Goal: Navigation & Orientation: Find specific page/section

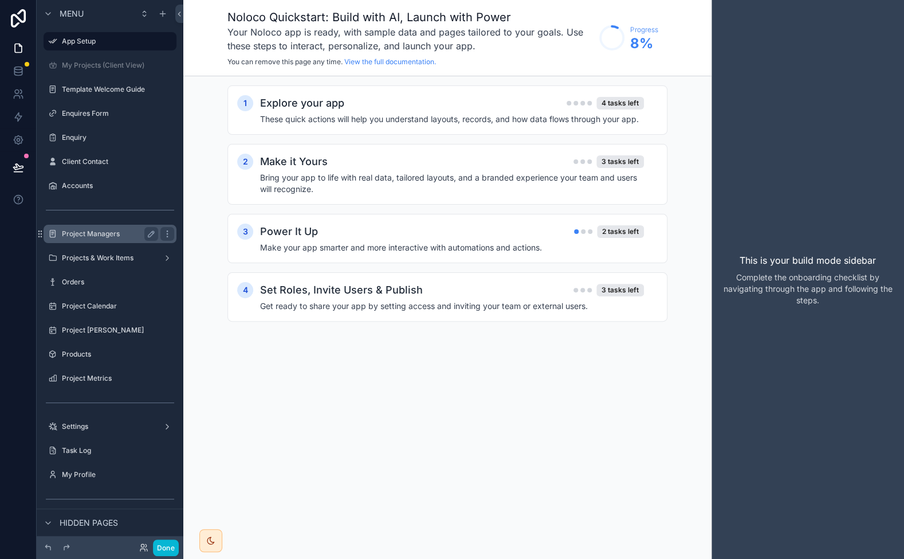
click at [86, 234] on label "Project Managers" at bounding box center [108, 233] width 92 height 9
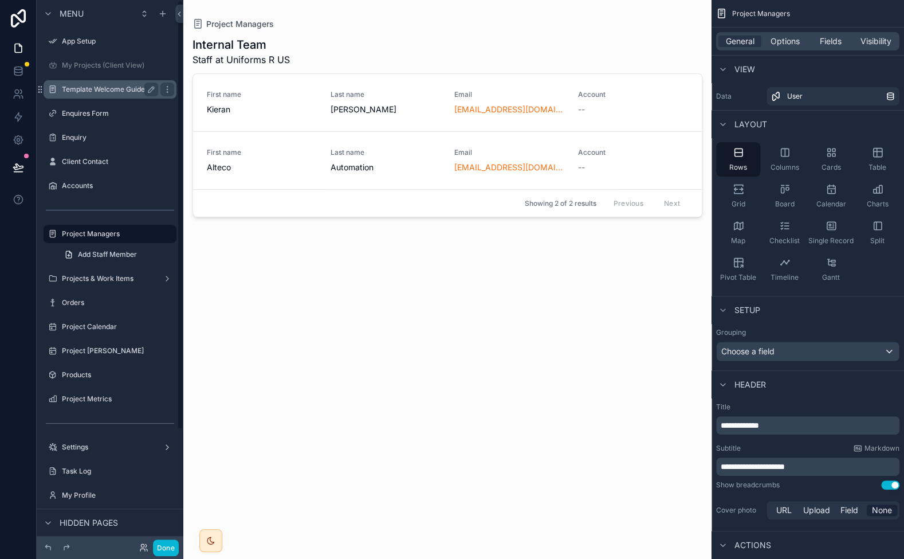
drag, startPoint x: 91, startPoint y: 82, endPoint x: 85, endPoint y: 91, distance: 10.7
click at [91, 83] on div "Template Welcome Guide" at bounding box center [110, 90] width 96 height 14
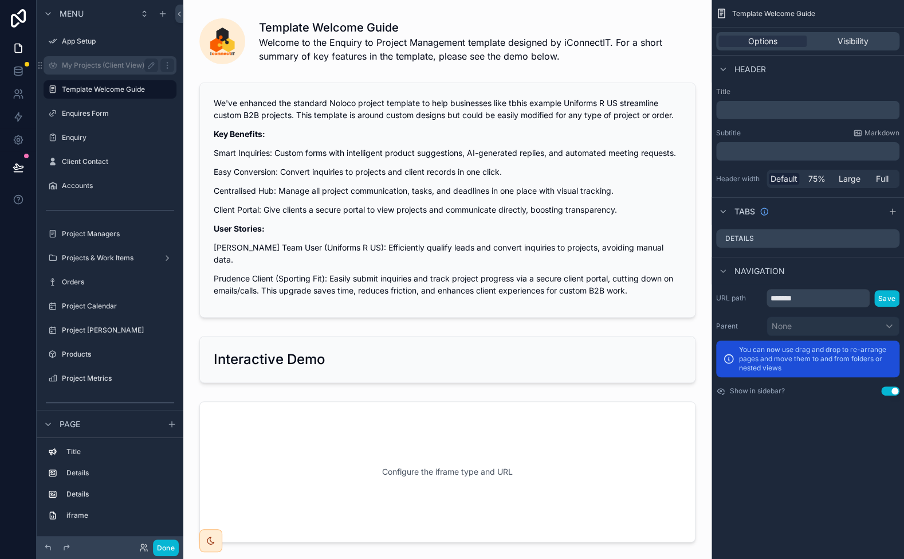
click at [87, 66] on label "My Projects (Client View)" at bounding box center [108, 65] width 92 height 9
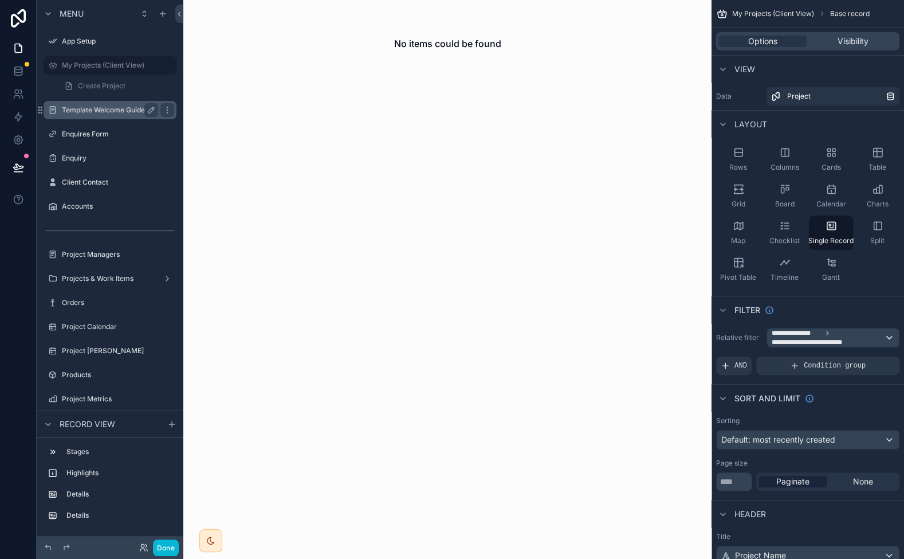
click at [87, 113] on label "Template Welcome Guide" at bounding box center [108, 109] width 92 height 9
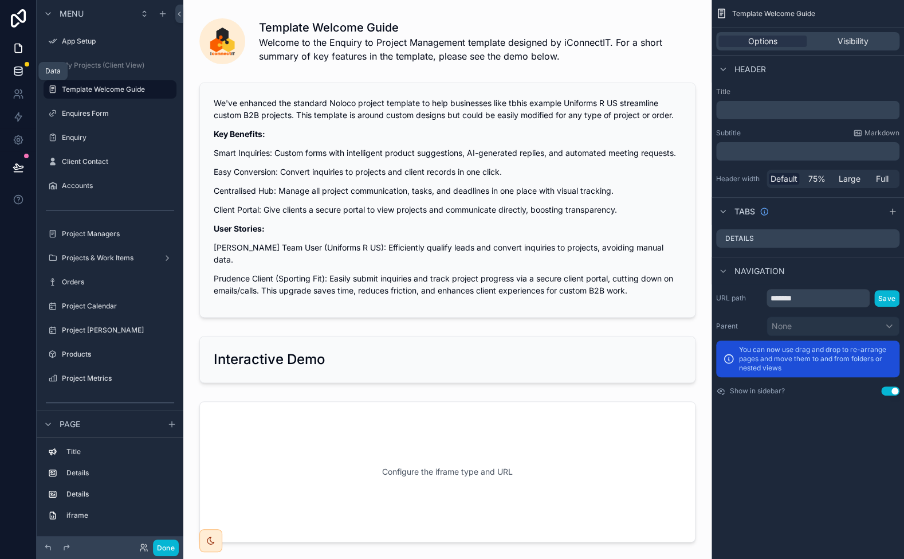
click at [23, 72] on icon at bounding box center [18, 70] width 11 height 11
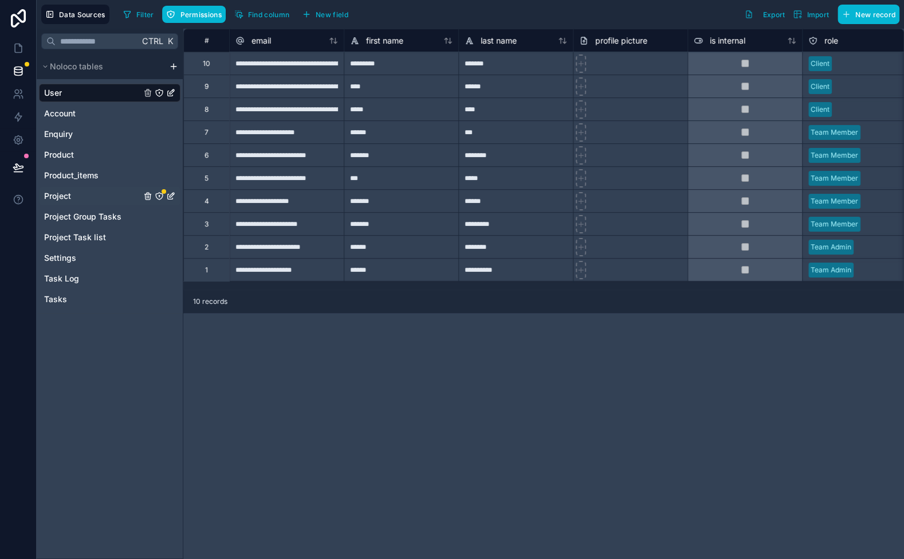
click at [158, 195] on icon "Project" at bounding box center [159, 195] width 9 height 9
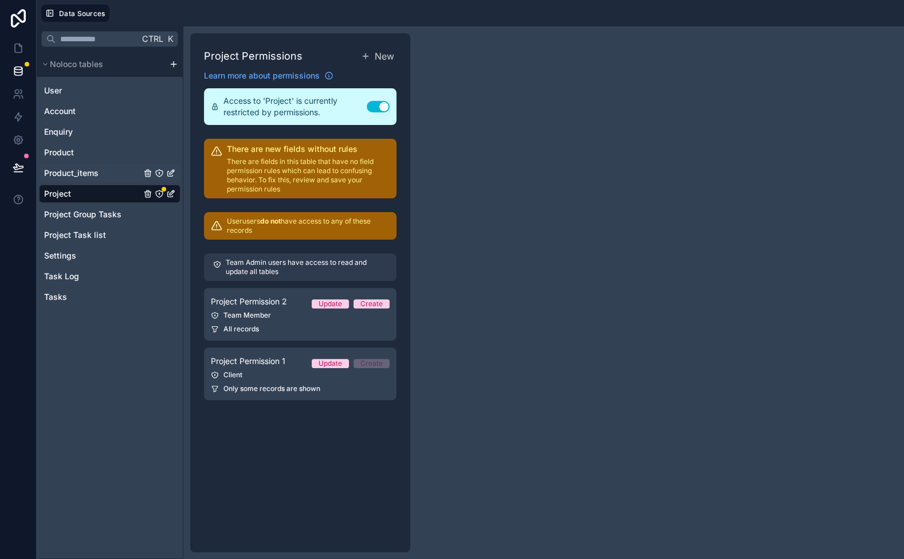
click at [85, 170] on span "Product_items" at bounding box center [71, 172] width 54 height 11
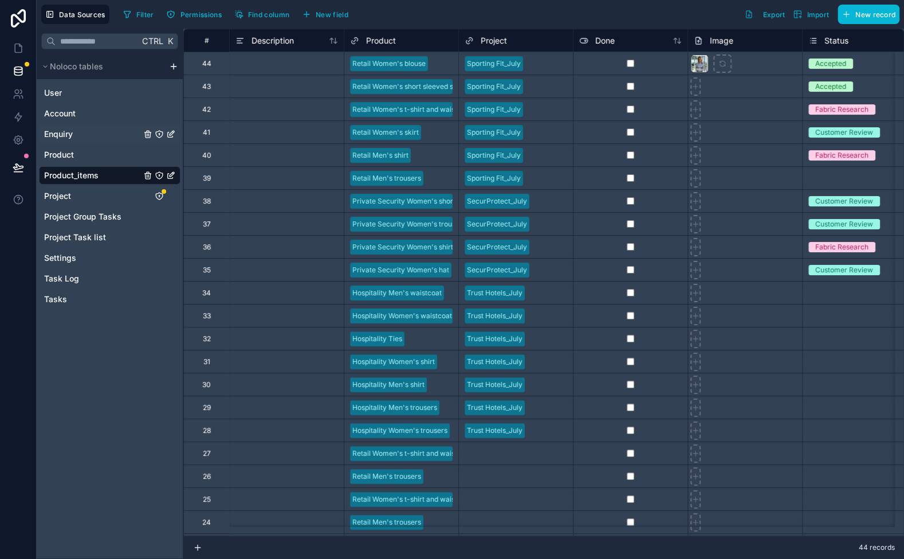
click at [80, 142] on div "Enquiry" at bounding box center [110, 134] width 142 height 18
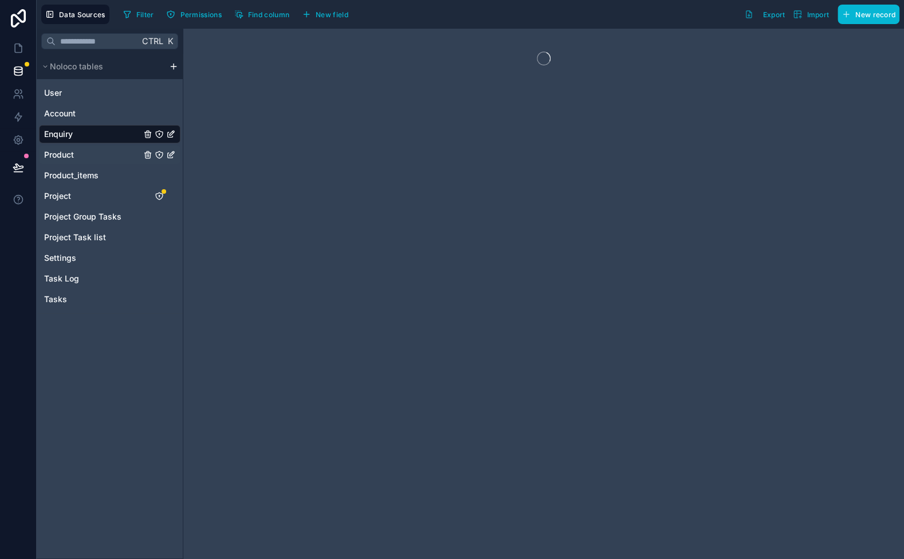
click at [79, 156] on div "Product" at bounding box center [110, 155] width 142 height 18
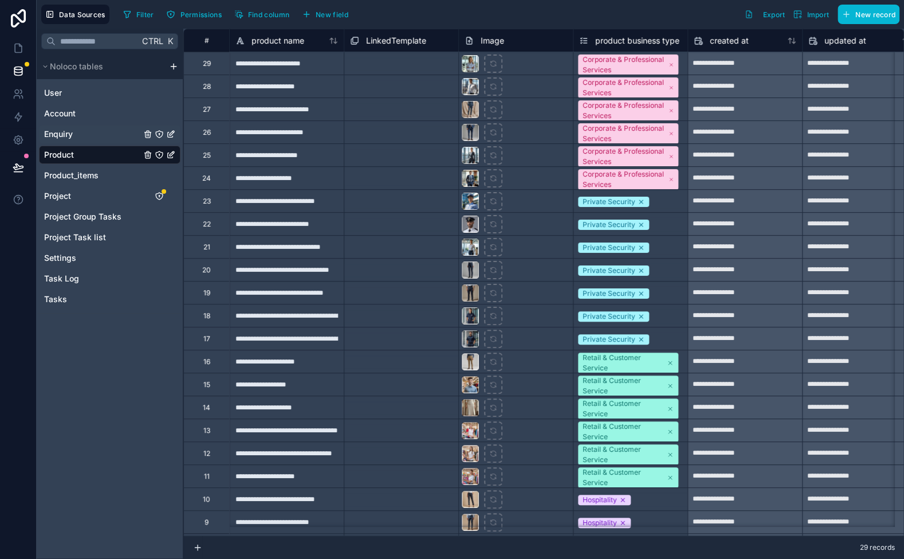
click at [79, 133] on div "Enquiry" at bounding box center [110, 134] width 142 height 18
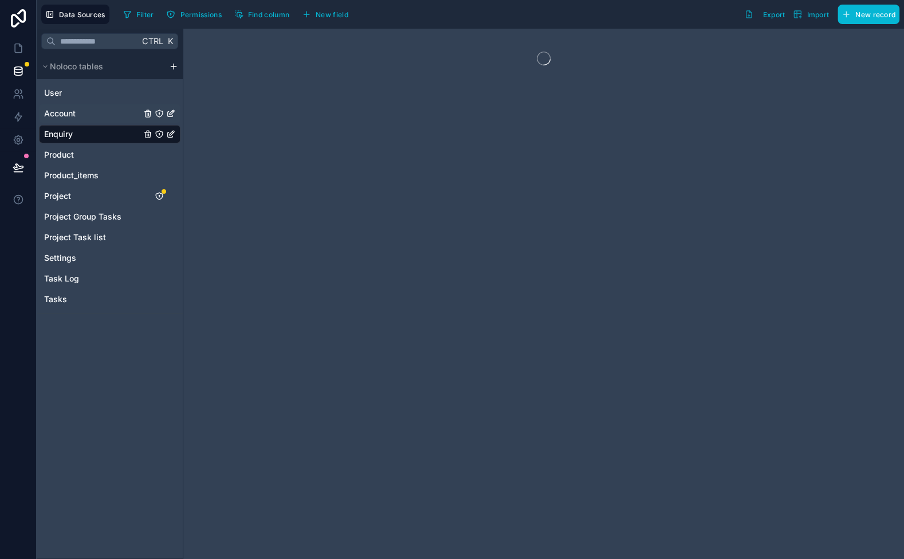
click at [81, 107] on div "Account" at bounding box center [110, 113] width 142 height 18
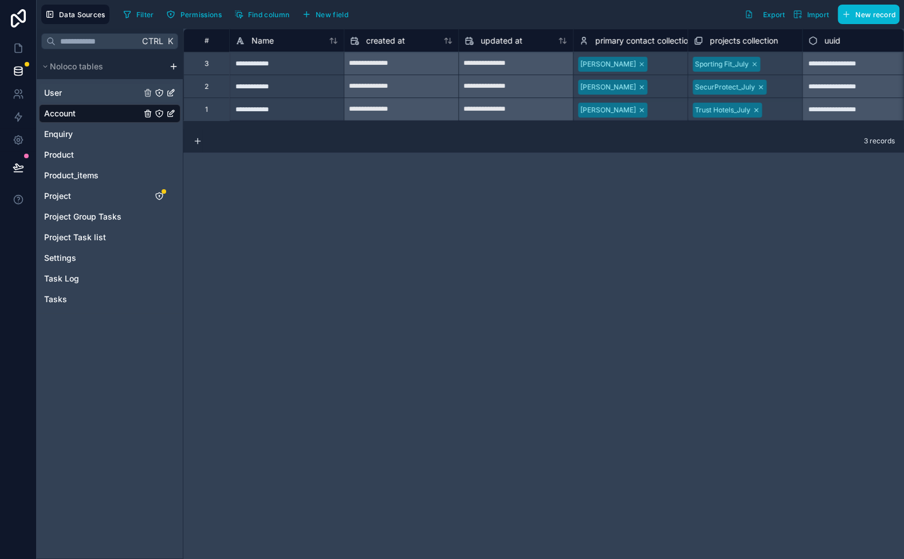
click at [87, 93] on div "User" at bounding box center [110, 93] width 142 height 18
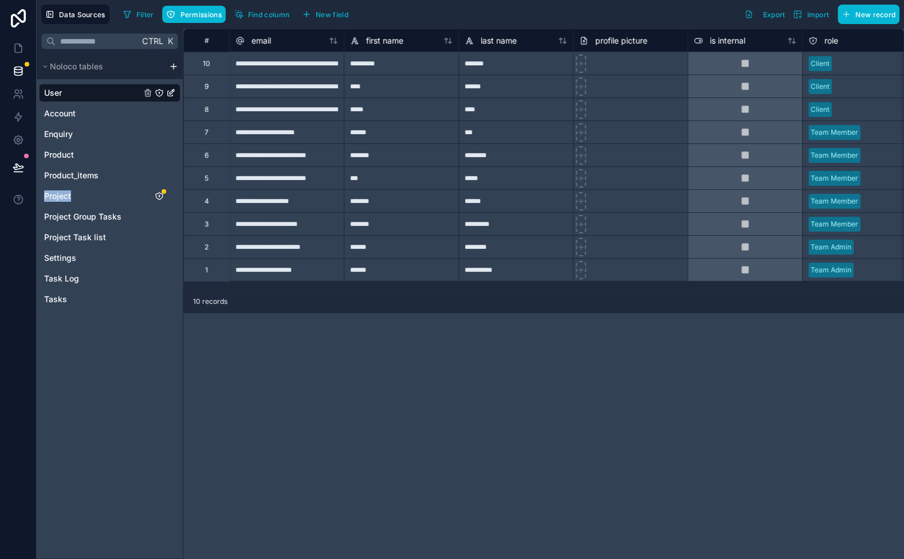
click at [97, 185] on div "User Account Enquiry Product Product_items Project Project Group Tasks Project …" at bounding box center [110, 193] width 142 height 229
click at [97, 218] on span "Project Group Tasks" at bounding box center [82, 216] width 77 height 11
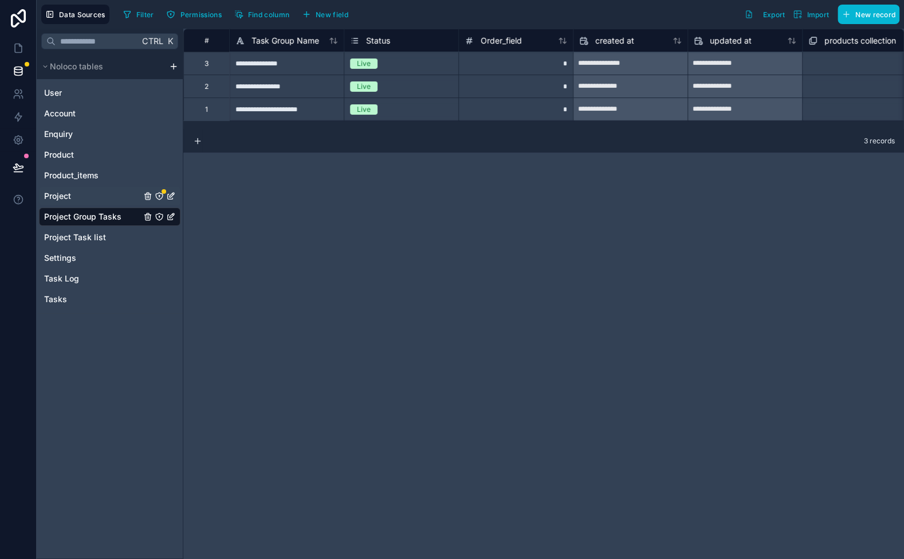
click at [80, 201] on div "Project" at bounding box center [110, 196] width 142 height 18
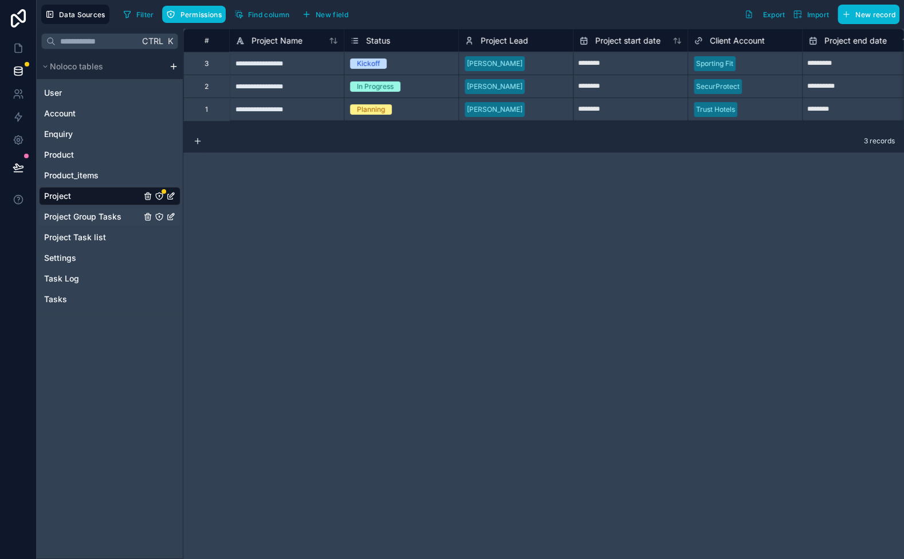
click at [89, 214] on span "Project Group Tasks" at bounding box center [82, 216] width 77 height 11
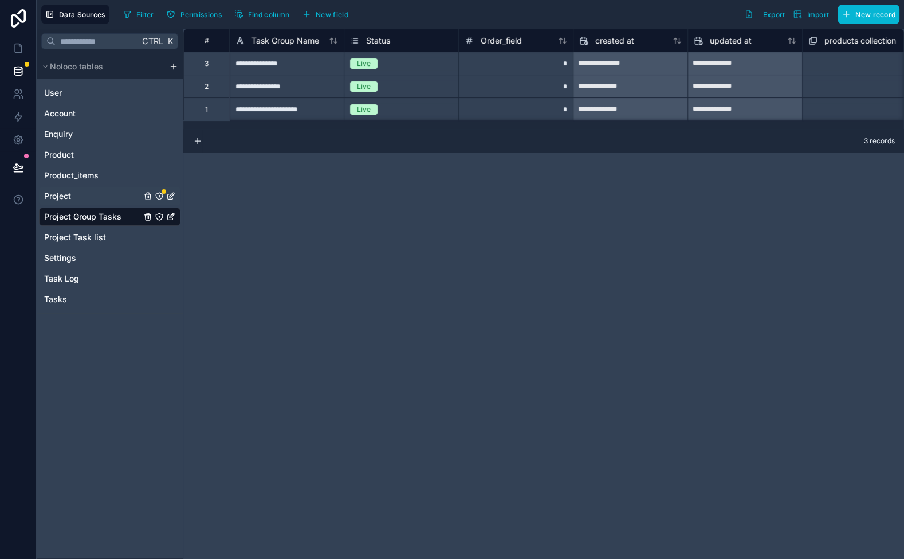
click at [99, 204] on div "Project" at bounding box center [110, 196] width 142 height 18
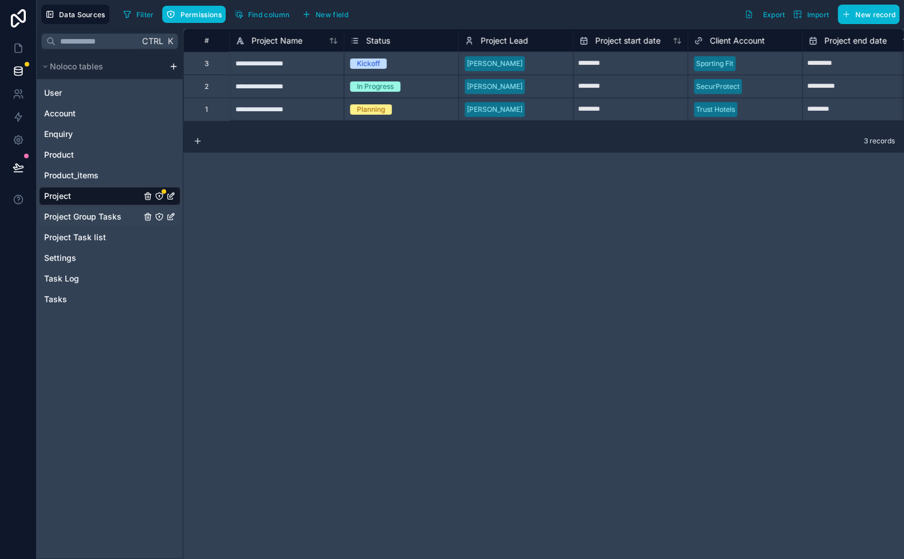
click at [97, 214] on span "Project Group Tasks" at bounding box center [82, 216] width 77 height 11
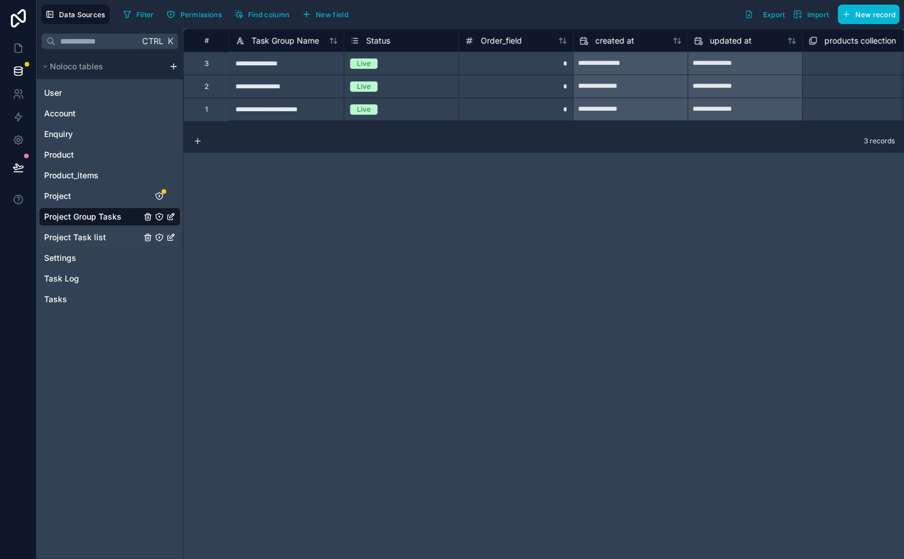
click at [96, 232] on span "Project Task list" at bounding box center [75, 237] width 62 height 11
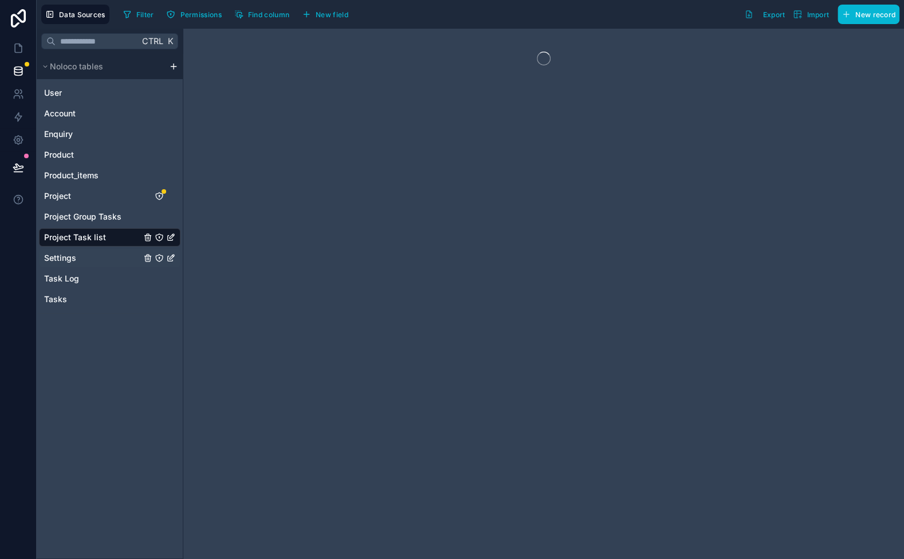
click at [93, 258] on div "Settings" at bounding box center [110, 258] width 142 height 18
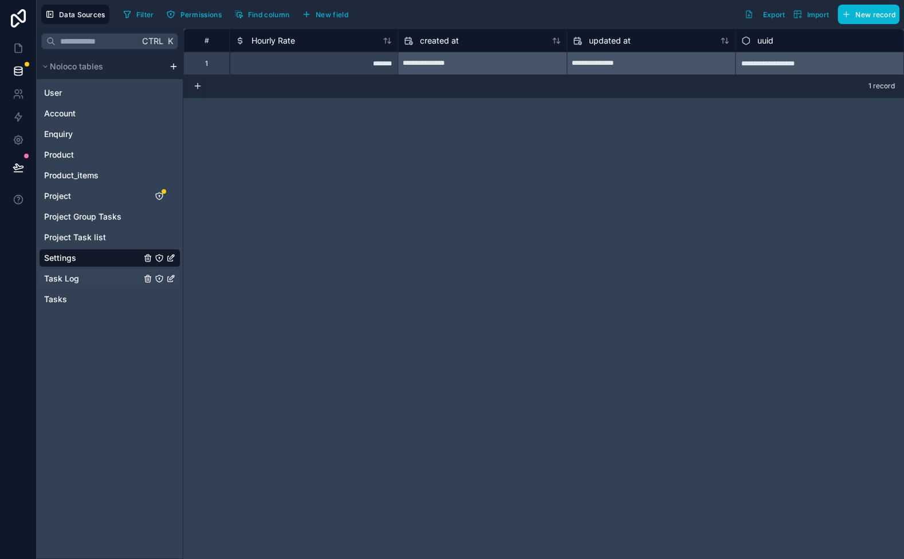
click at [72, 282] on span "Task Log" at bounding box center [61, 278] width 35 height 11
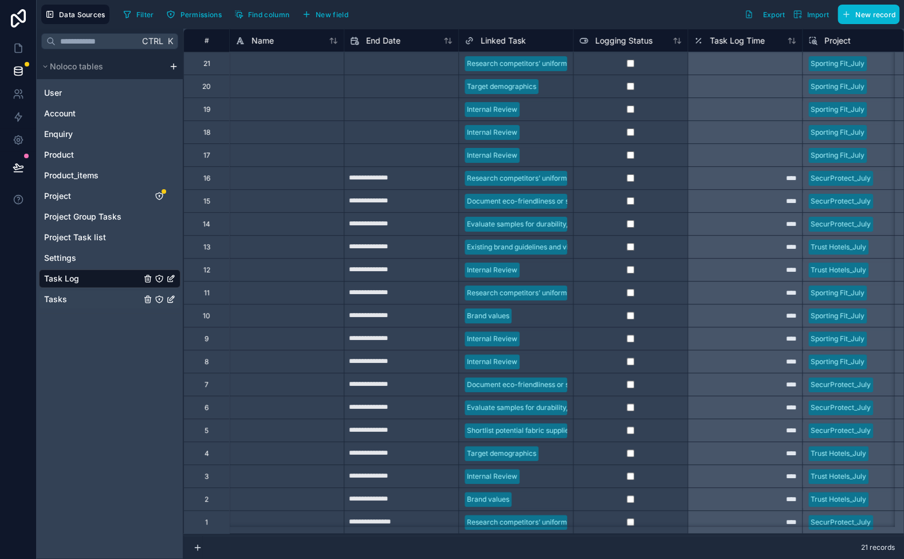
click at [90, 298] on div "Tasks" at bounding box center [110, 299] width 142 height 18
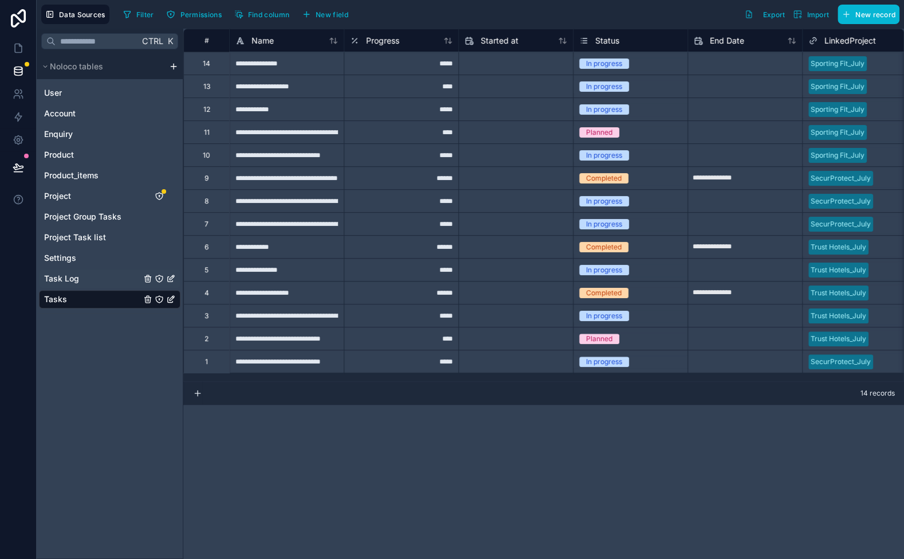
click at [93, 278] on div "Task Log" at bounding box center [110, 278] width 142 height 18
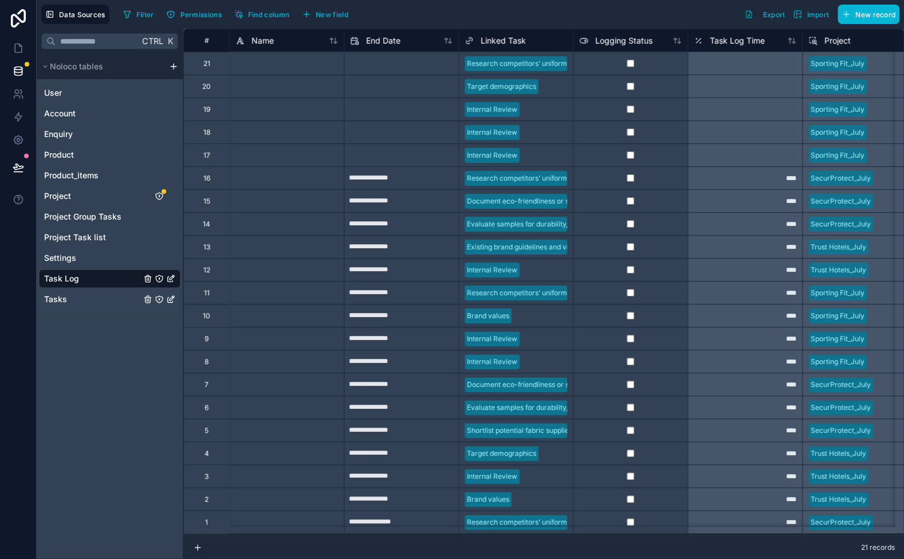
click at [93, 300] on div "Tasks" at bounding box center [110, 299] width 142 height 18
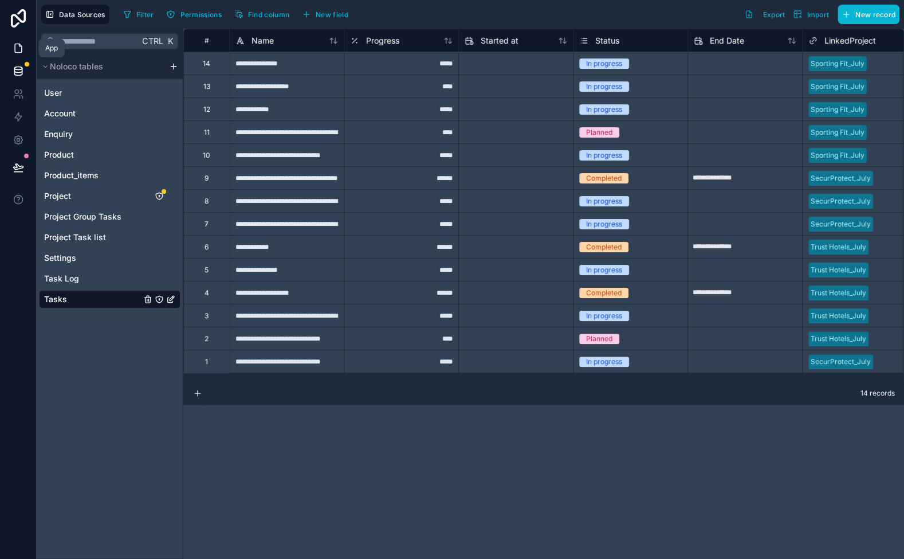
click at [21, 48] on icon at bounding box center [18, 47] width 11 height 11
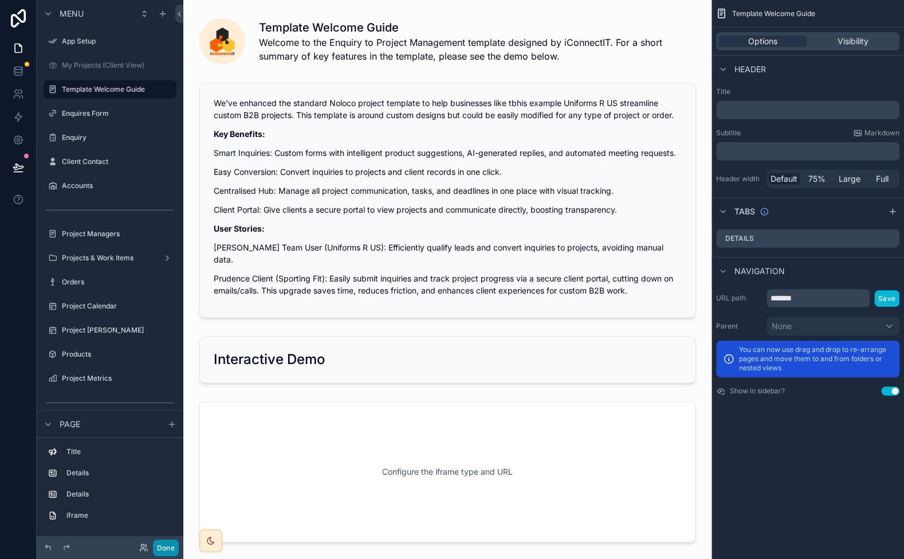
click at [165, 550] on button "Done" at bounding box center [166, 547] width 26 height 17
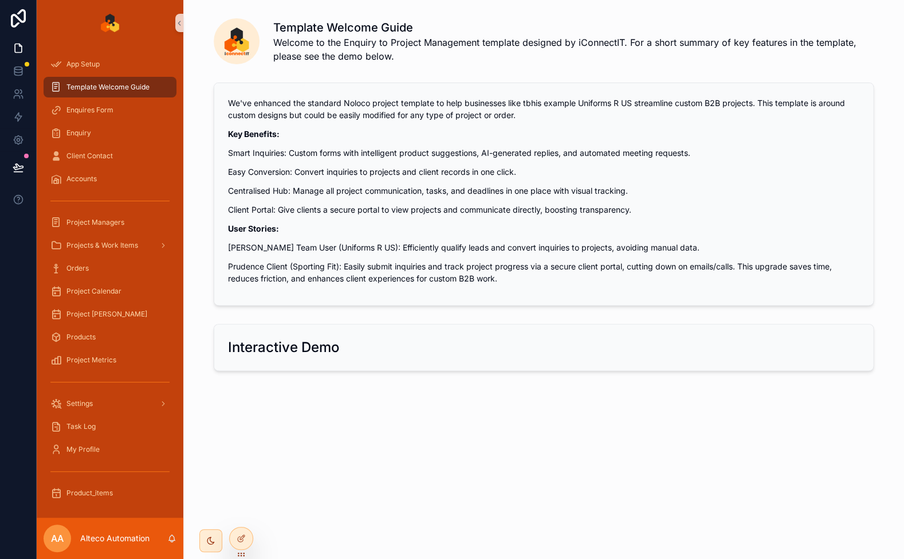
click at [282, 350] on h2 "Interactive Demo" at bounding box center [284, 347] width 112 height 18
drag, startPoint x: 338, startPoint y: 341, endPoint x: 243, endPoint y: 353, distance: 95.3
click at [244, 353] on h2 "Interactive Demo" at bounding box center [284, 347] width 112 height 18
click at [243, 353] on h2 "Interactive Demo" at bounding box center [284, 347] width 112 height 18
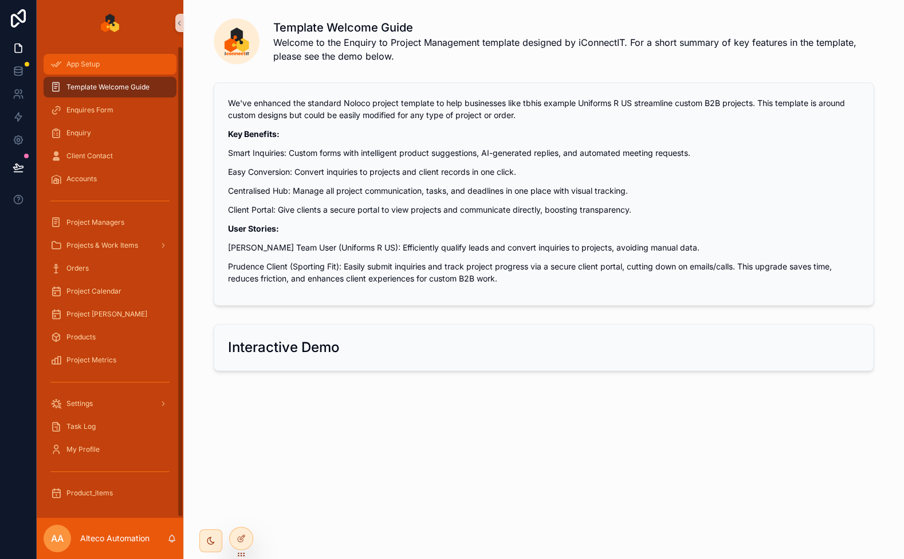
click at [108, 61] on div "App Setup" at bounding box center [109, 64] width 119 height 18
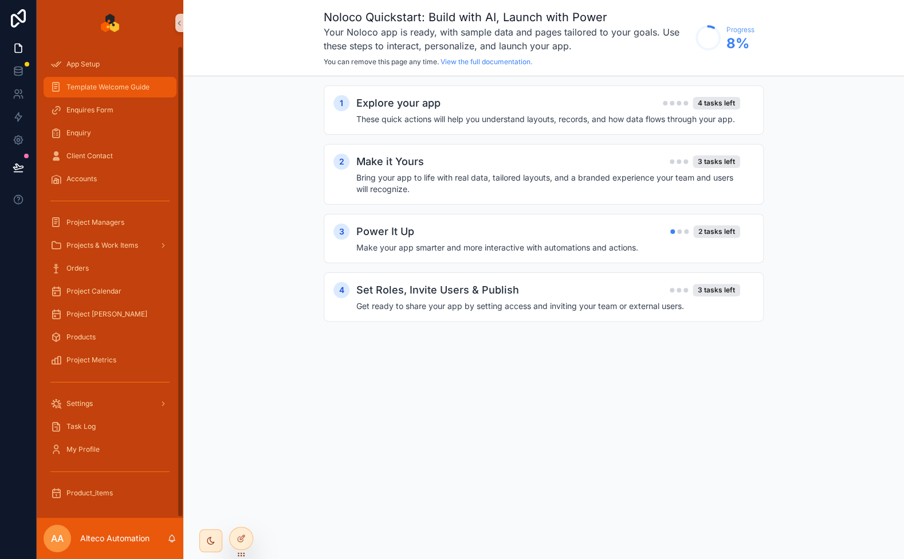
click at [101, 85] on span "Template Welcome Guide" at bounding box center [107, 87] width 83 height 9
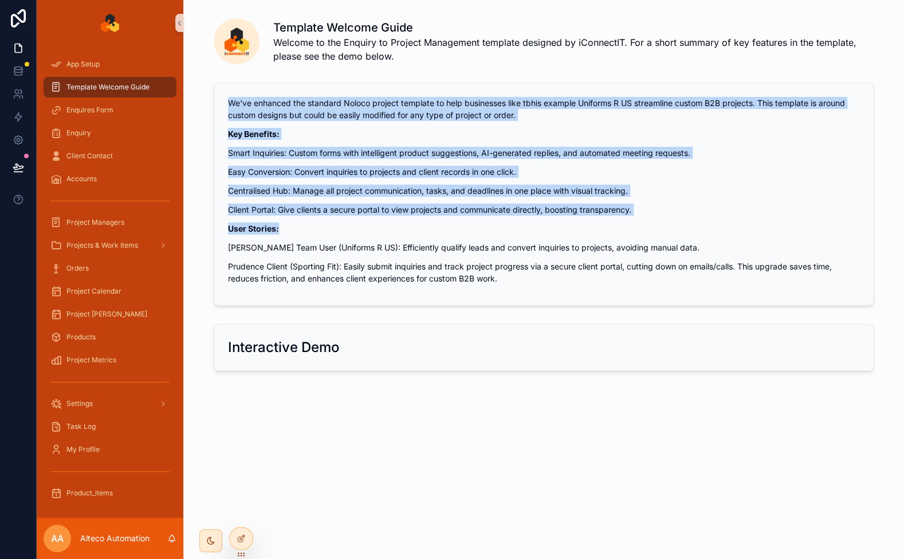
drag, startPoint x: 224, startPoint y: 100, endPoint x: 657, endPoint y: 218, distance: 449.1
click at [656, 218] on div "We've enhanced the standard Noloco project template to help businesses like tbh…" at bounding box center [543, 194] width 659 height 222
click at [657, 218] on div "We've enhanced the standard Noloco project template to help businesses like tbh…" at bounding box center [544, 190] width 632 height 187
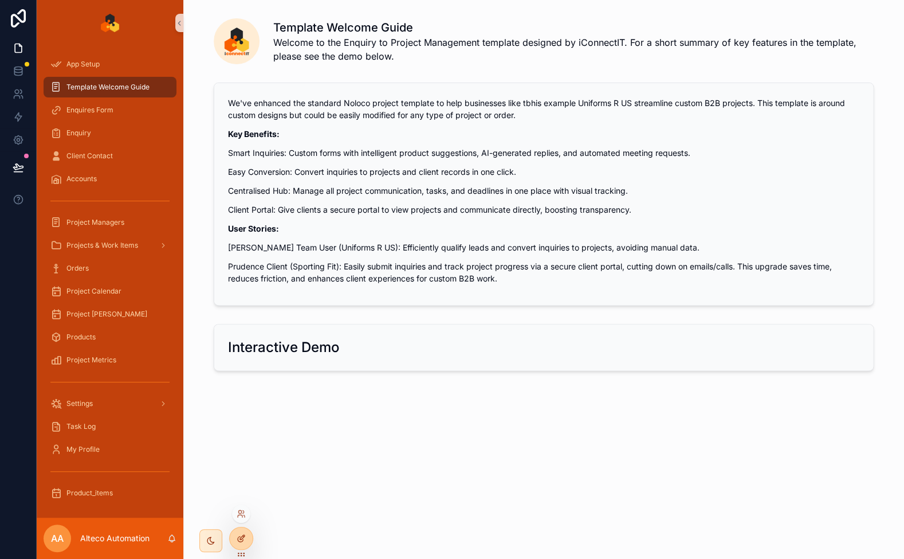
click at [248, 535] on div at bounding box center [241, 538] width 23 height 22
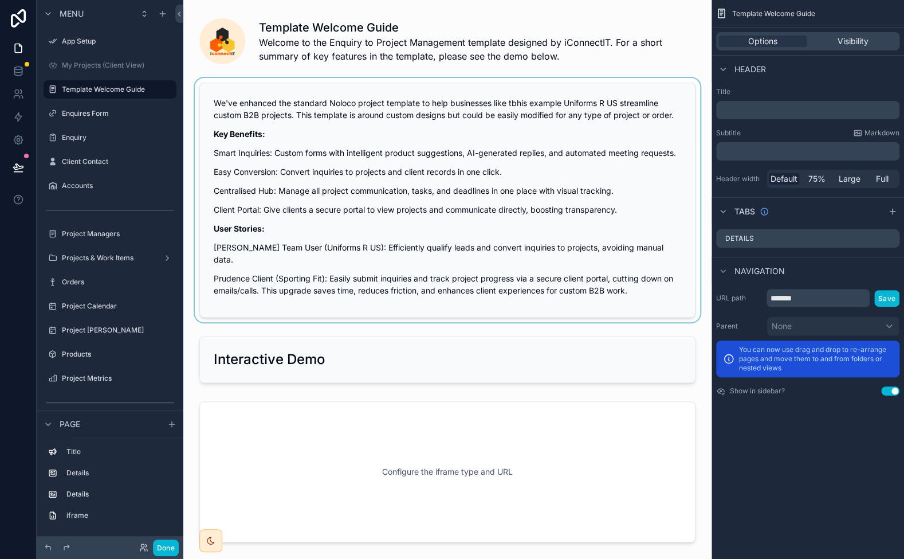
click at [280, 170] on div "scrollable content" at bounding box center [448, 200] width 510 height 244
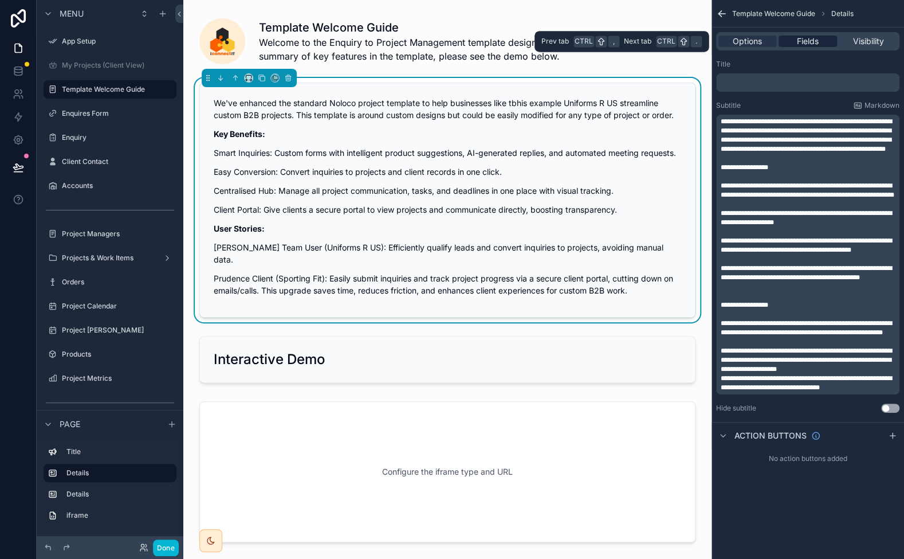
click at [803, 40] on span "Fields" at bounding box center [808, 41] width 22 height 11
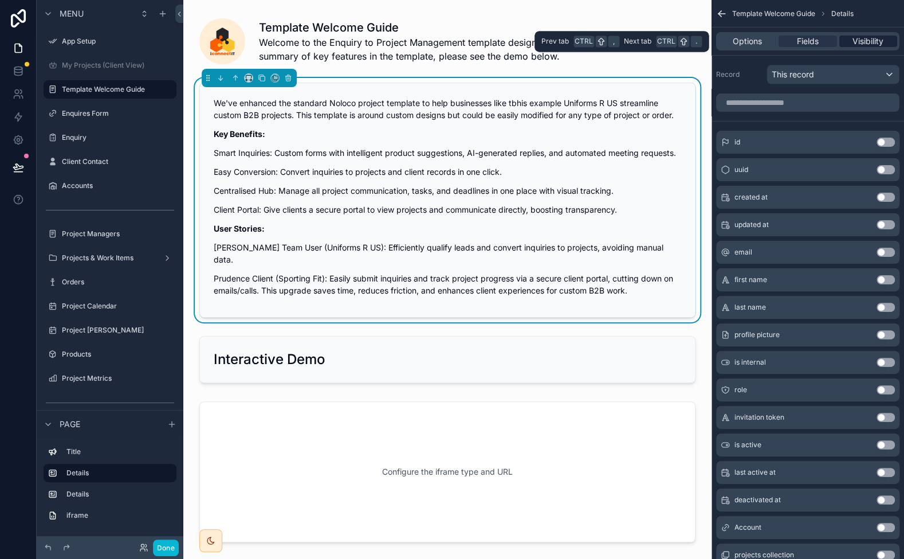
click at [865, 41] on span "Visibility" at bounding box center [868, 41] width 31 height 11
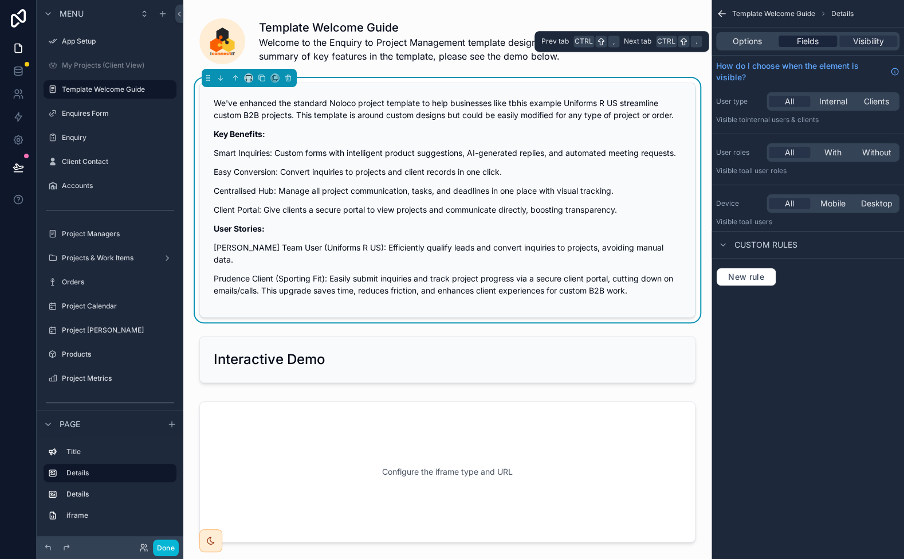
click at [816, 42] on span "Fields" at bounding box center [808, 41] width 22 height 11
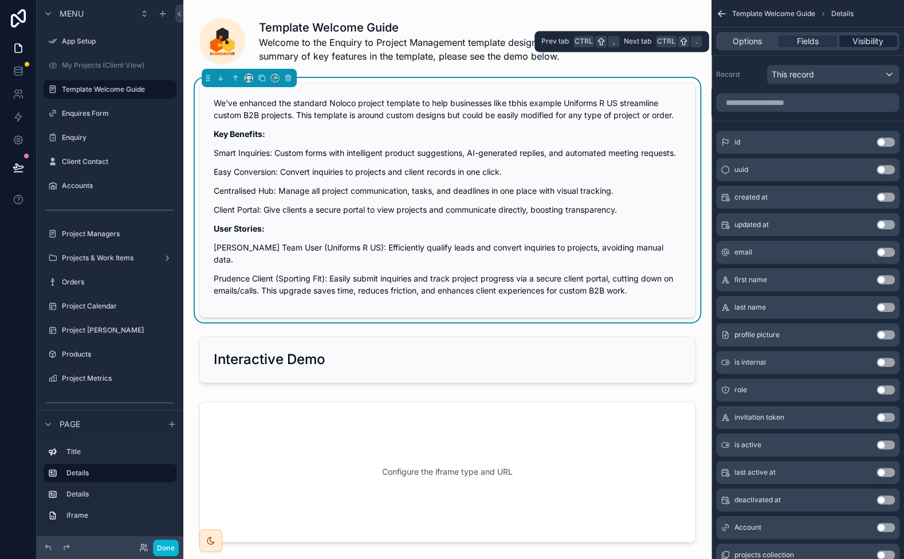
click at [860, 40] on span "Visibility" at bounding box center [868, 41] width 31 height 11
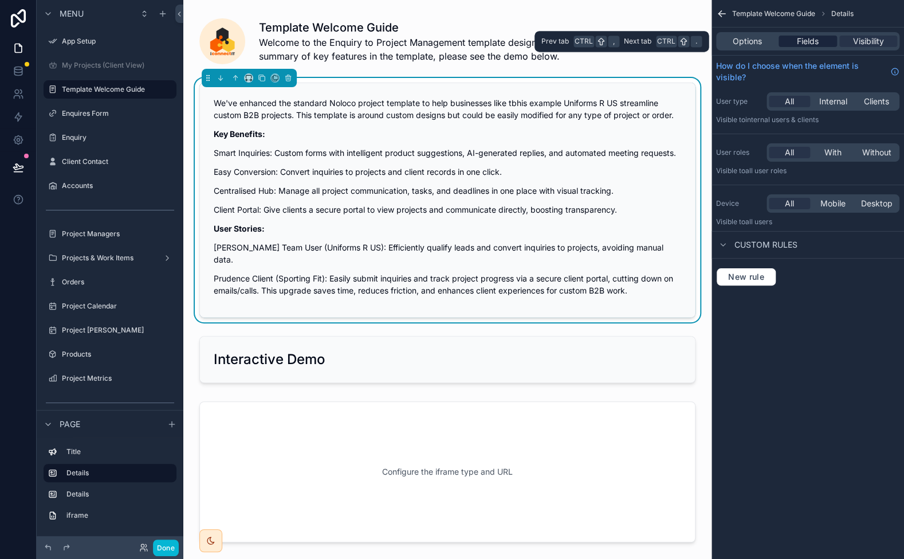
click at [813, 42] on span "Fields" at bounding box center [808, 41] width 22 height 11
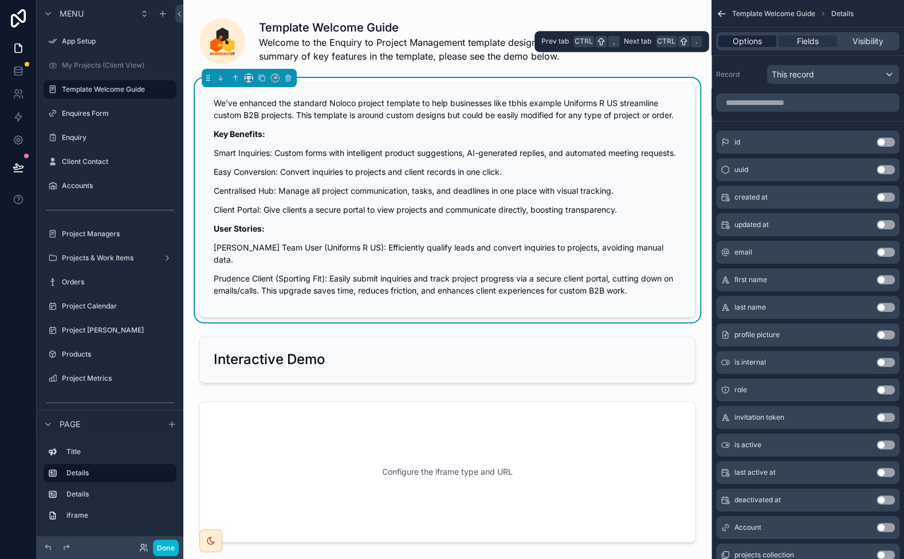
click at [753, 41] on span "Options" at bounding box center [747, 41] width 29 height 11
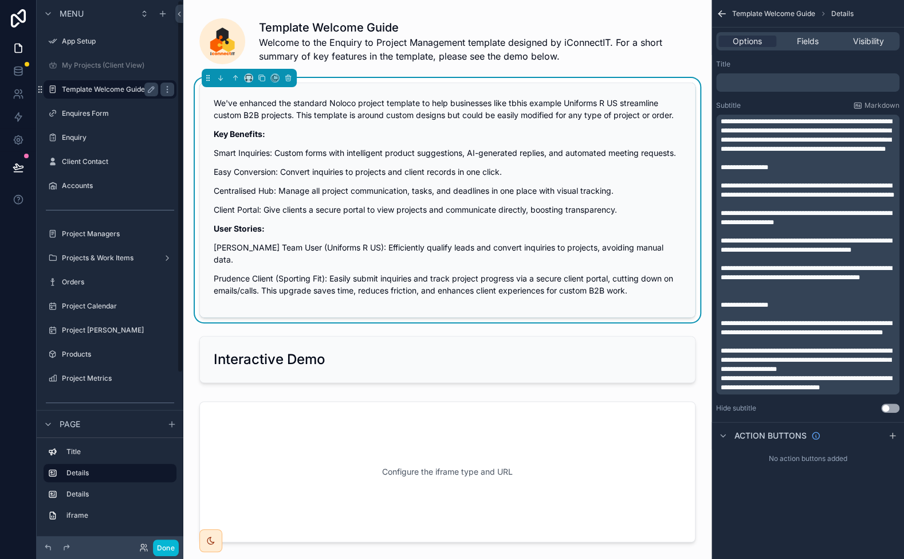
click at [83, 83] on div "Template Welcome Guide" at bounding box center [110, 90] width 96 height 14
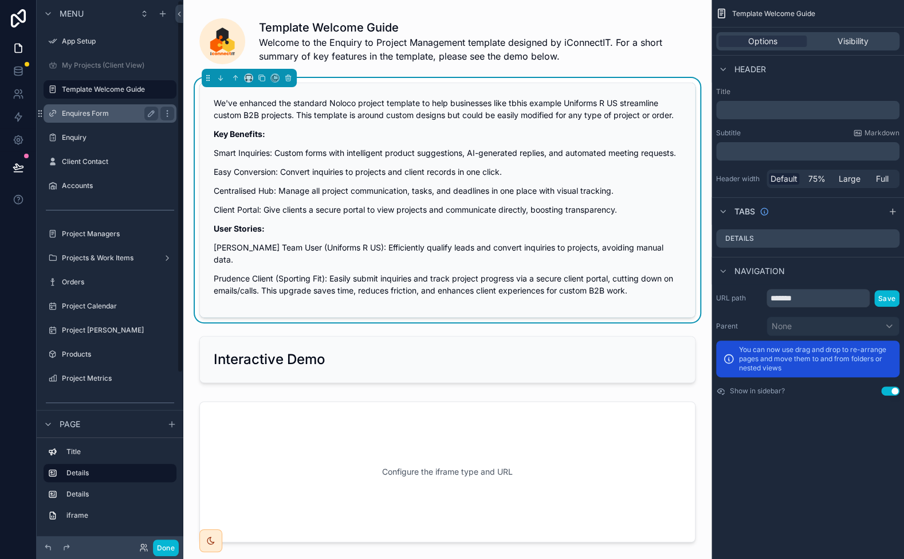
click at [76, 111] on label "Enquires Form" at bounding box center [108, 113] width 92 height 9
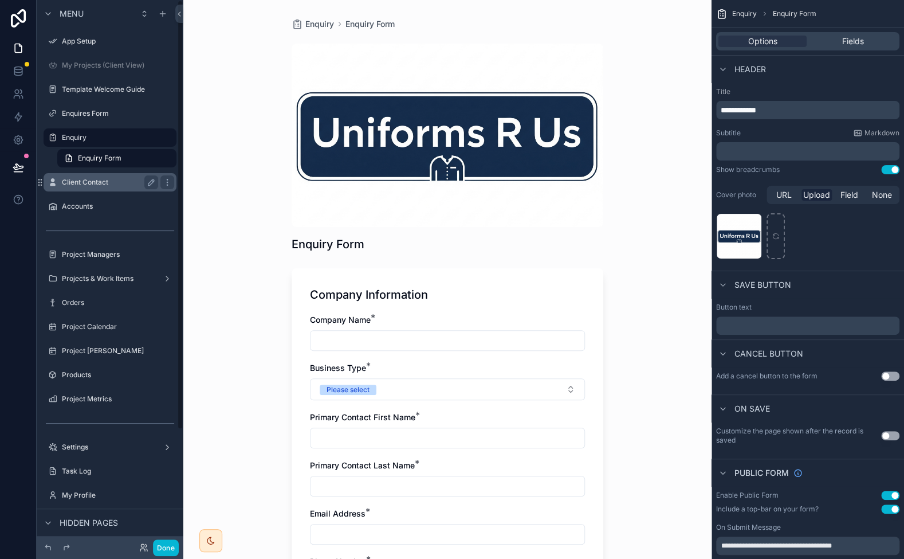
click at [117, 182] on label "Client Contact" at bounding box center [108, 182] width 92 height 9
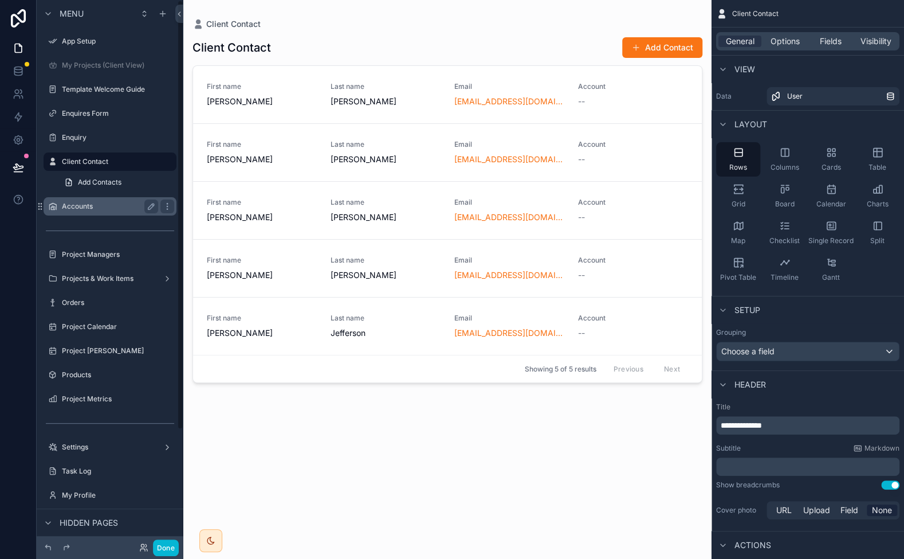
click at [83, 202] on label "Accounts" at bounding box center [108, 206] width 92 height 9
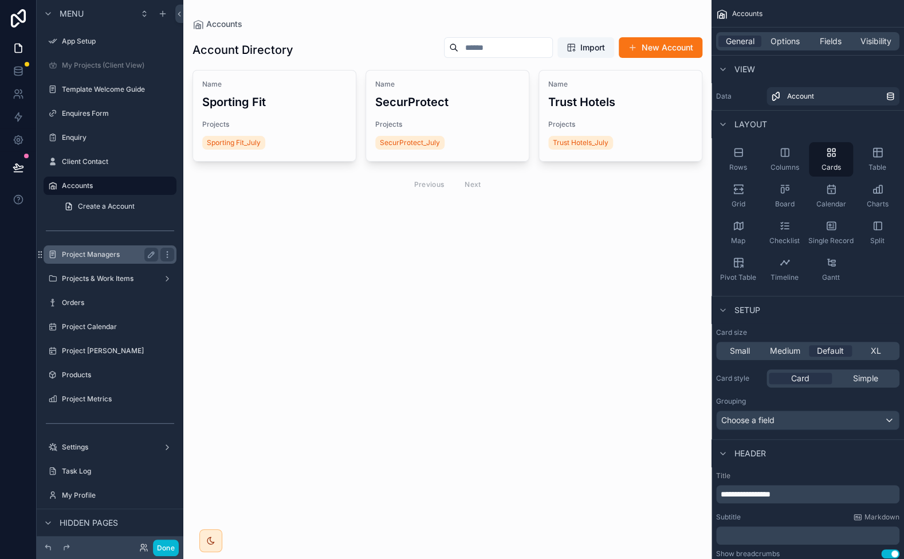
click at [97, 253] on label "Project Managers" at bounding box center [108, 254] width 92 height 9
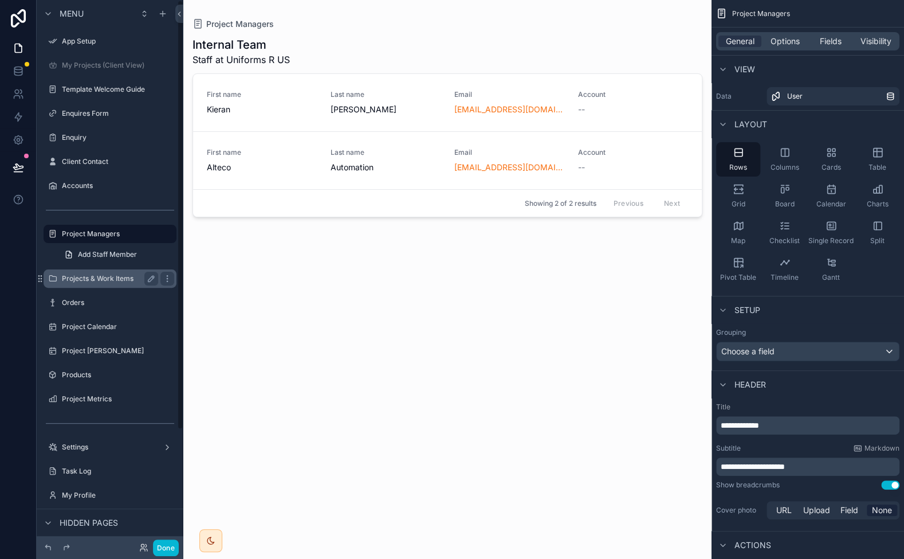
click at [105, 279] on label "Projects & Work Items" at bounding box center [108, 278] width 92 height 9
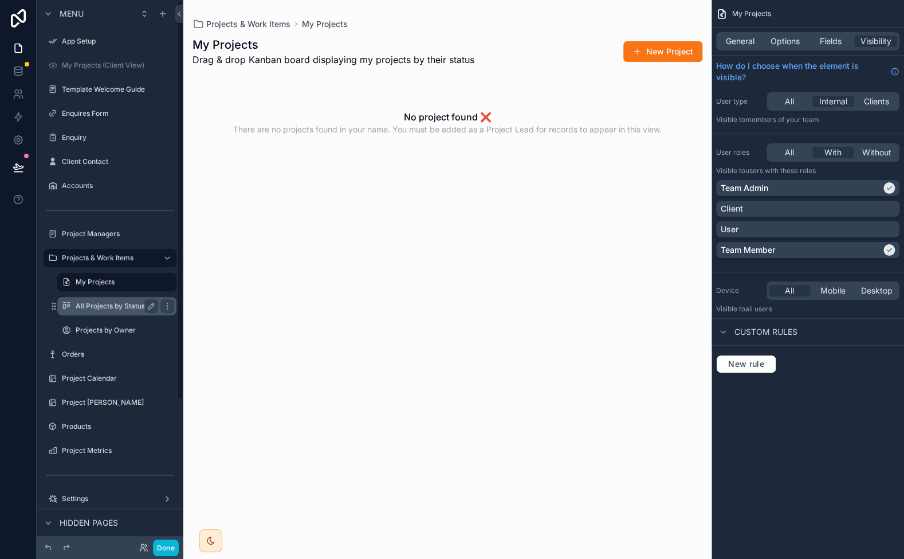
click at [103, 303] on label "All Projects by Status" at bounding box center [115, 305] width 78 height 9
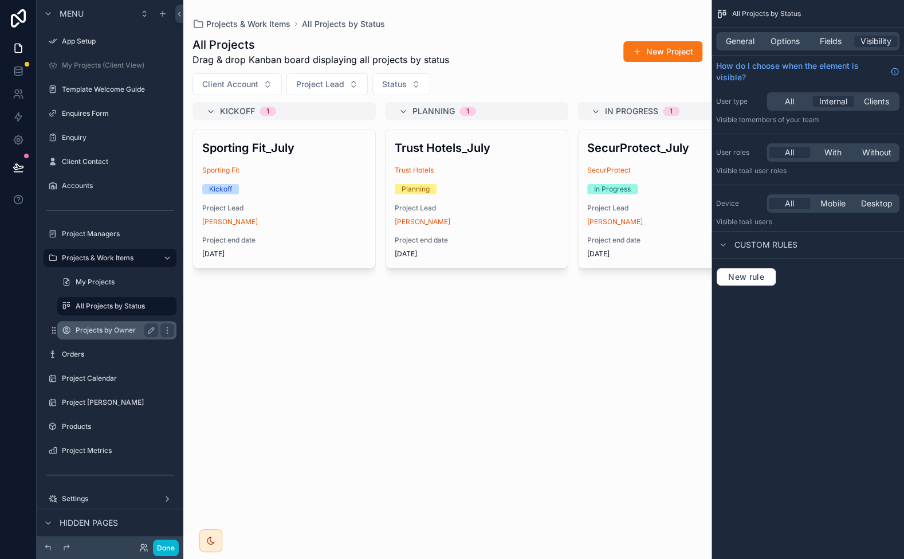
click at [96, 330] on label "Projects by Owner" at bounding box center [115, 330] width 78 height 9
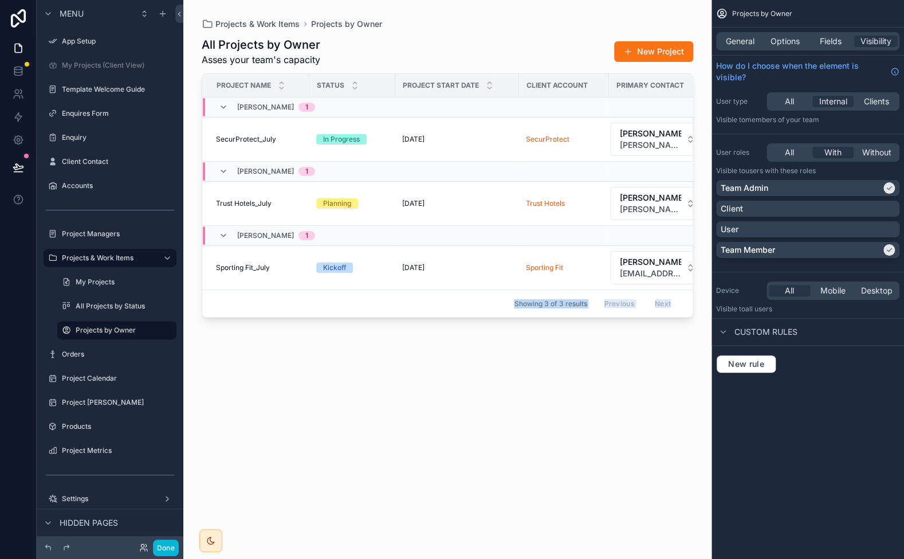
drag, startPoint x: 253, startPoint y: 319, endPoint x: 381, endPoint y: 313, distance: 127.4
click at [381, 313] on div "Projects & Work Items Projects by Owner All Projects by Owner Asses your team's…" at bounding box center [447, 272] width 528 height 545
click at [826, 40] on span "Fields" at bounding box center [831, 41] width 22 height 11
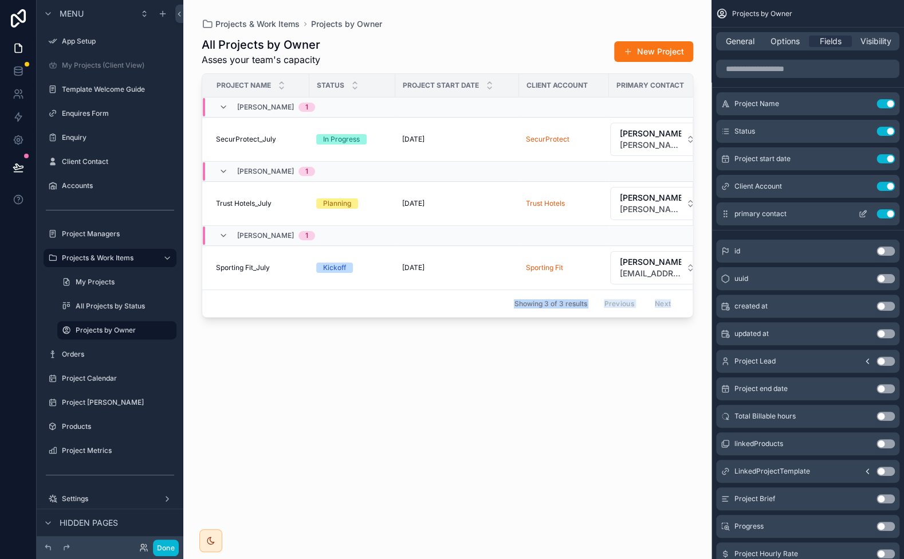
click at [862, 213] on icon "scrollable content" at bounding box center [862, 213] width 9 height 9
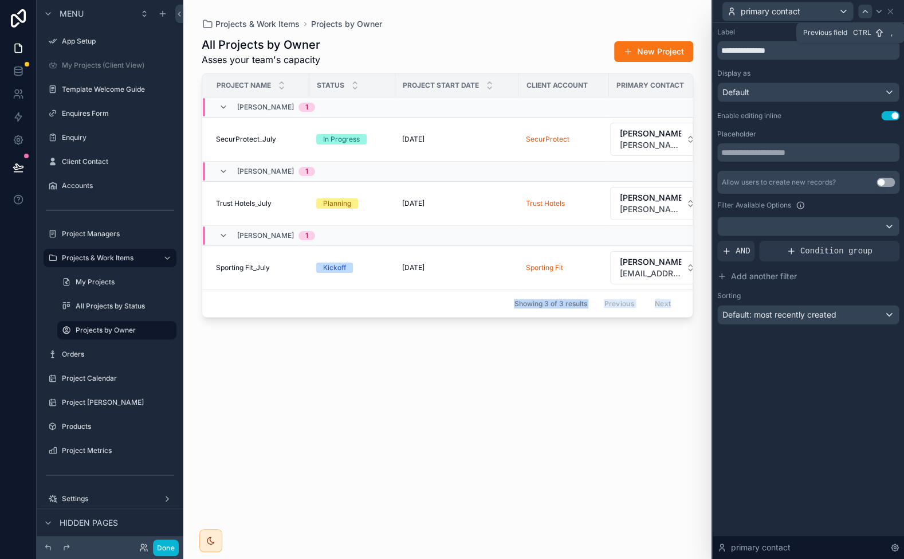
click at [867, 10] on icon at bounding box center [865, 11] width 9 height 9
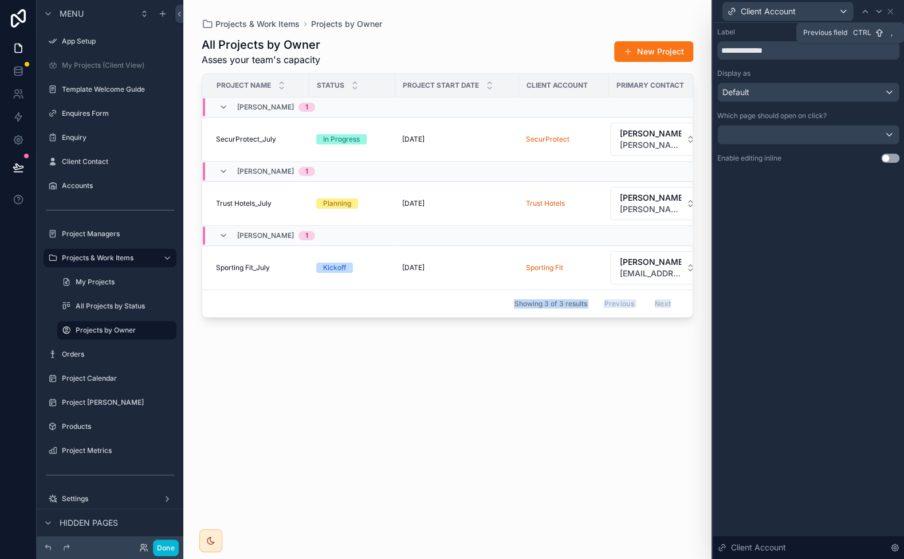
click at [867, 10] on icon at bounding box center [865, 11] width 9 height 9
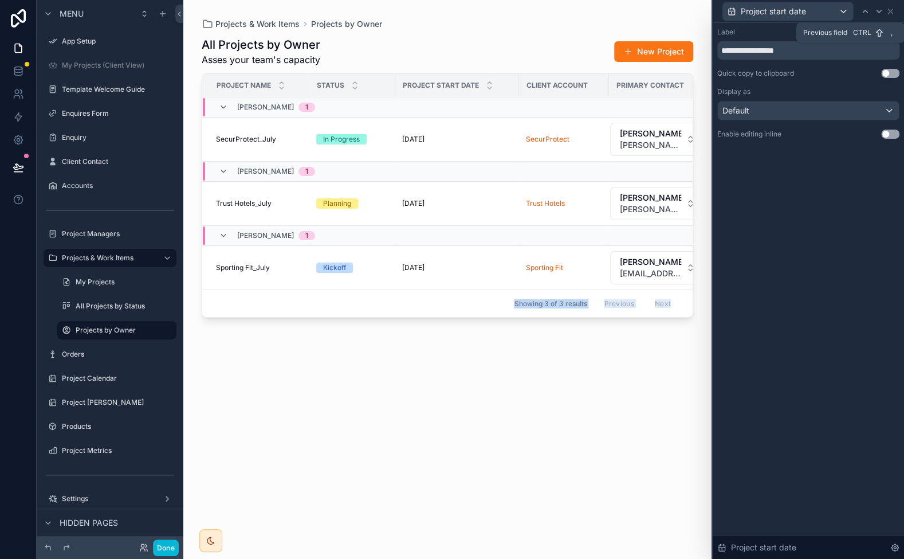
click at [867, 10] on icon at bounding box center [865, 11] width 9 height 9
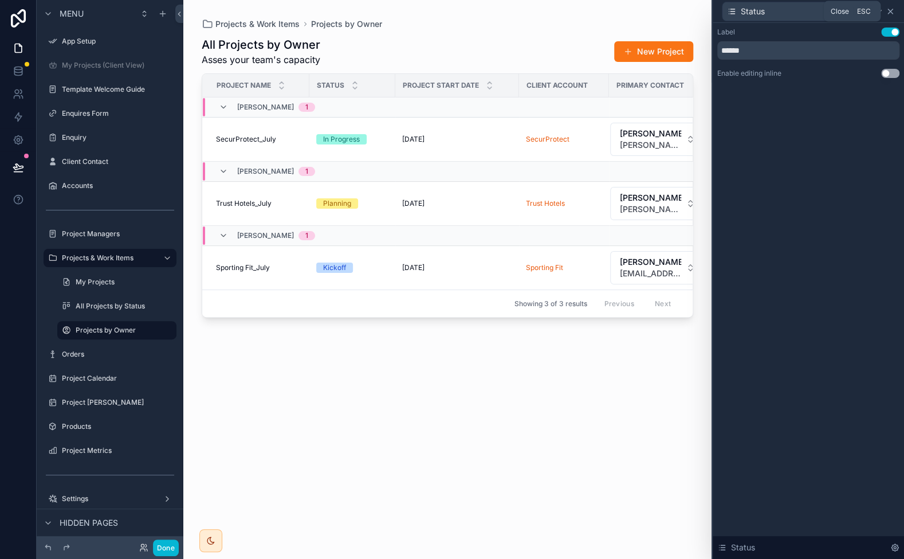
click at [887, 11] on icon at bounding box center [890, 11] width 9 height 9
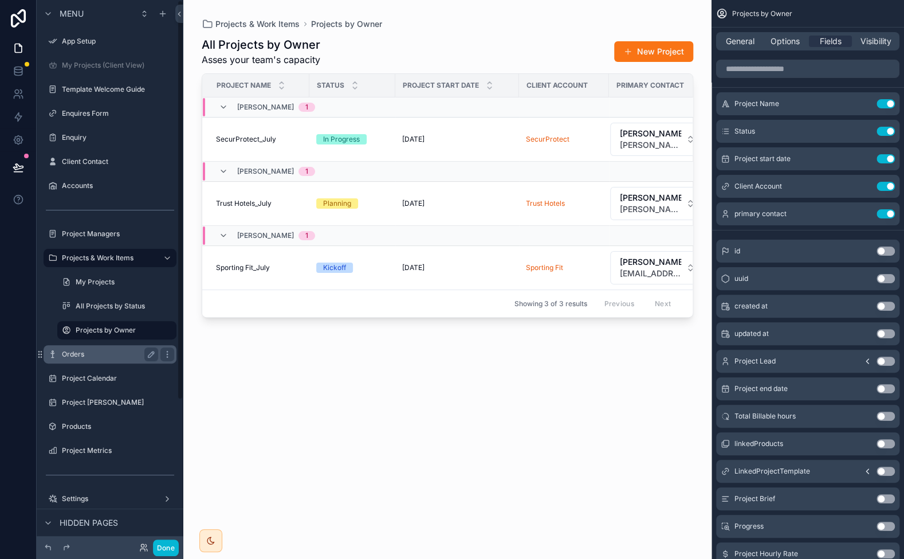
click at [85, 355] on label "Orders" at bounding box center [108, 354] width 92 height 9
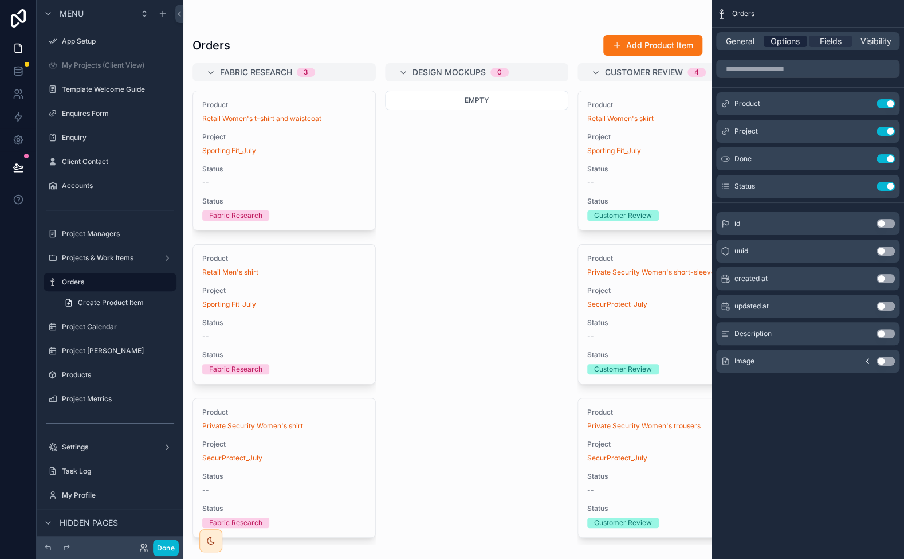
click at [789, 45] on span "Options" at bounding box center [785, 41] width 29 height 11
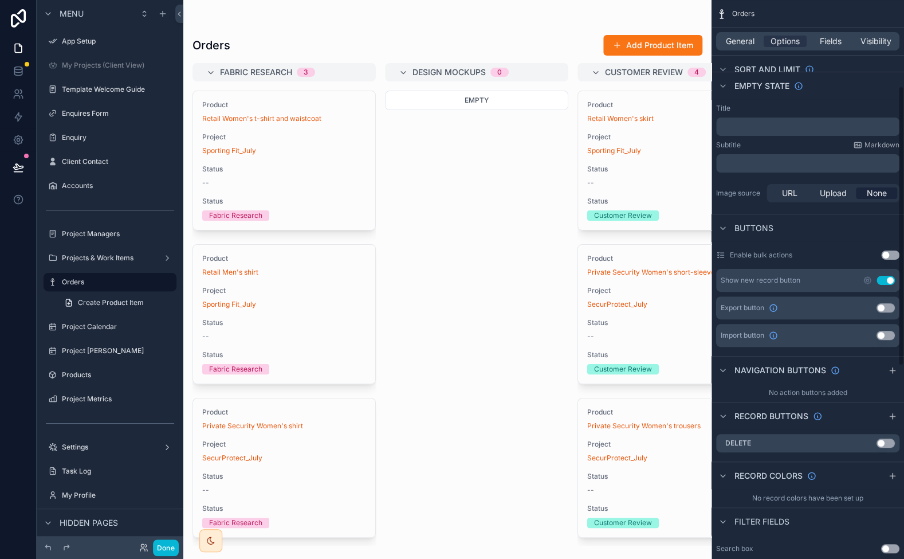
scroll to position [172, 0]
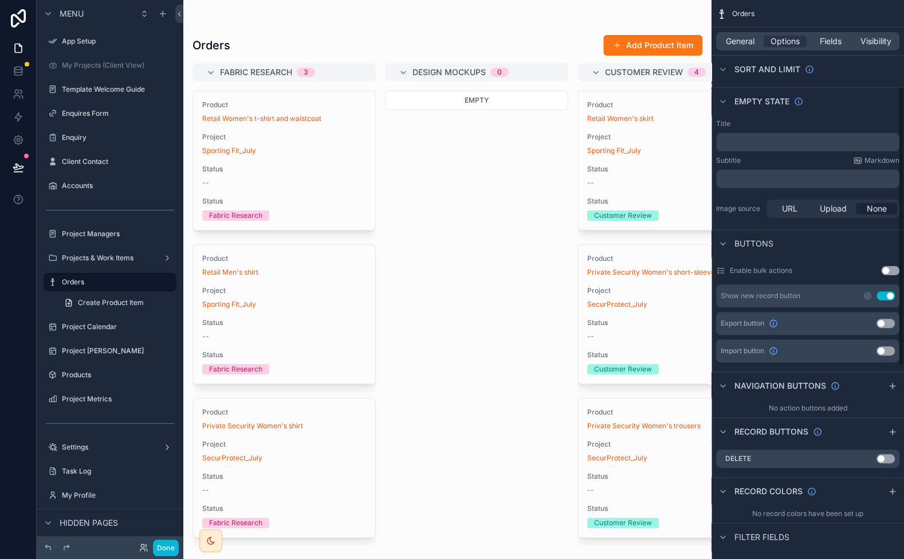
click at [639, 45] on div "scrollable content" at bounding box center [447, 279] width 528 height 559
click at [652, 45] on button "Add Product Item" at bounding box center [652, 45] width 99 height 21
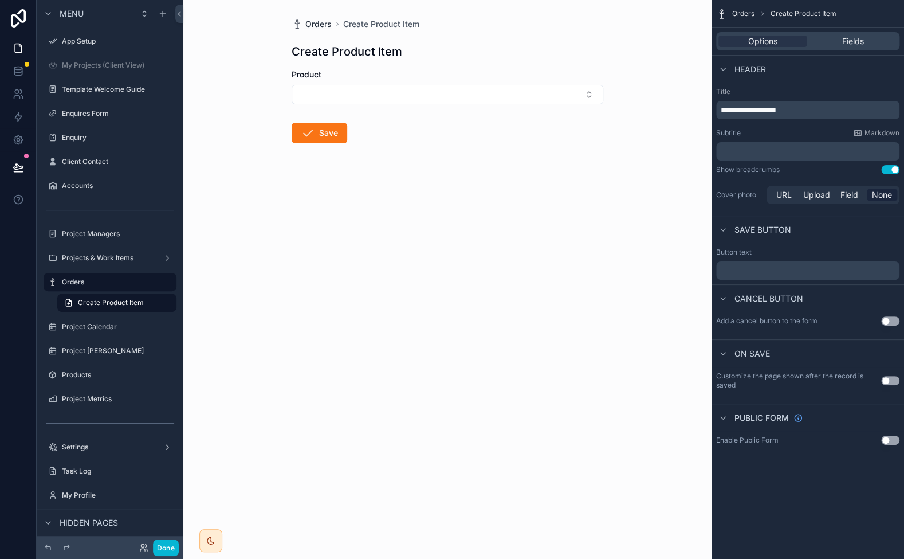
click at [316, 21] on span "Orders" at bounding box center [318, 23] width 26 height 11
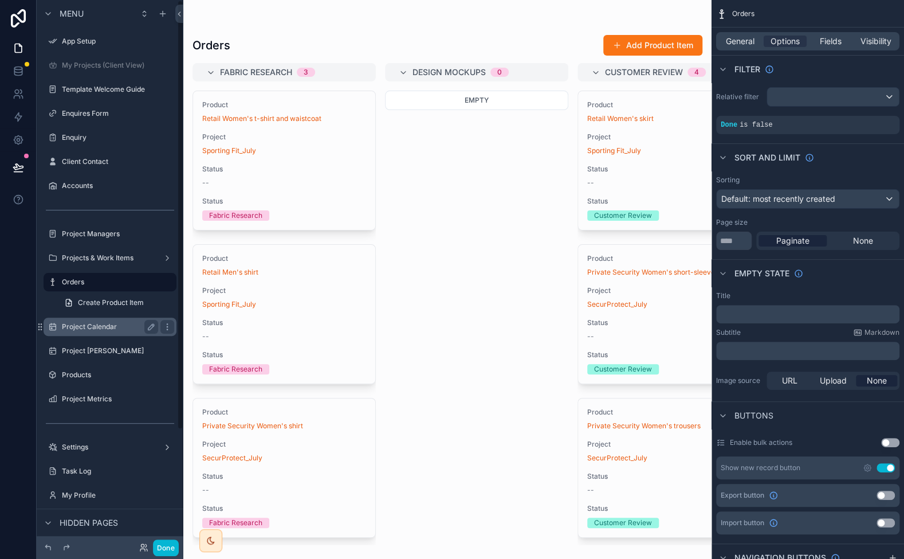
click at [110, 324] on label "Project Calendar" at bounding box center [108, 326] width 92 height 9
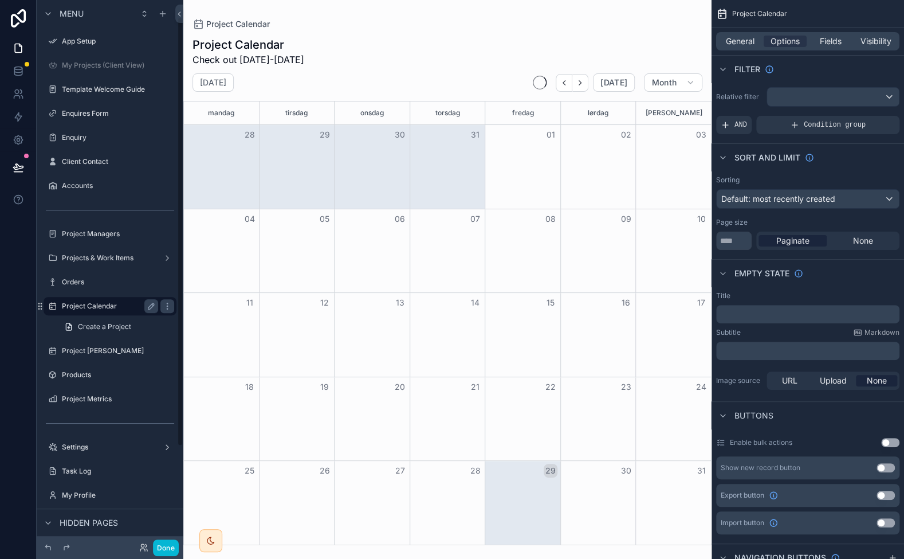
scroll to position [21, 0]
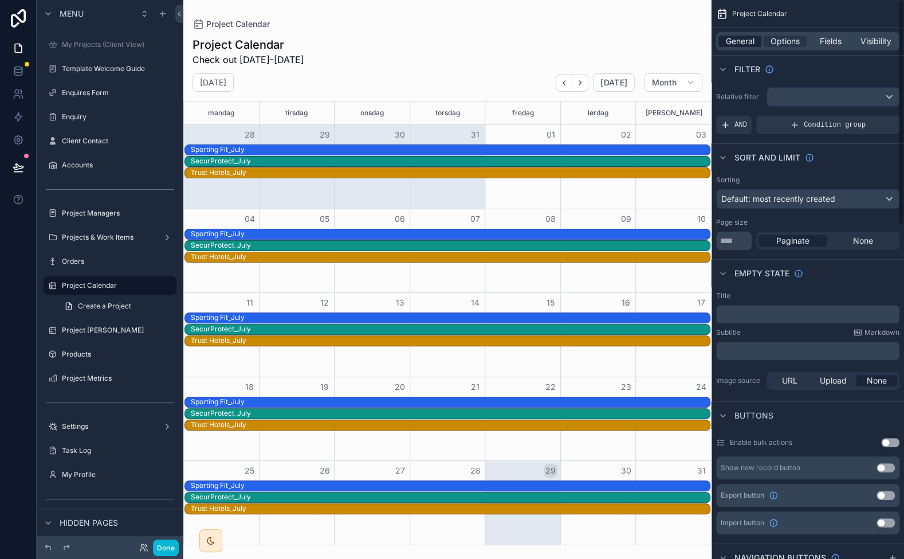
click at [731, 42] on span "General" at bounding box center [740, 41] width 29 height 11
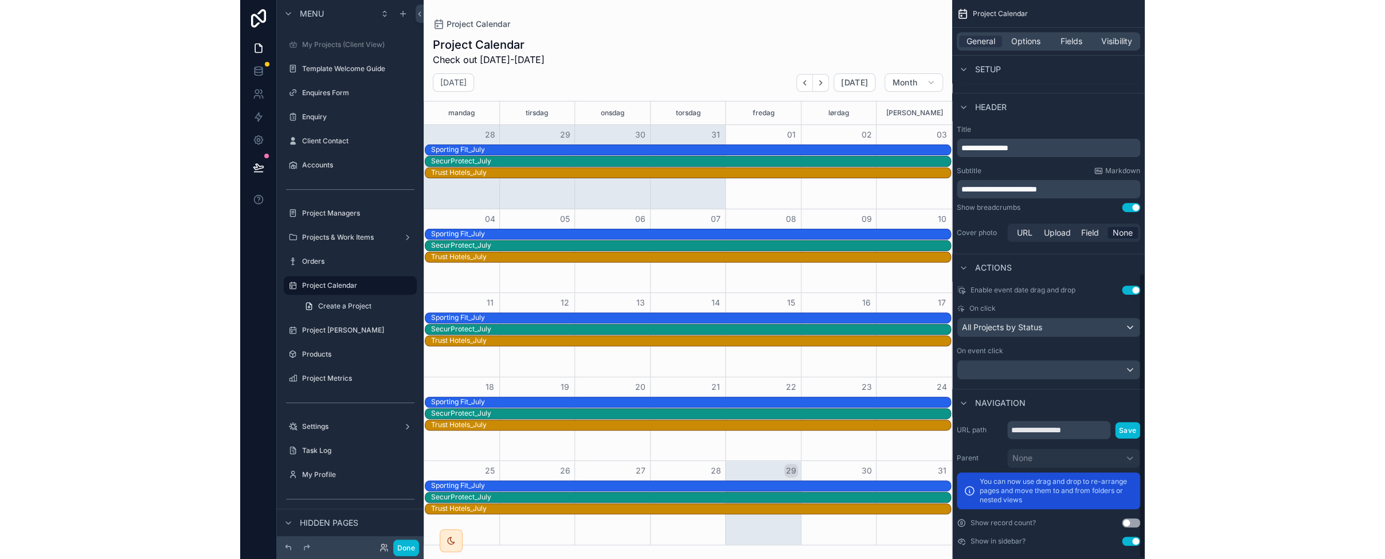
scroll to position [534, 0]
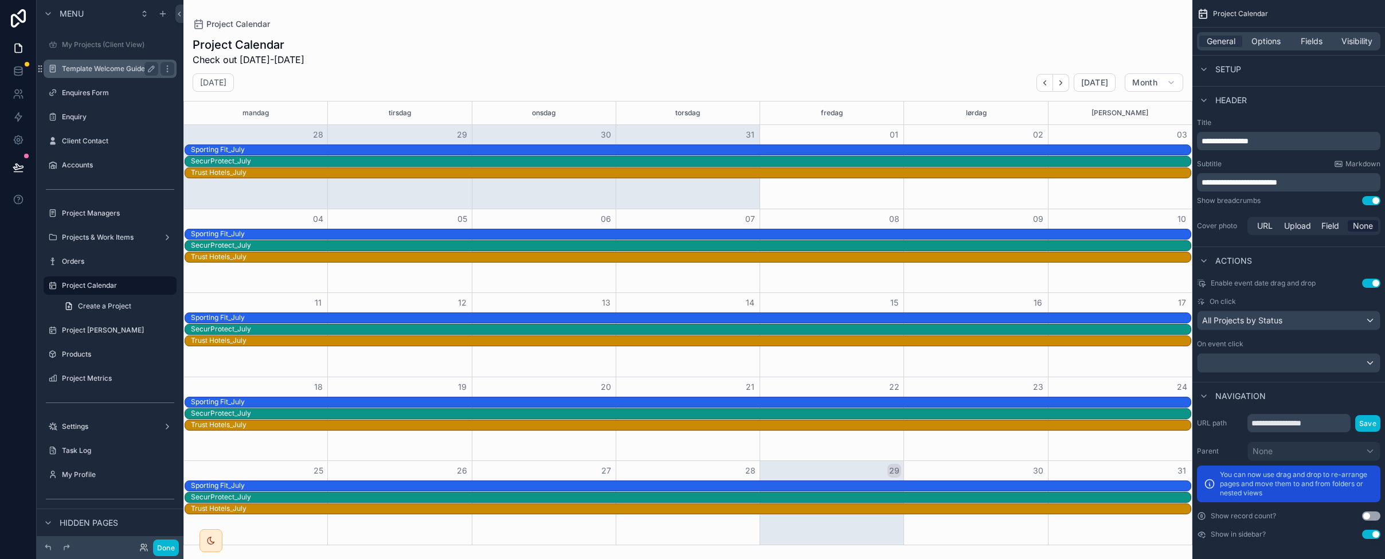
click at [94, 68] on label "Template Welcome Guide" at bounding box center [108, 68] width 92 height 9
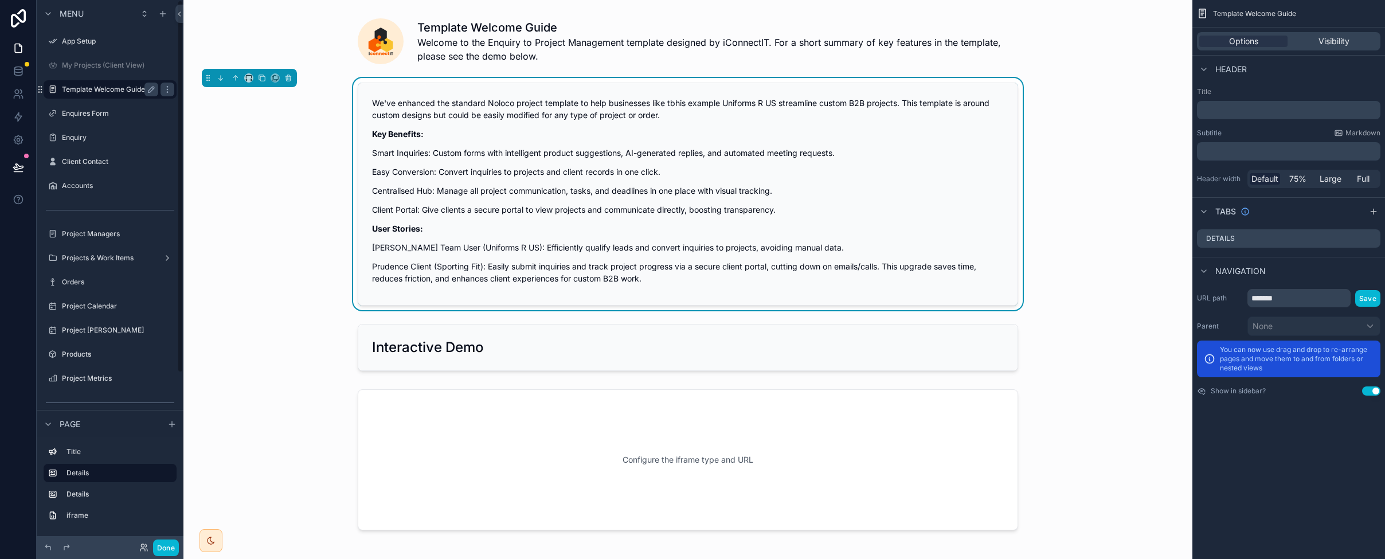
click at [81, 87] on label "Template Welcome Guide" at bounding box center [108, 89] width 92 height 9
click at [249, 77] on icon "scrollable content" at bounding box center [249, 78] width 8 height 8
click at [224, 117] on div "scrollable content" at bounding box center [692, 279] width 1385 height 559
click at [80, 89] on label "Template Welcome Guide" at bounding box center [108, 89] width 92 height 9
click at [76, 112] on label "Enquires Form" at bounding box center [108, 113] width 92 height 9
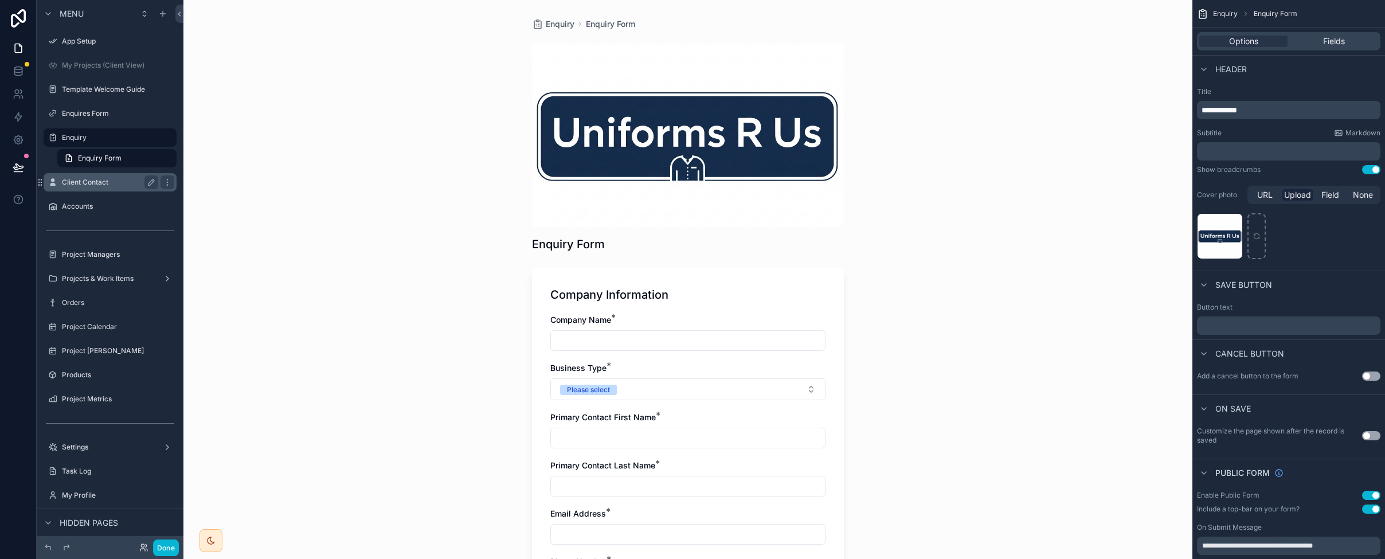
click at [74, 183] on label "Client Contact" at bounding box center [108, 182] width 92 height 9
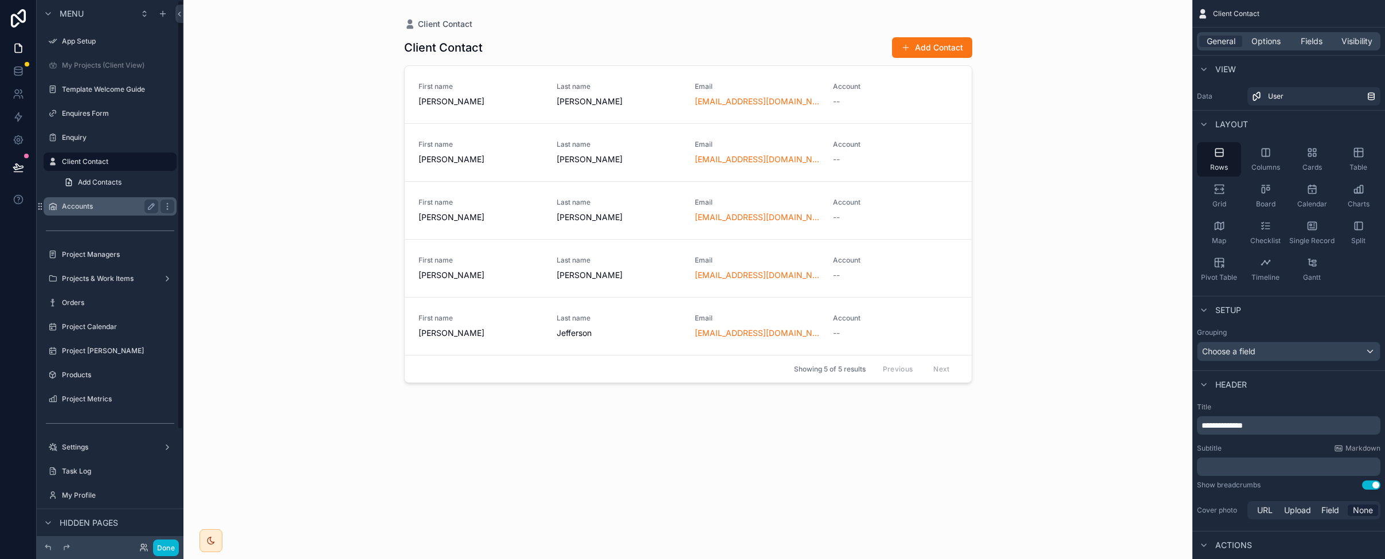
click at [85, 207] on label "Accounts" at bounding box center [108, 206] width 92 height 9
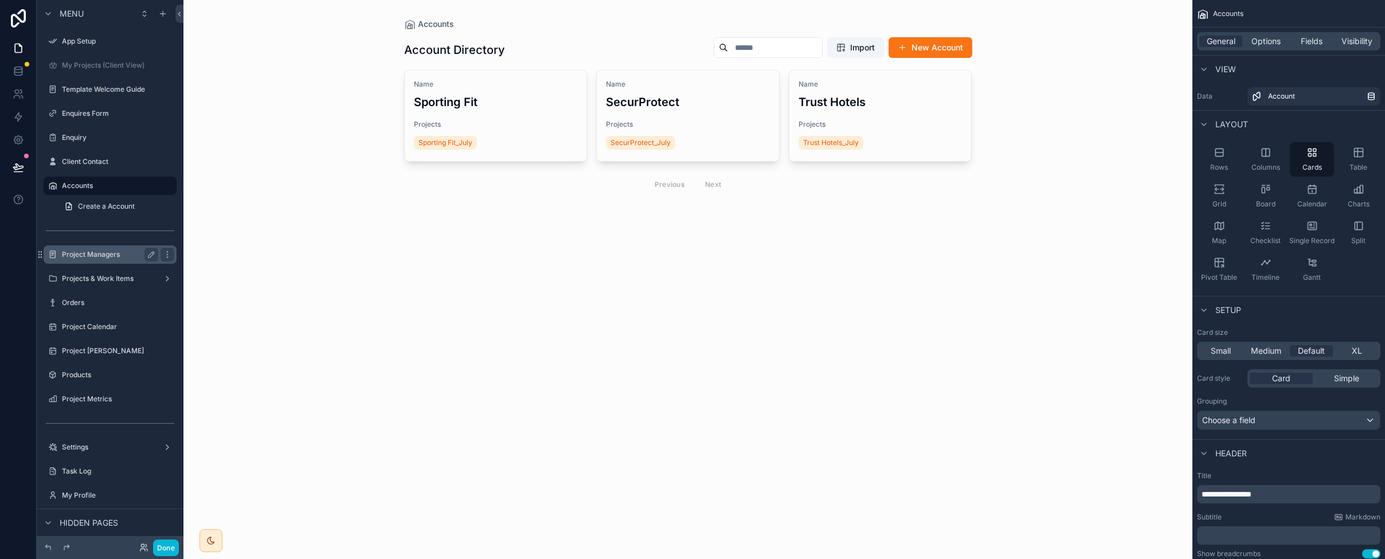
click at [81, 256] on label "Project Managers" at bounding box center [108, 254] width 92 height 9
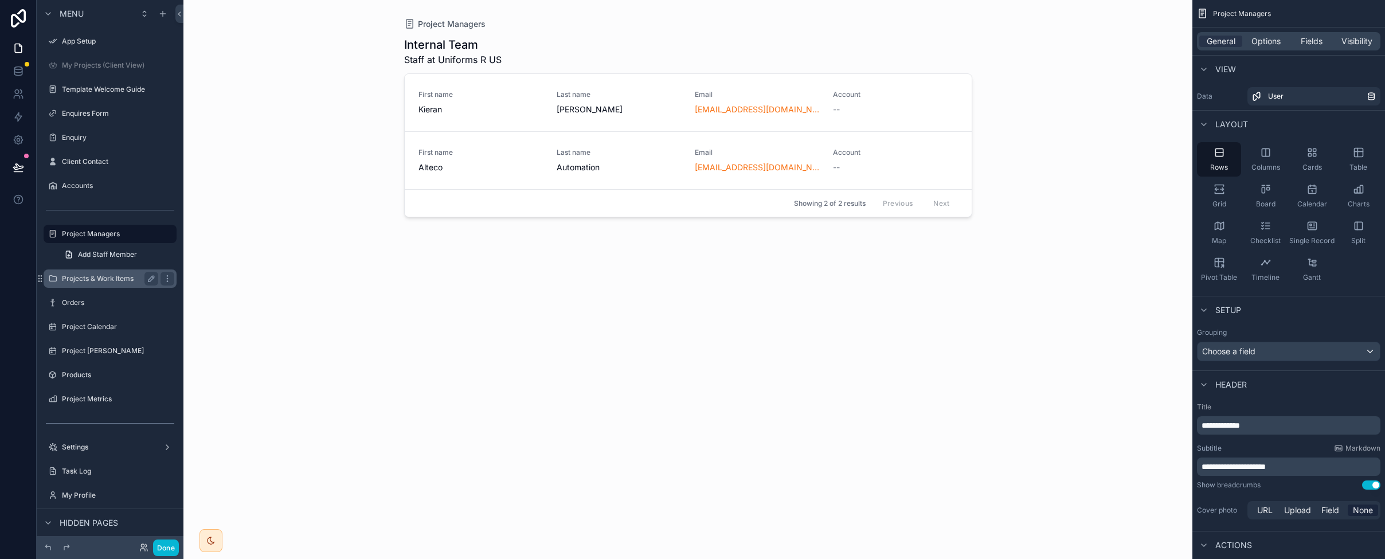
click at [87, 279] on label "Projects & Work Items" at bounding box center [108, 278] width 92 height 9
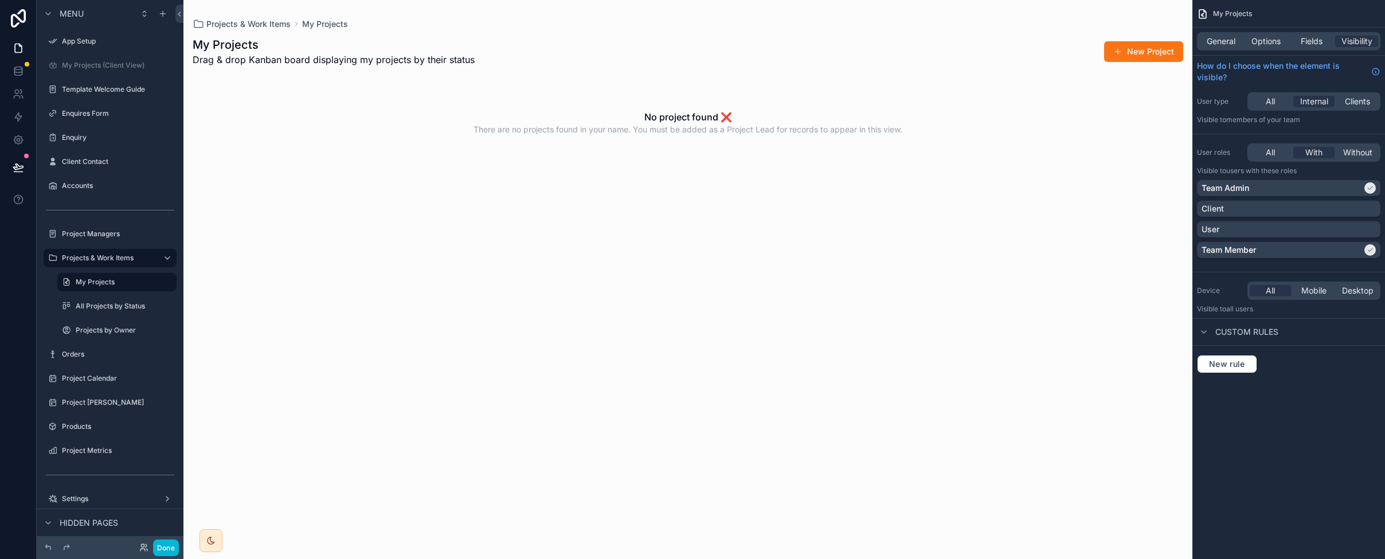
click at [280, 92] on div "scrollable content" at bounding box center [687, 279] width 1009 height 559
click at [115, 304] on label "All Projects by Status" at bounding box center [115, 305] width 78 height 9
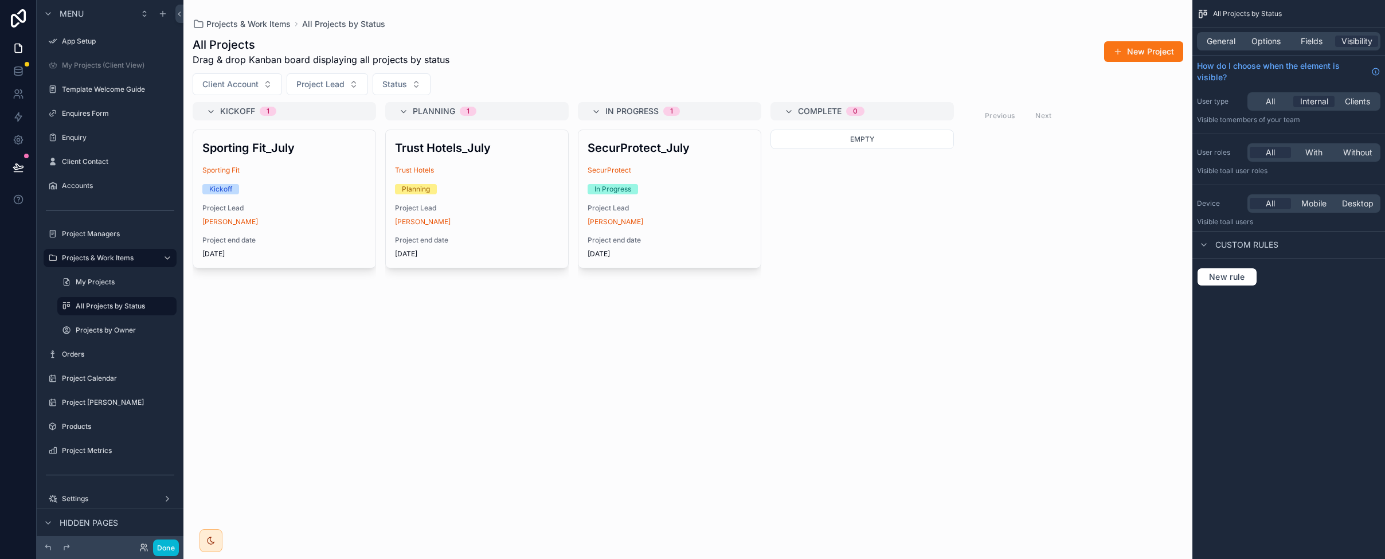
click at [224, 42] on div "scrollable content" at bounding box center [687, 279] width 1009 height 559
click at [87, 326] on label "Projects by Owner" at bounding box center [115, 330] width 78 height 9
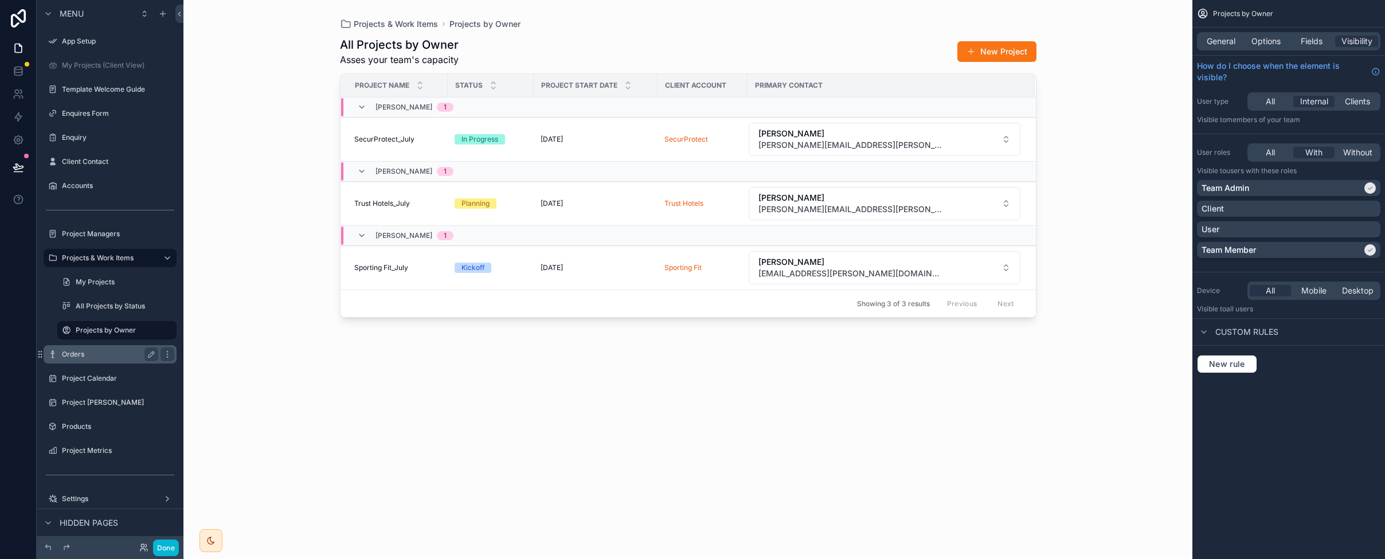
click at [76, 354] on label "Orders" at bounding box center [108, 354] width 92 height 9
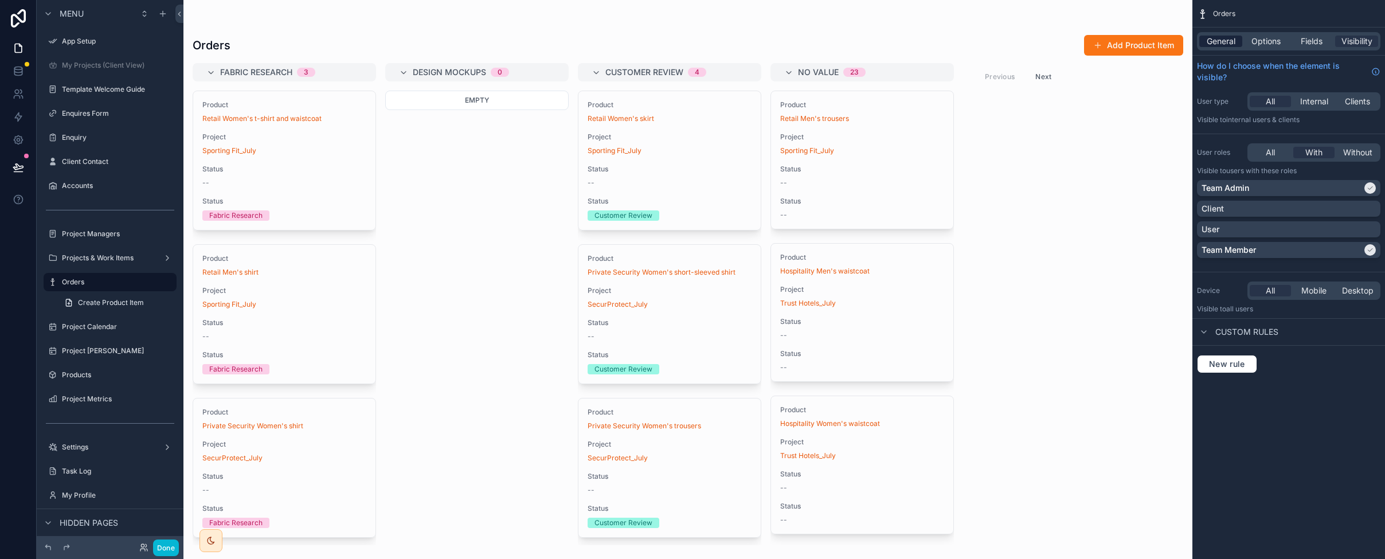
click at [895, 44] on span "General" at bounding box center [1220, 41] width 29 height 11
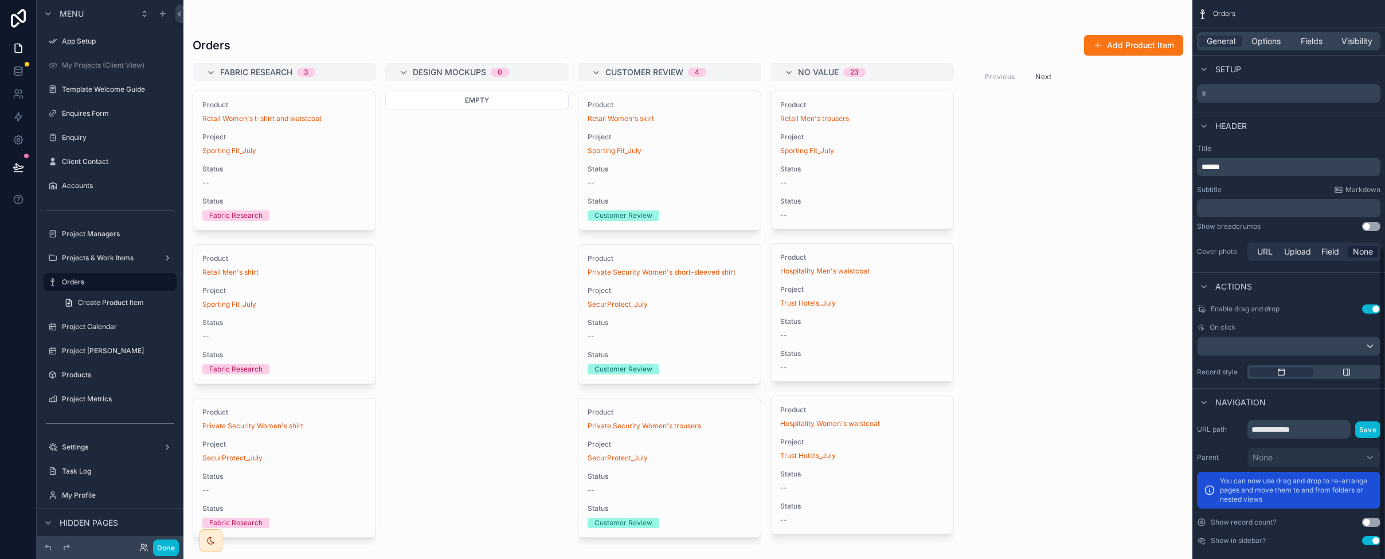
scroll to position [444, 0]
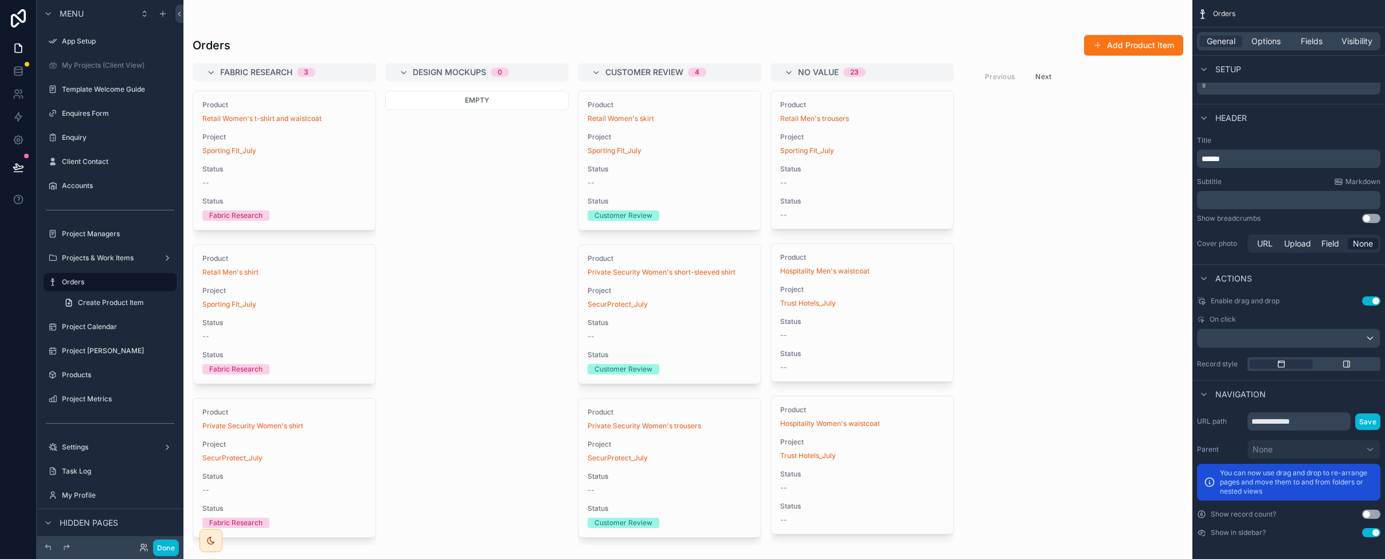
click at [346, 18] on div "scrollable content" at bounding box center [687, 279] width 1009 height 559
click at [70, 330] on label "Project Calendar" at bounding box center [108, 326] width 92 height 9
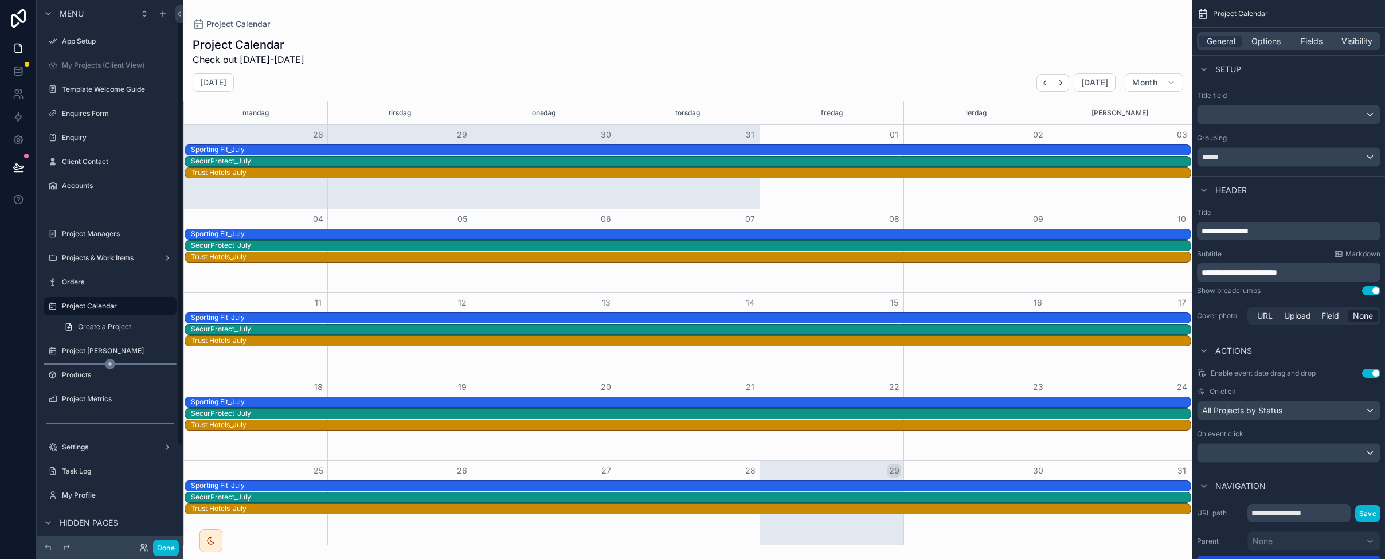
scroll to position [21, 0]
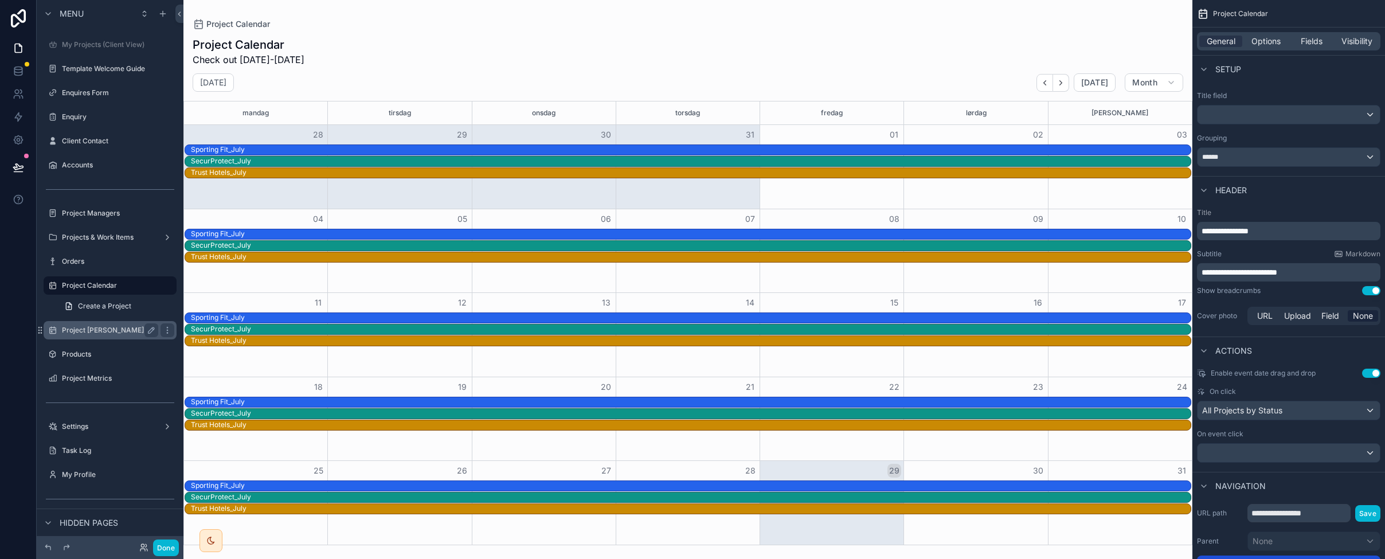
click at [78, 330] on label "Project [PERSON_NAME]" at bounding box center [108, 330] width 92 height 9
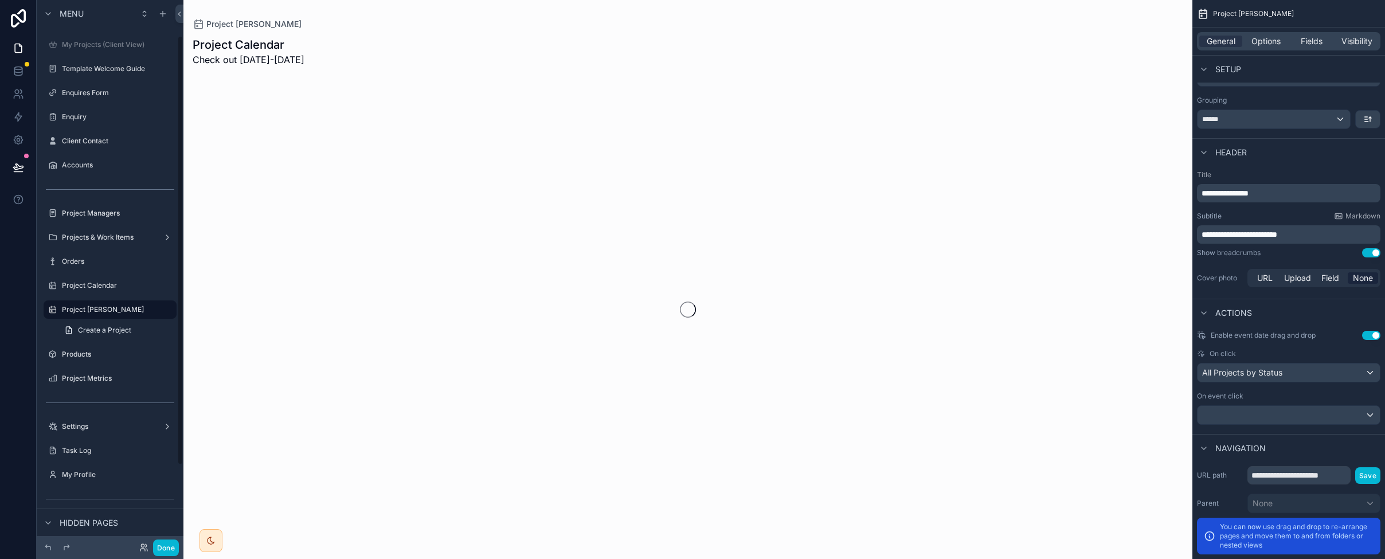
scroll to position [45, 0]
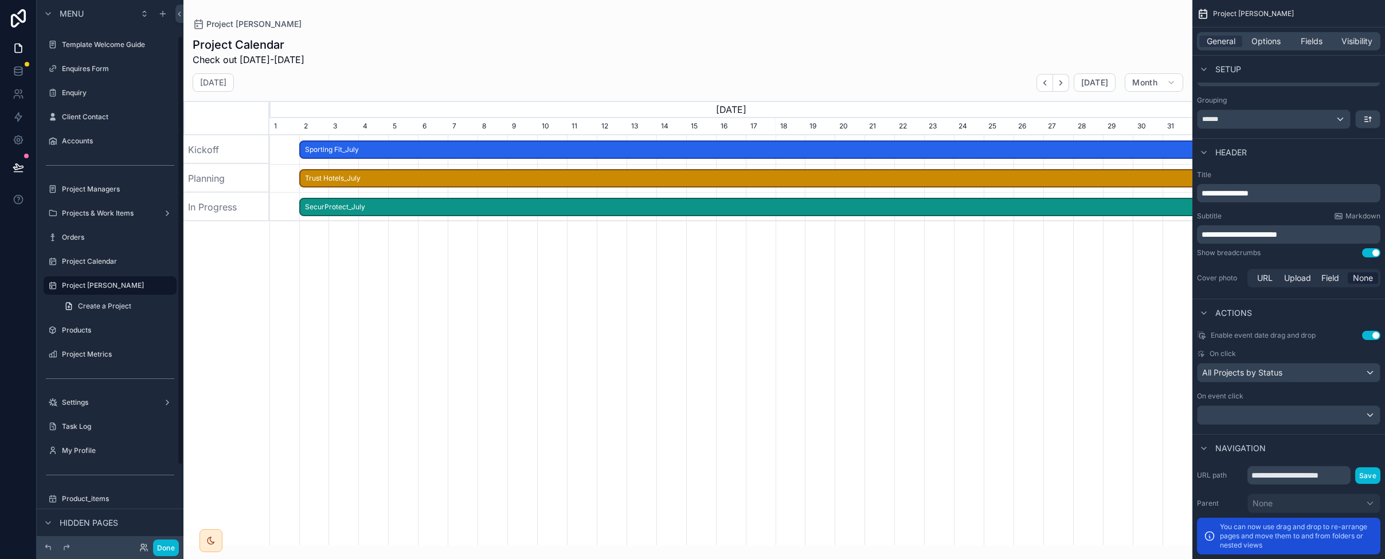
scroll to position [0, 923]
click at [85, 331] on label "Products" at bounding box center [108, 330] width 92 height 9
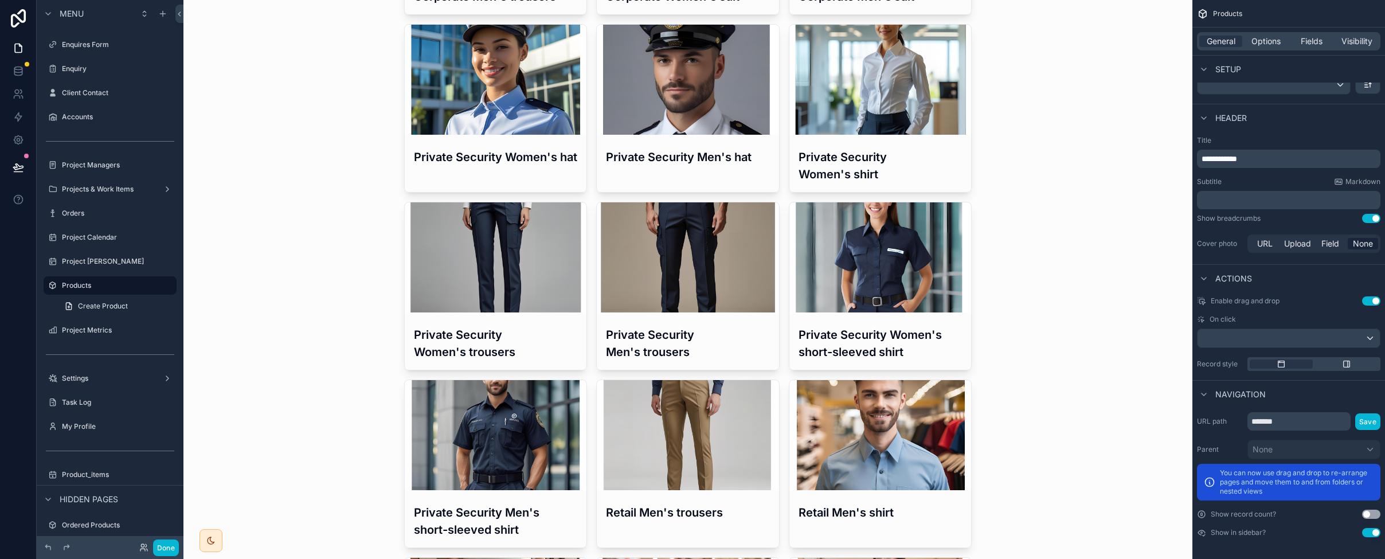
scroll to position [401, 0]
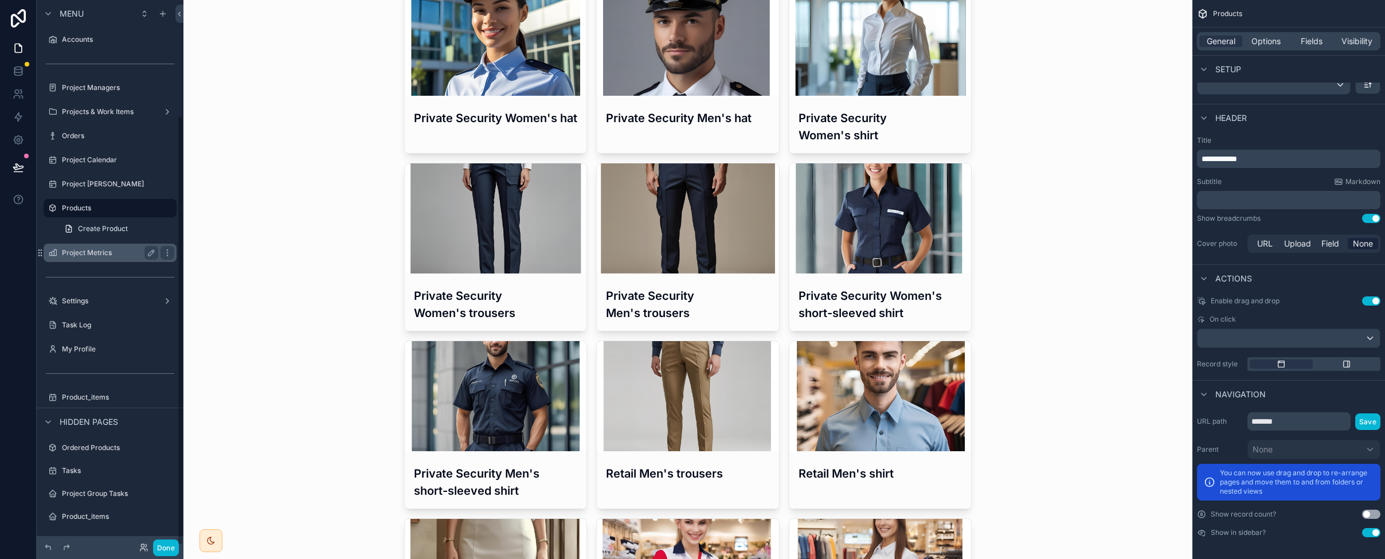
click at [95, 248] on label "Project Metrics" at bounding box center [108, 252] width 92 height 9
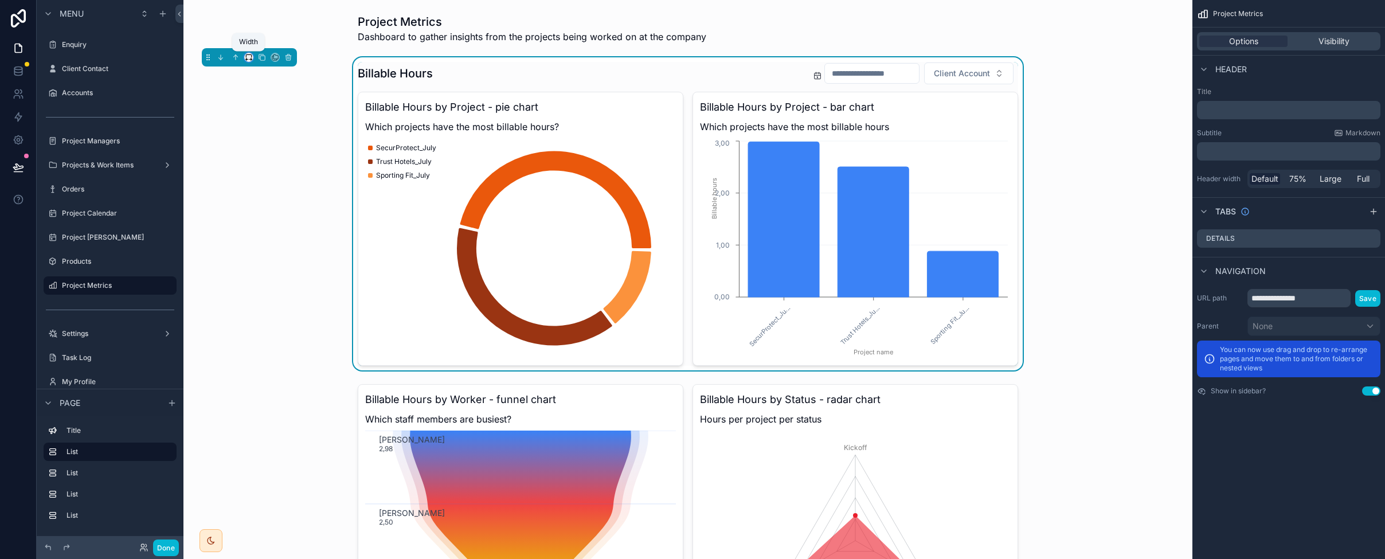
click at [248, 60] on icon "scrollable content" at bounding box center [249, 57] width 8 height 8
click at [198, 136] on div "scrollable content" at bounding box center [692, 279] width 1385 height 559
click at [95, 337] on label "Settings" at bounding box center [108, 333] width 92 height 9
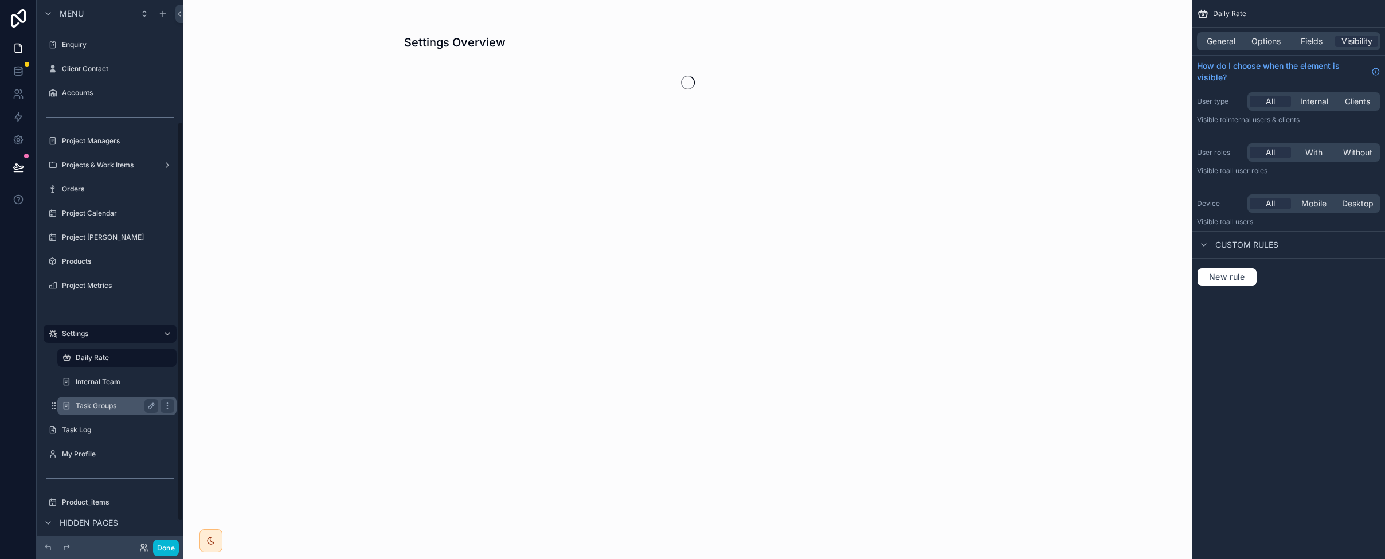
scroll to position [165, 0]
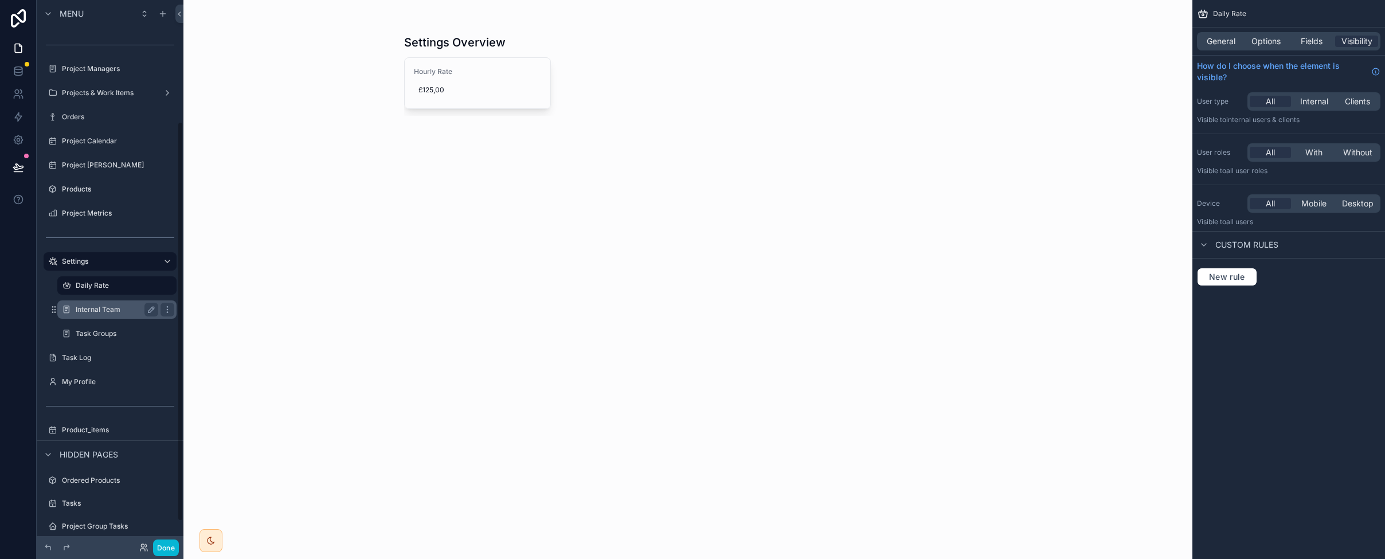
click at [88, 306] on label "Internal Team" at bounding box center [115, 309] width 78 height 9
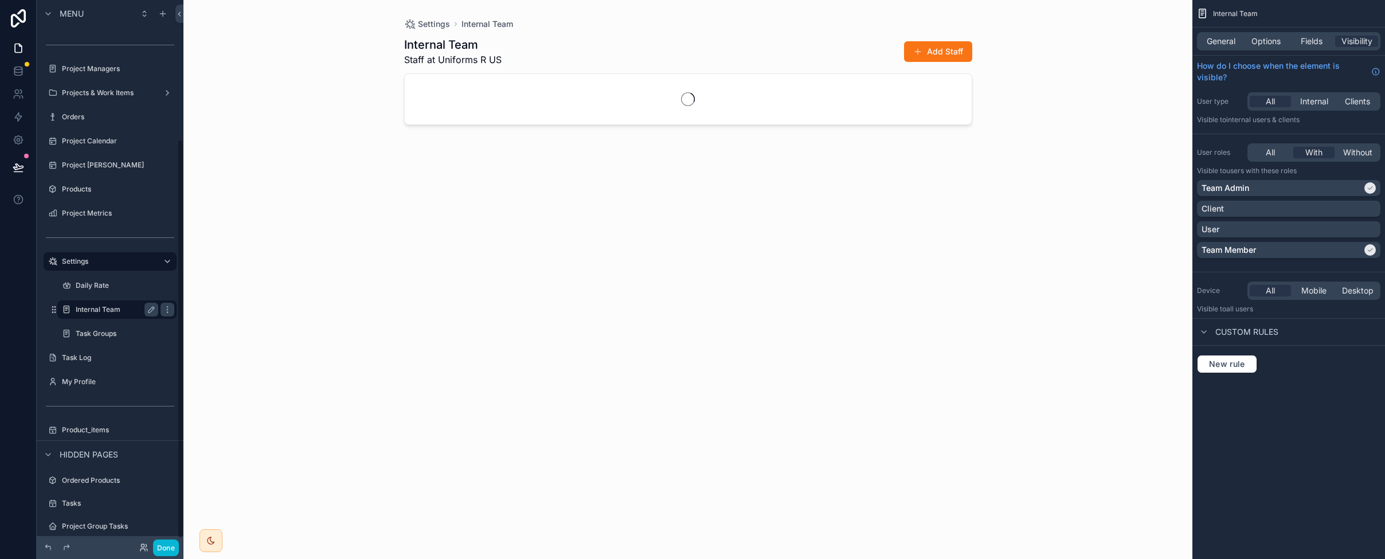
scroll to position [189, 0]
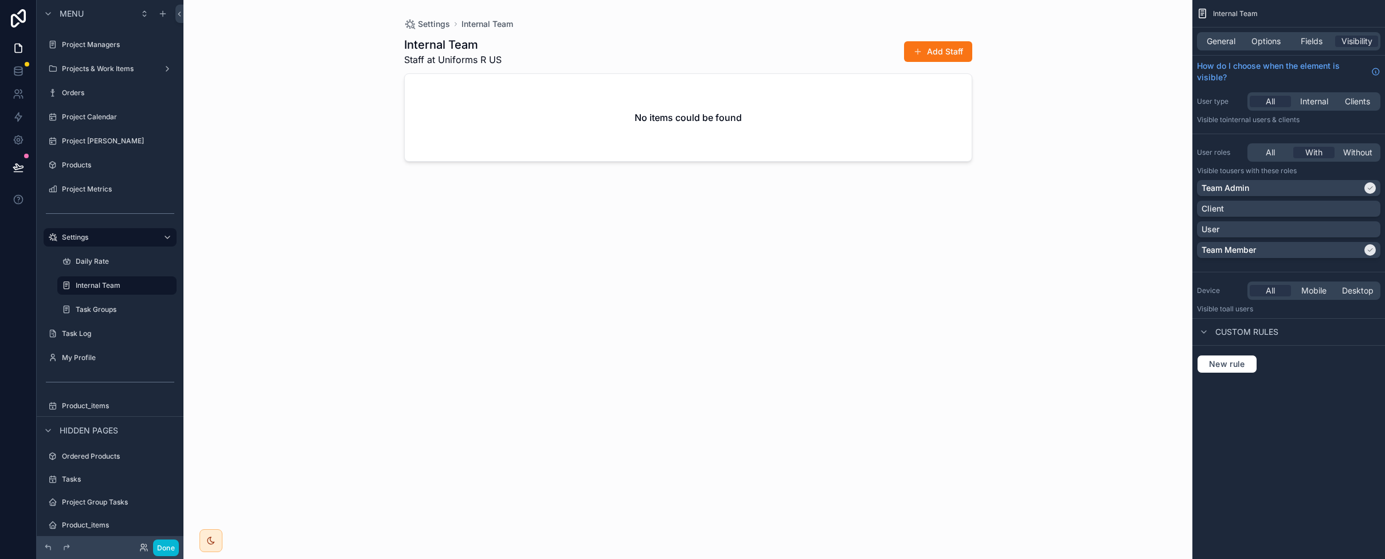
click at [895, 52] on div "scrollable content" at bounding box center [688, 272] width 586 height 545
click at [895, 51] on button "Add Staff" at bounding box center [938, 51] width 68 height 21
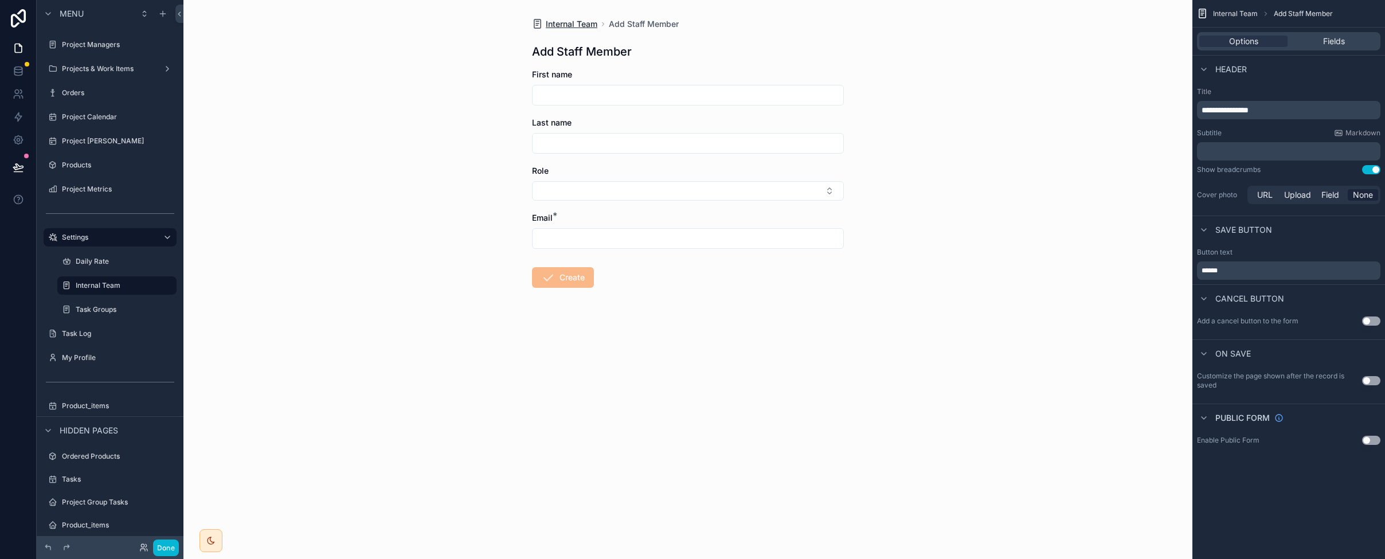
click at [573, 22] on span "Internal Team" at bounding box center [572, 23] width 52 height 11
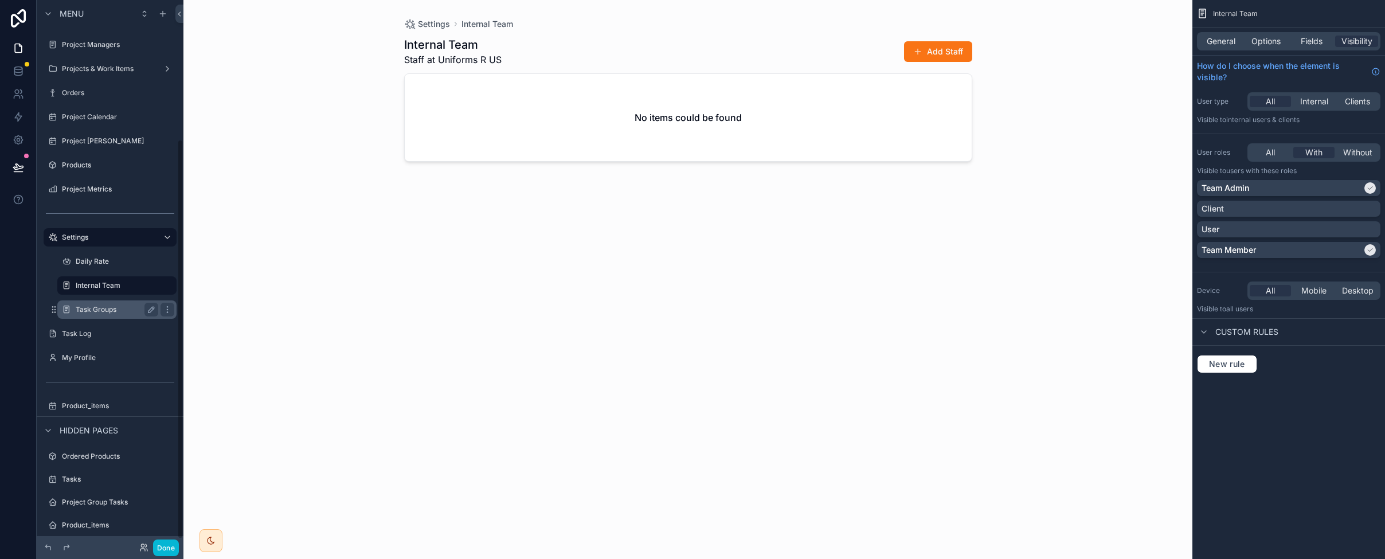
click at [101, 300] on div "Task Groups" at bounding box center [117, 309] width 115 height 18
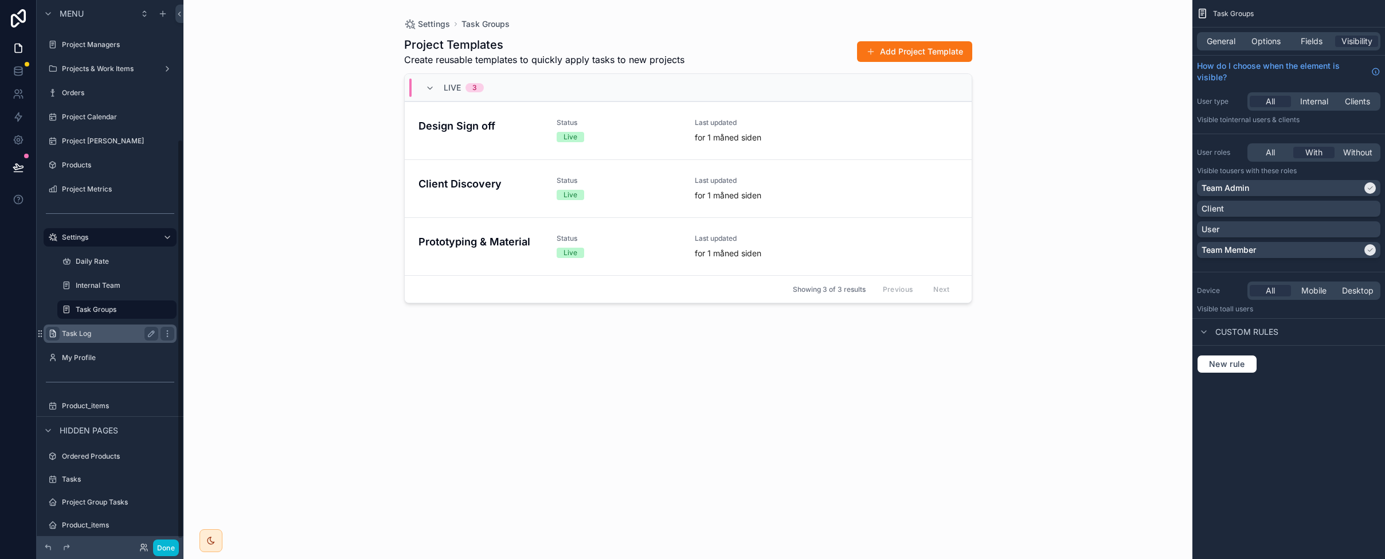
click at [57, 339] on div "scrollable content" at bounding box center [53, 334] width 14 height 14
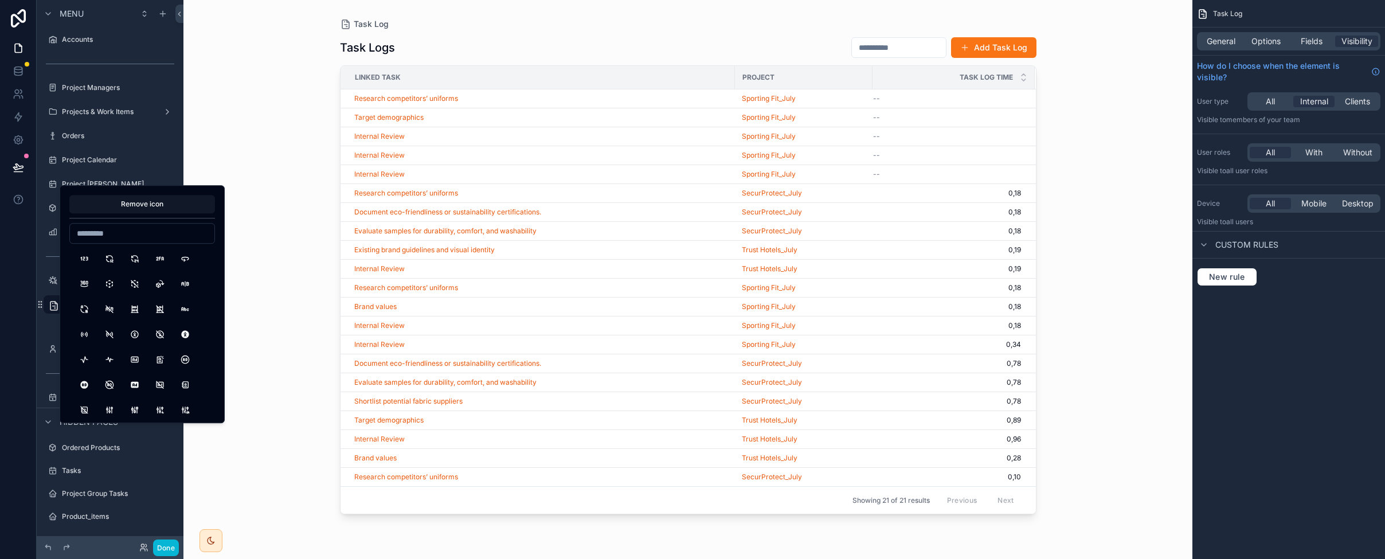
click at [268, 152] on div "Task Log Task Logs Add Task Log Linked Task Project Task Log Time Research comp…" at bounding box center [687, 279] width 1009 height 559
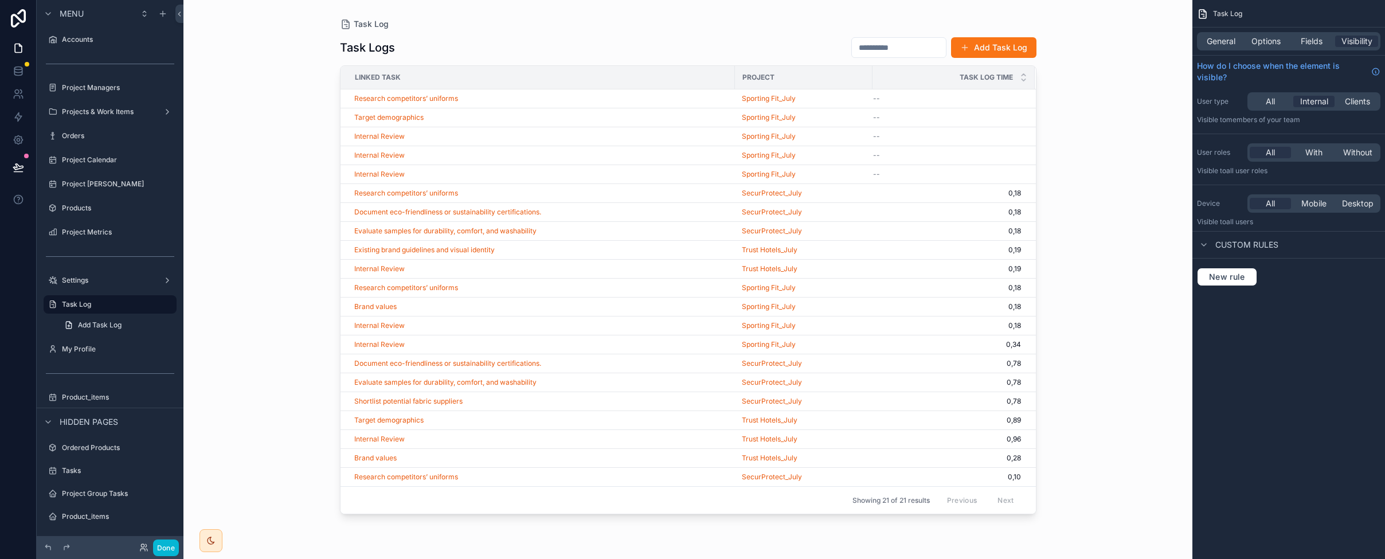
drag, startPoint x: 343, startPoint y: 44, endPoint x: 387, endPoint y: 48, distance: 44.3
click at [387, 48] on div "scrollable content" at bounding box center [688, 272] width 733 height 545
click at [389, 48] on h1 "Task Logs" at bounding box center [367, 48] width 55 height 16
drag, startPoint x: 388, startPoint y: 48, endPoint x: 357, endPoint y: 46, distance: 31.0
click at [358, 46] on h1 "Task Logs" at bounding box center [367, 48] width 55 height 16
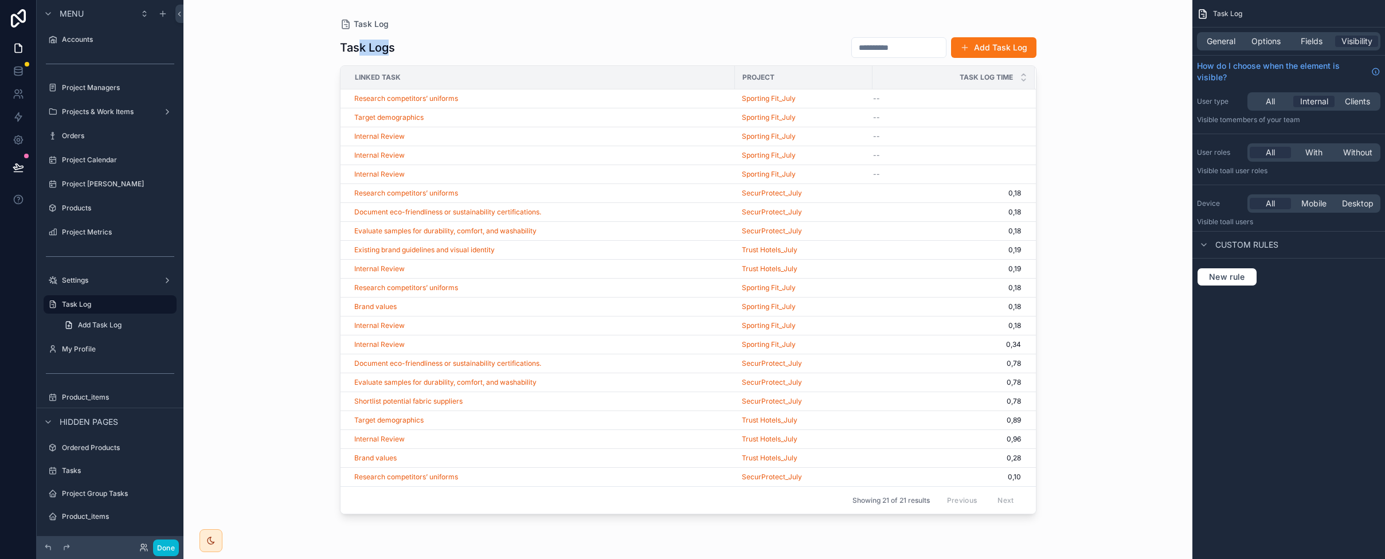
click at [357, 46] on h1 "Task Logs" at bounding box center [367, 48] width 55 height 16
click at [79, 348] on label "My Profile" at bounding box center [108, 348] width 92 height 9
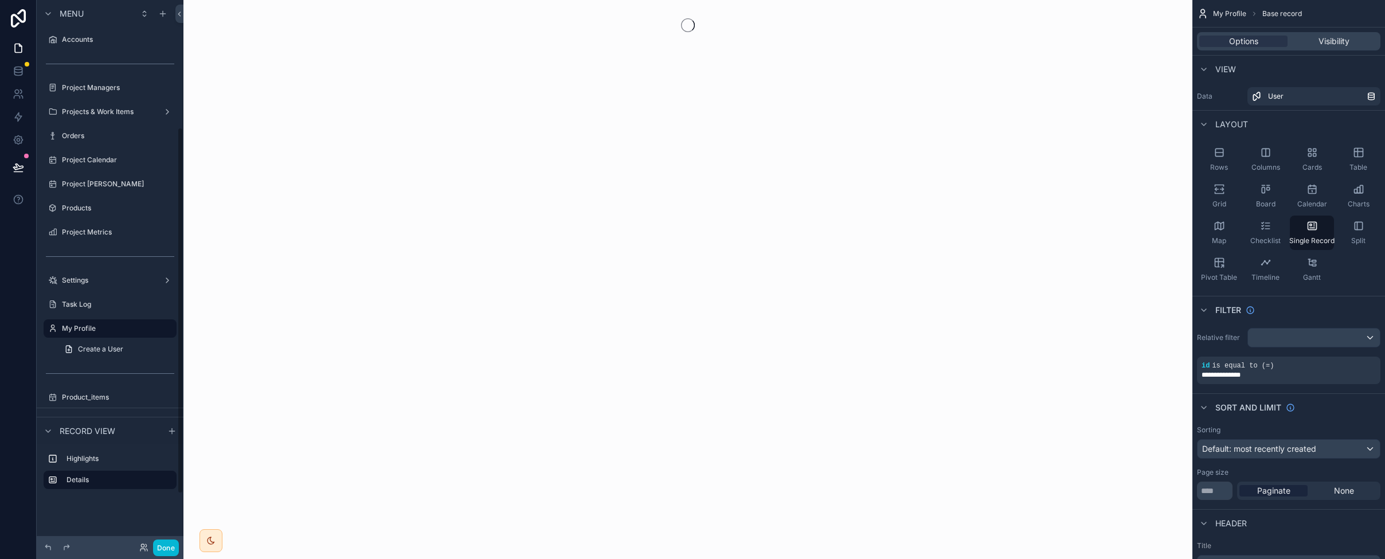
scroll to position [189, 0]
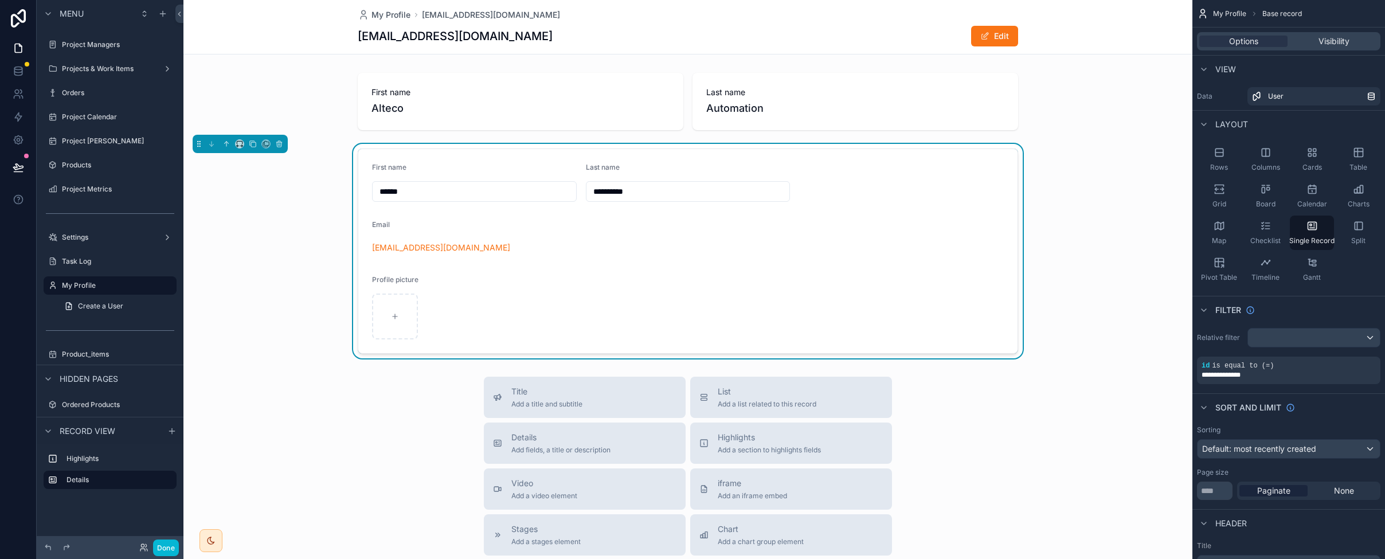
click at [400, 188] on div "scrollable content" at bounding box center [687, 438] width 1009 height 876
click at [626, 189] on input "**********" at bounding box center [687, 191] width 203 height 16
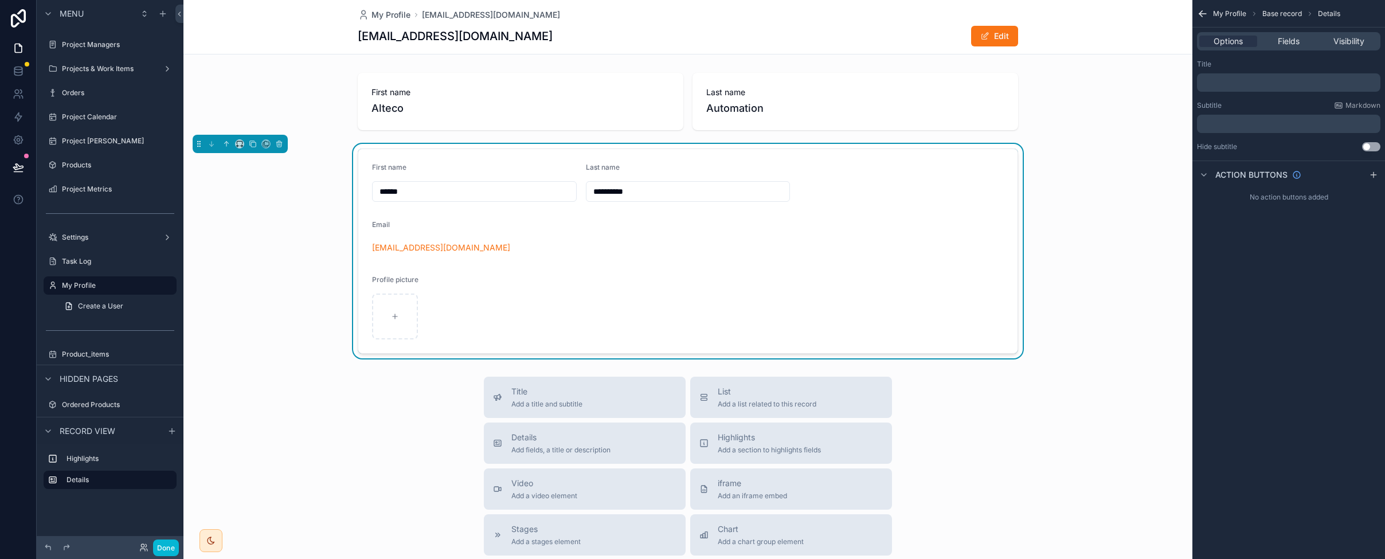
click at [445, 190] on input "******" at bounding box center [474, 191] width 203 height 16
click at [287, 255] on div "**********" at bounding box center [687, 251] width 1009 height 214
click at [895, 39] on div "Fields" at bounding box center [1288, 41] width 58 height 11
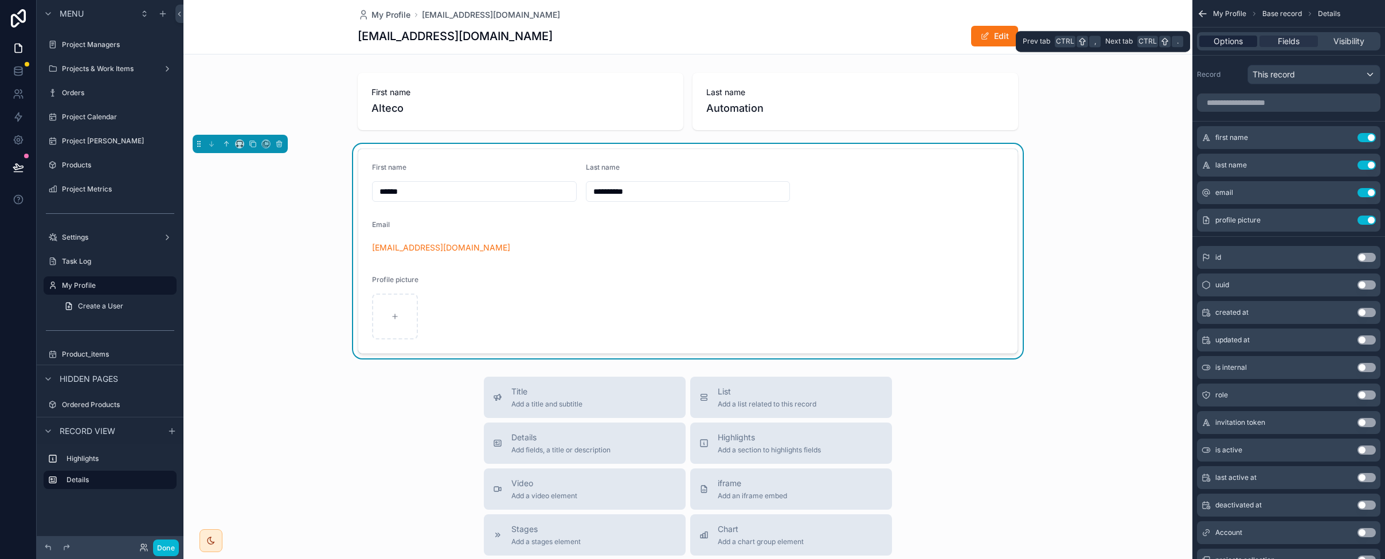
click at [895, 36] on span "Options" at bounding box center [1227, 41] width 29 height 11
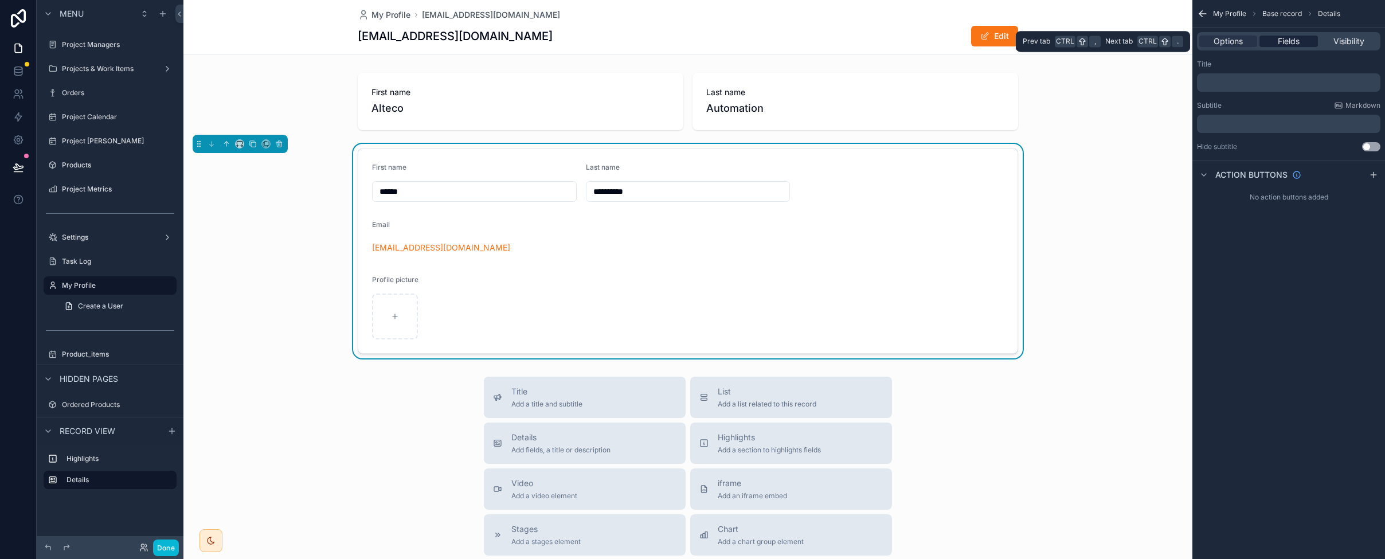
click at [895, 38] on span "Fields" at bounding box center [1288, 41] width 22 height 11
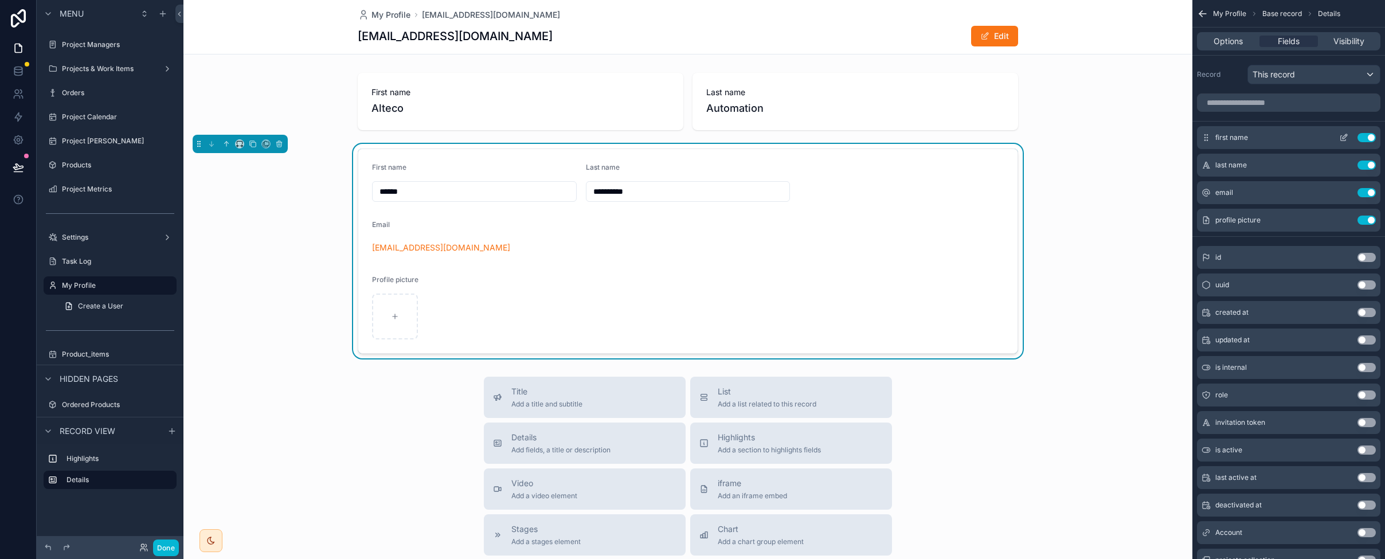
click at [895, 133] on icon "scrollable content" at bounding box center [1343, 137] width 9 height 9
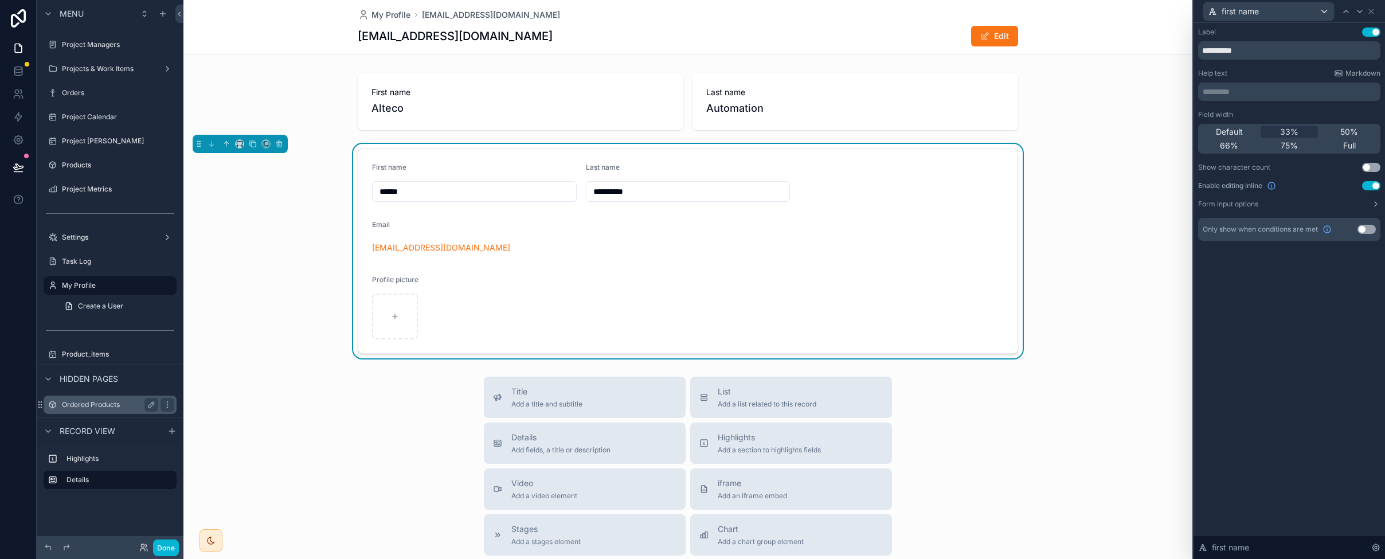
click at [73, 412] on div "Ordered Products" at bounding box center [110, 404] width 128 height 18
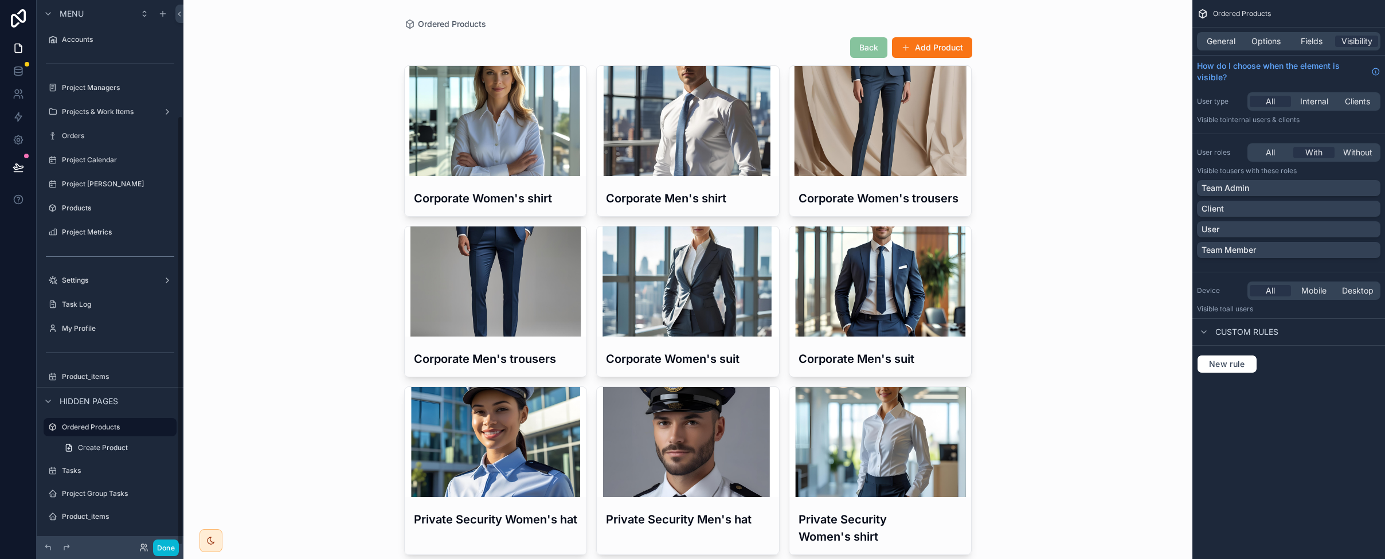
scroll to position [146, 0]
click at [895, 47] on button "Add Product" at bounding box center [932, 47] width 80 height 21
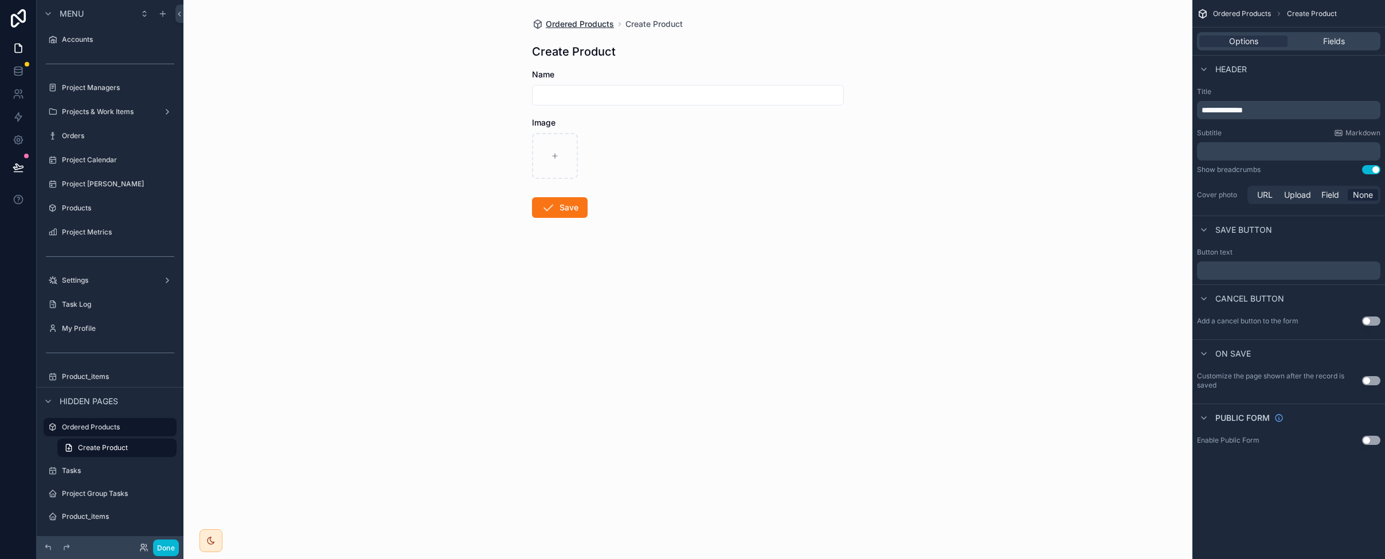
click at [570, 25] on span "Ordered Products" at bounding box center [580, 23] width 68 height 11
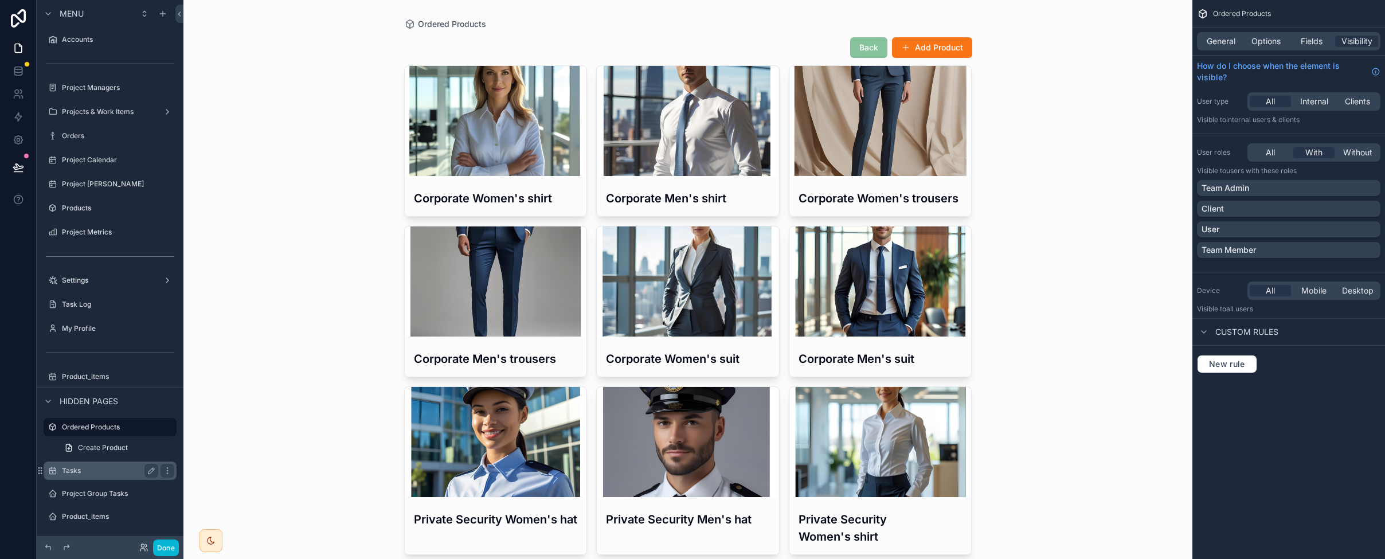
click at [72, 463] on div "Tasks" at bounding box center [110, 470] width 128 height 18
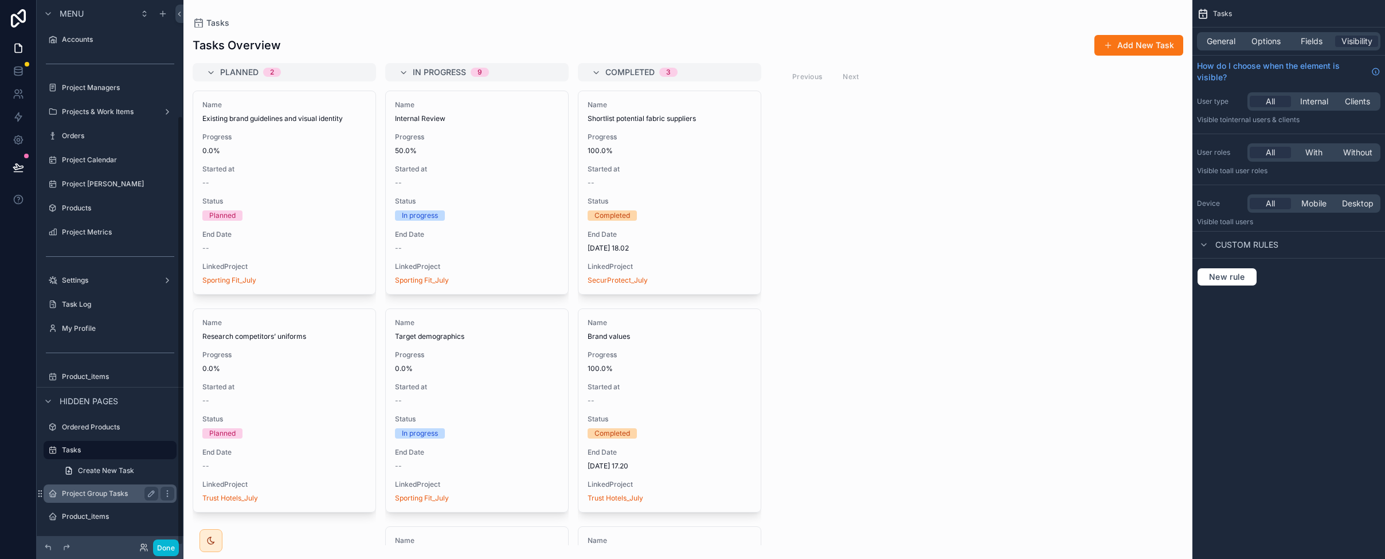
click at [91, 493] on label "Project Group Tasks" at bounding box center [108, 493] width 92 height 9
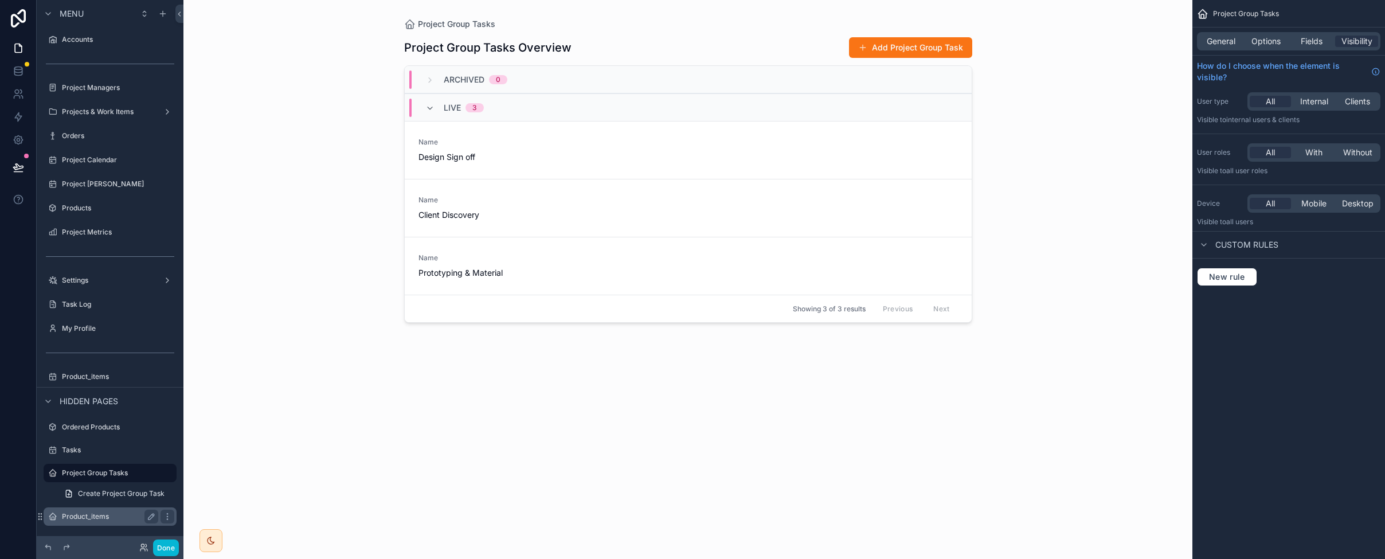
click at [87, 515] on label "Product_items" at bounding box center [108, 516] width 92 height 9
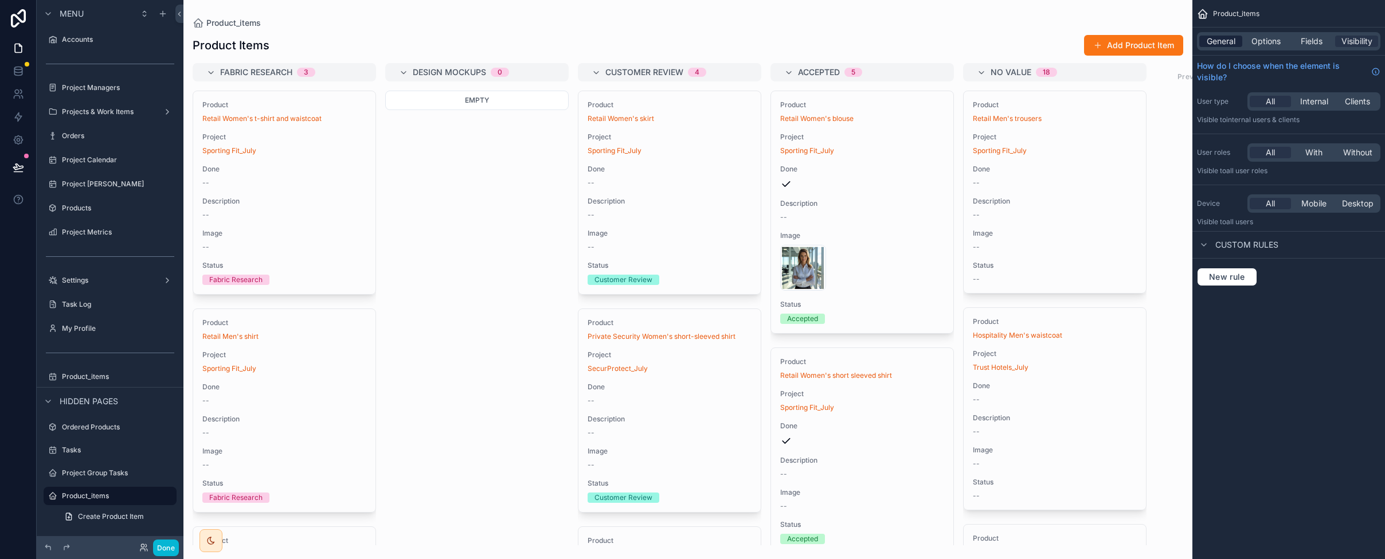
click at [895, 44] on span "General" at bounding box center [1220, 41] width 29 height 11
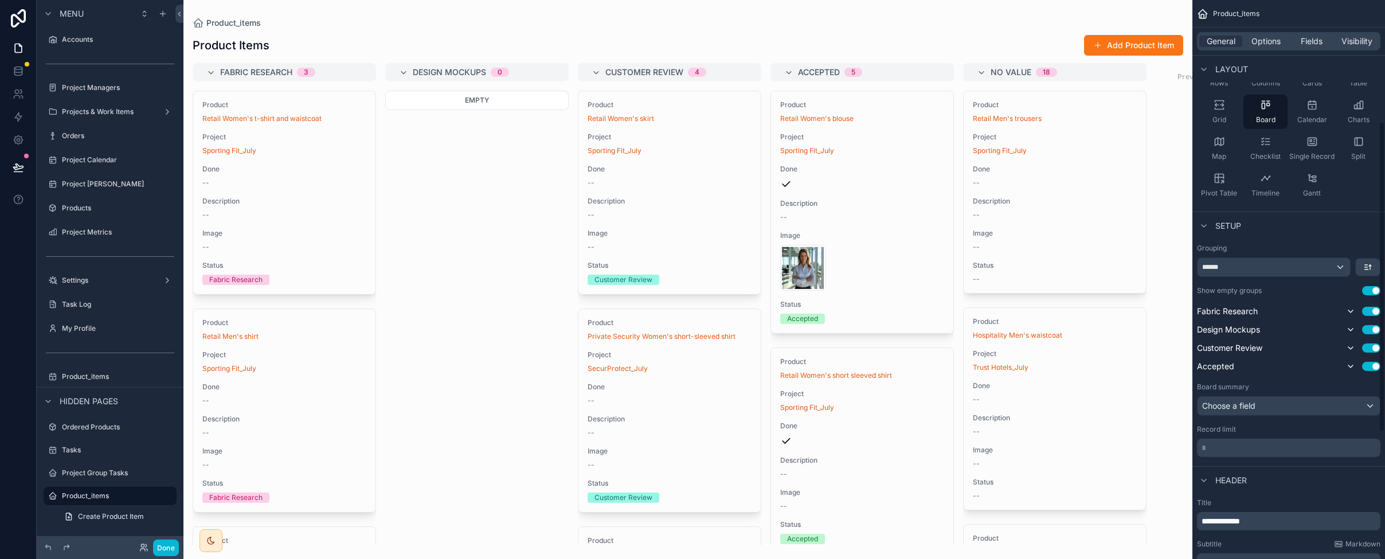
scroll to position [229, 0]
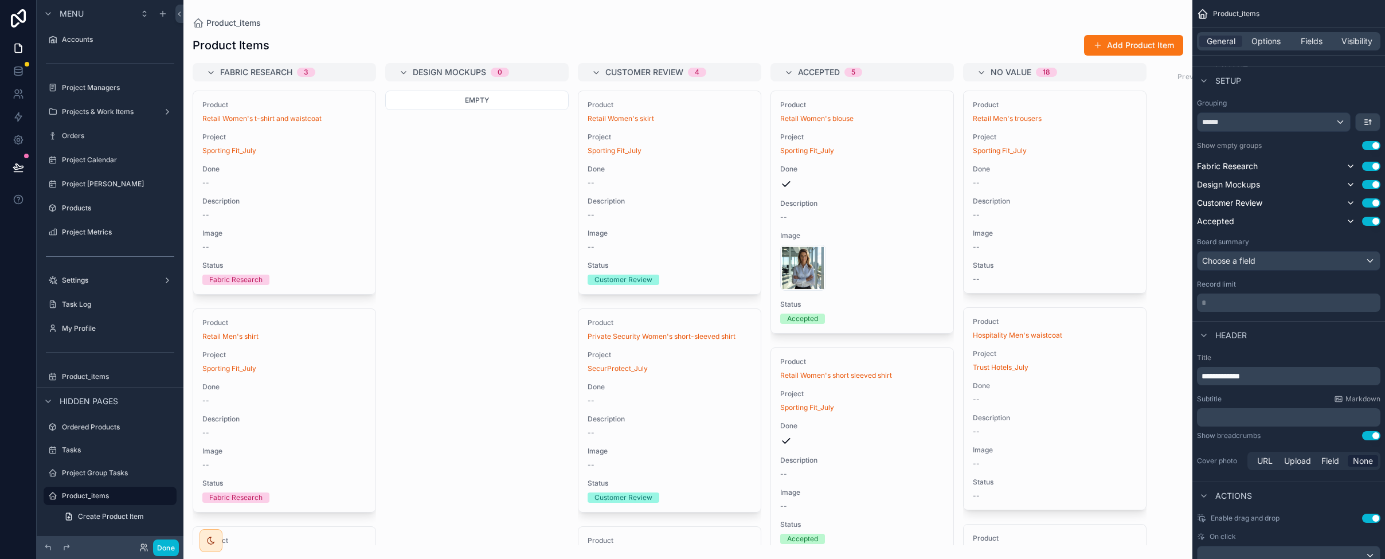
drag, startPoint x: 951, startPoint y: 156, endPoint x: 936, endPoint y: 252, distance: 97.5
click at [895, 252] on div "scrollable content" at bounding box center [687, 279] width 1009 height 559
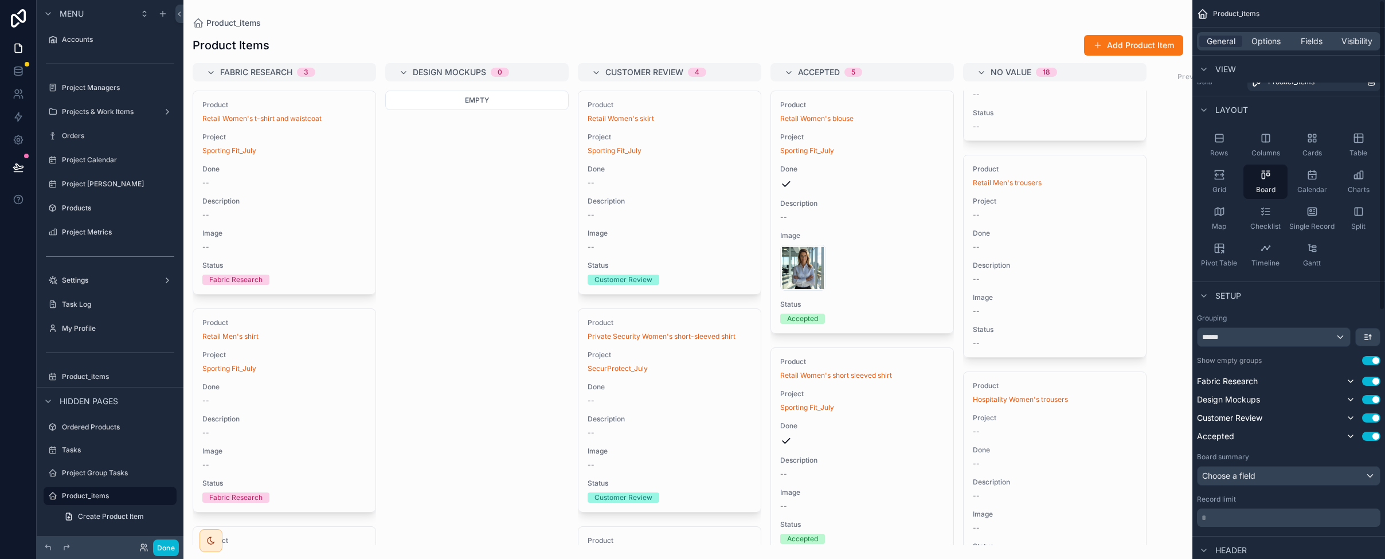
scroll to position [0, 0]
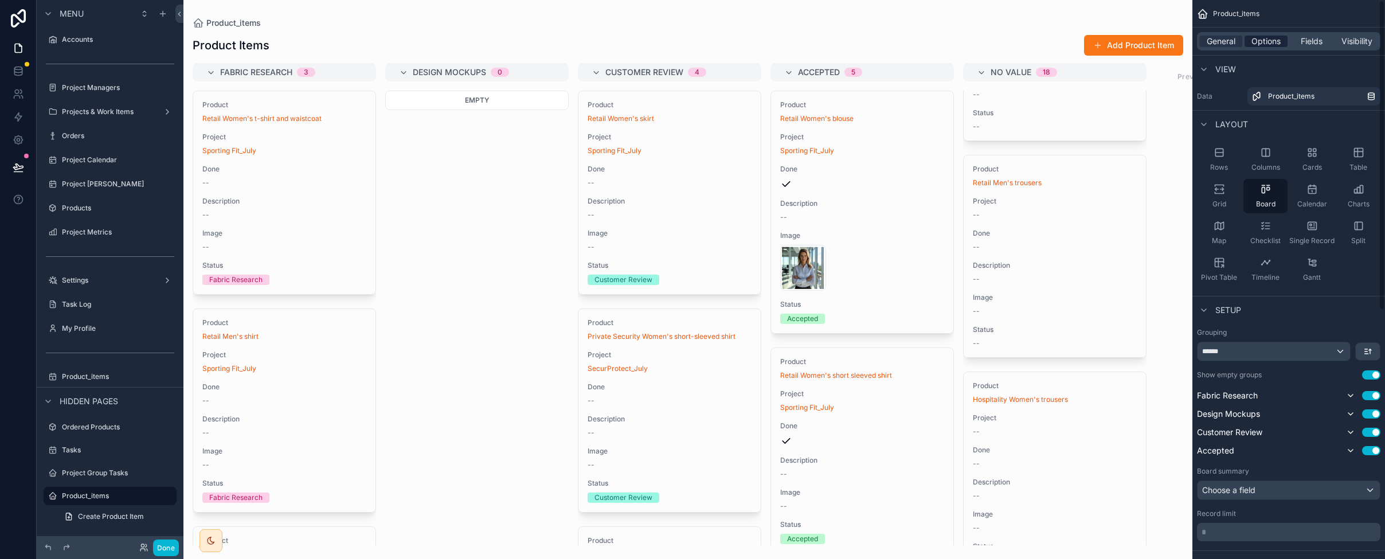
click at [895, 41] on span "Options" at bounding box center [1265, 41] width 29 height 11
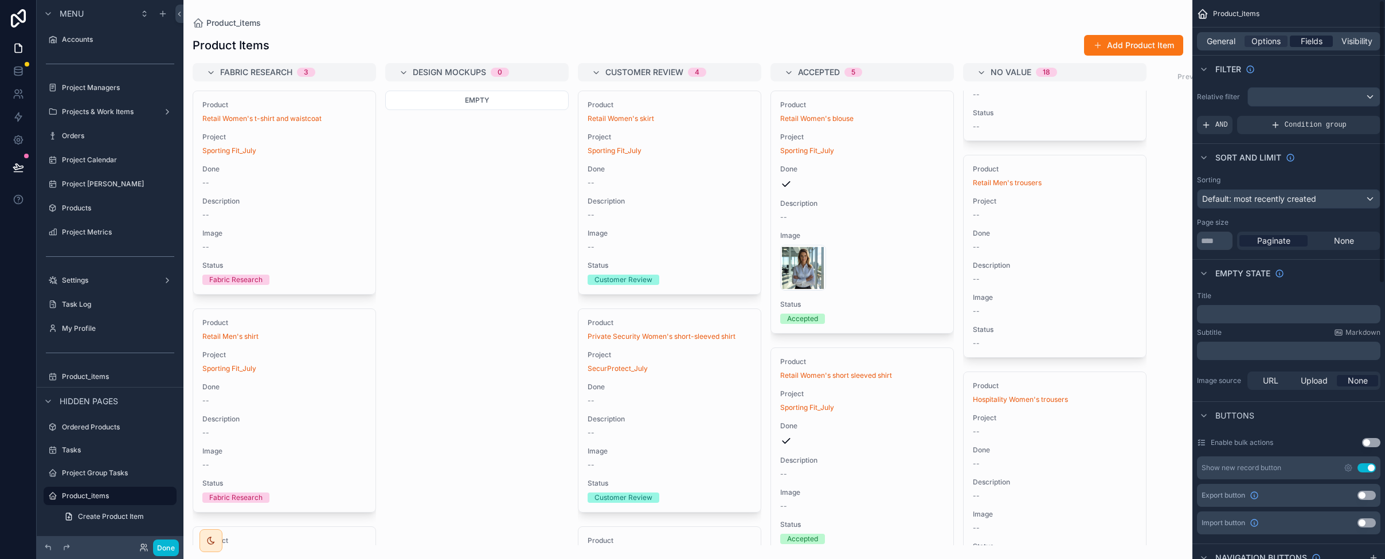
click at [895, 42] on span "Fields" at bounding box center [1311, 41] width 22 height 11
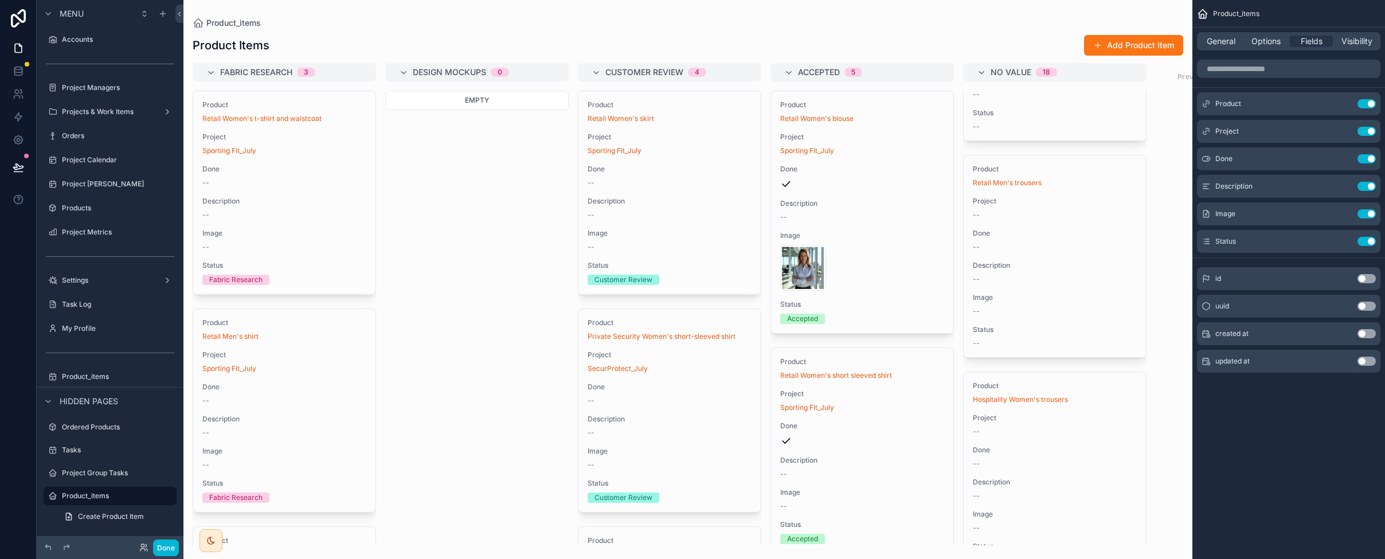
click at [895, 50] on div "General Options Fields Visibility" at bounding box center [1288, 42] width 193 height 28
click at [895, 46] on span "Options" at bounding box center [1265, 41] width 29 height 11
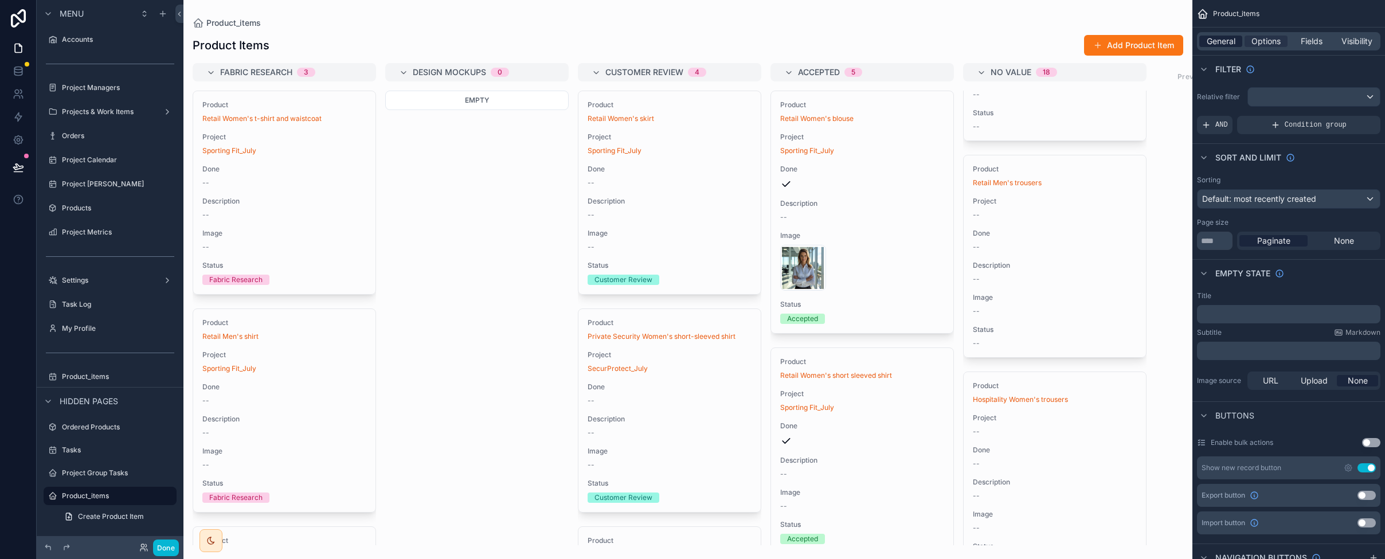
click at [895, 45] on span "General" at bounding box center [1220, 41] width 29 height 11
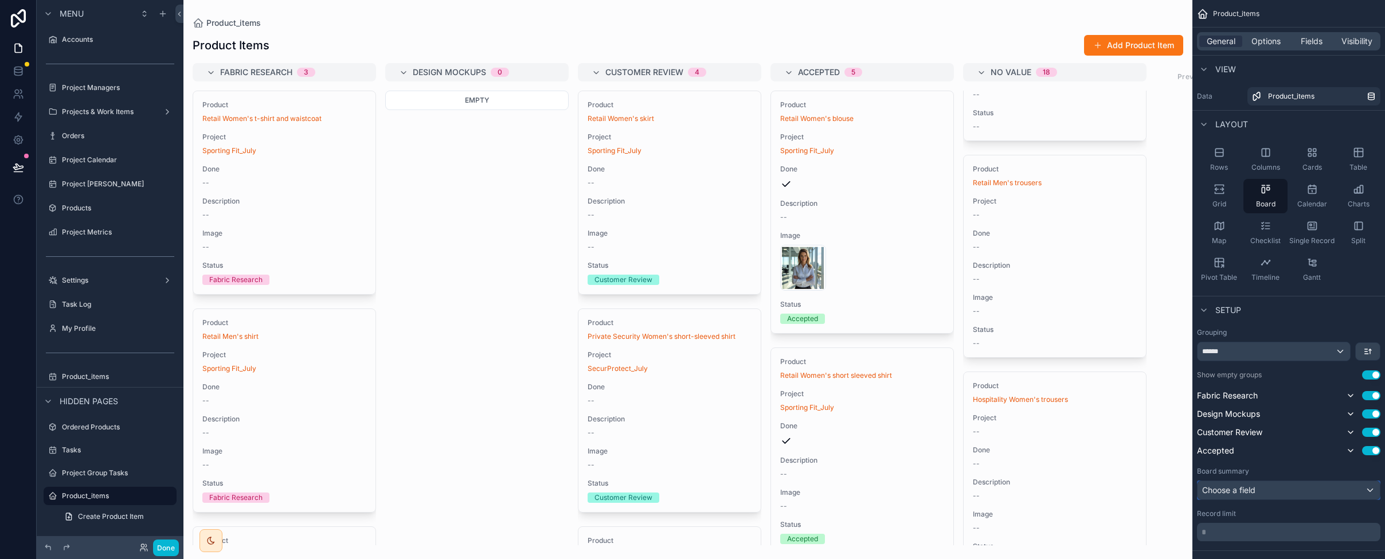
click at [895, 488] on div "Choose a field" at bounding box center [1288, 490] width 182 height 18
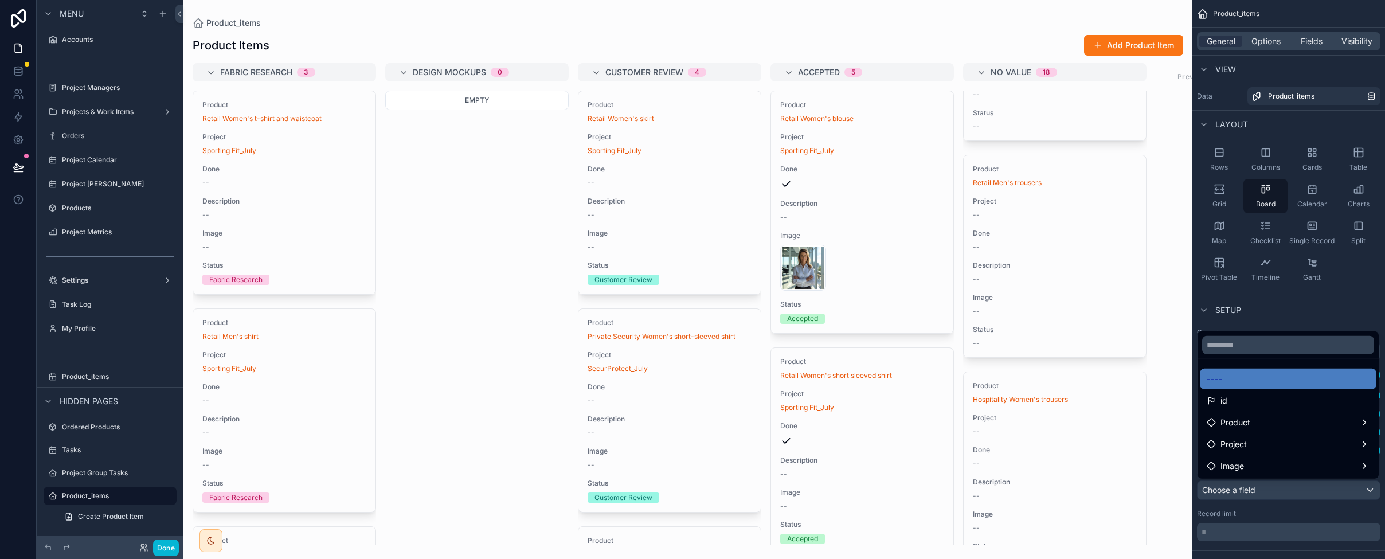
click at [895, 488] on div "scrollable content" at bounding box center [692, 279] width 1385 height 559
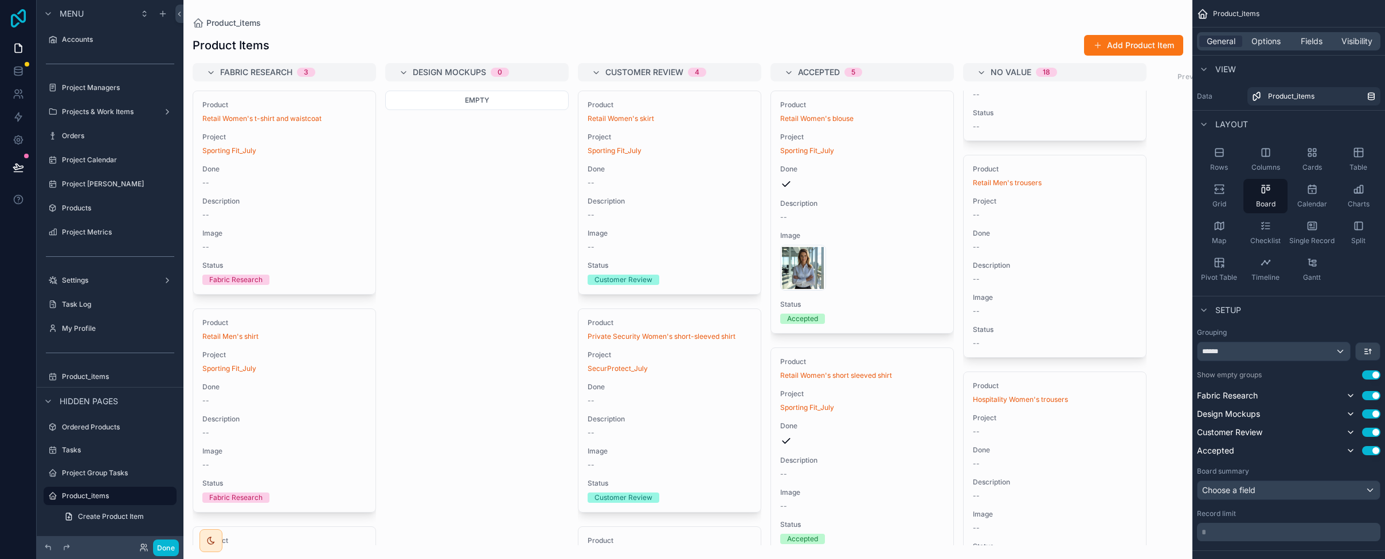
click at [11, 16] on icon at bounding box center [18, 18] width 15 height 18
